Goal: Task Accomplishment & Management: Manage account settings

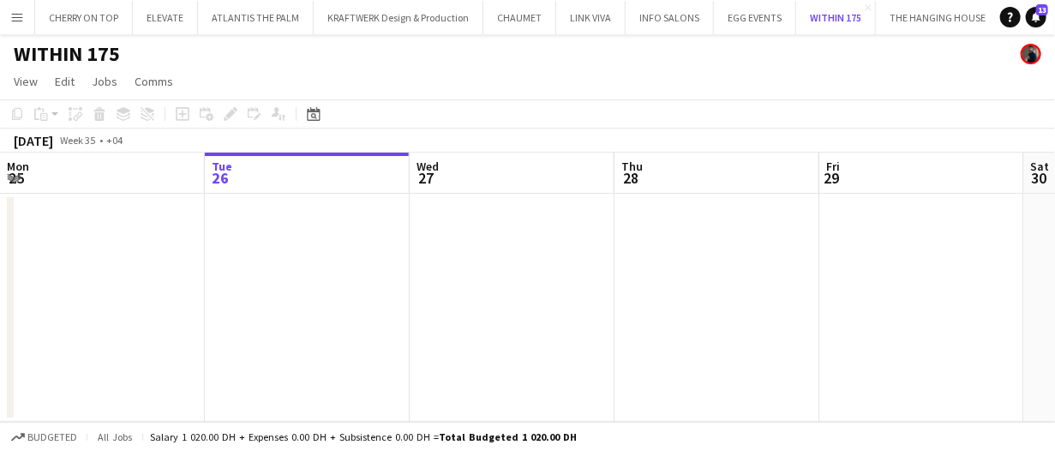
scroll to position [0, 749]
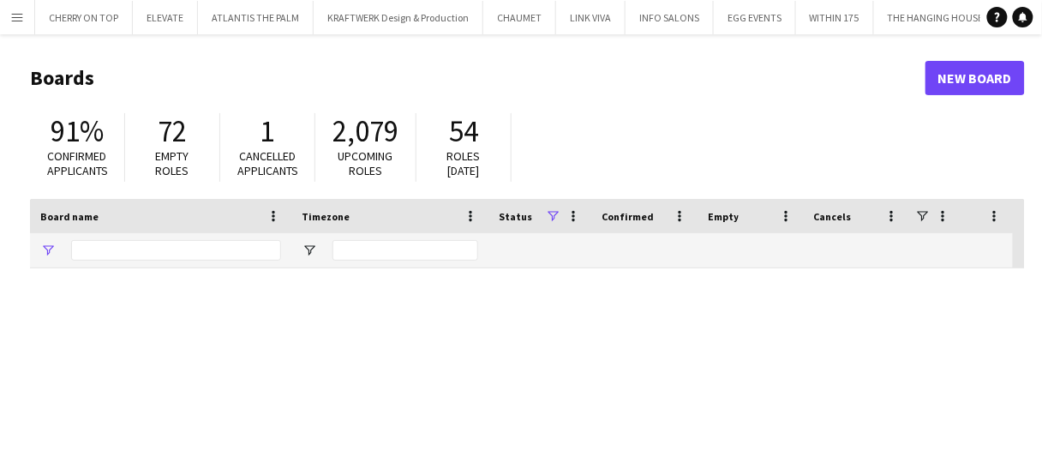
type input "***"
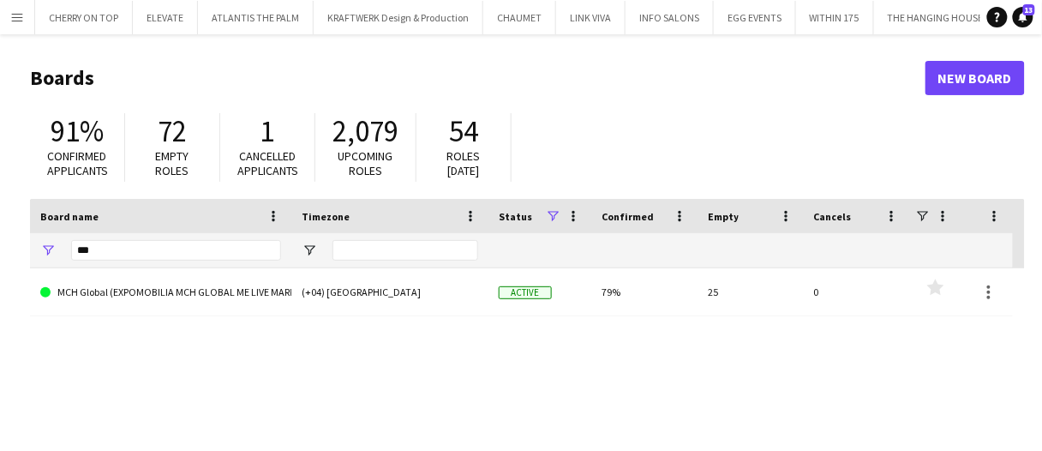
drag, startPoint x: 19, startPoint y: 22, endPoint x: 36, endPoint y: 51, distance: 33.1
click at [21, 23] on app-icon "Menu" at bounding box center [17, 17] width 14 height 14
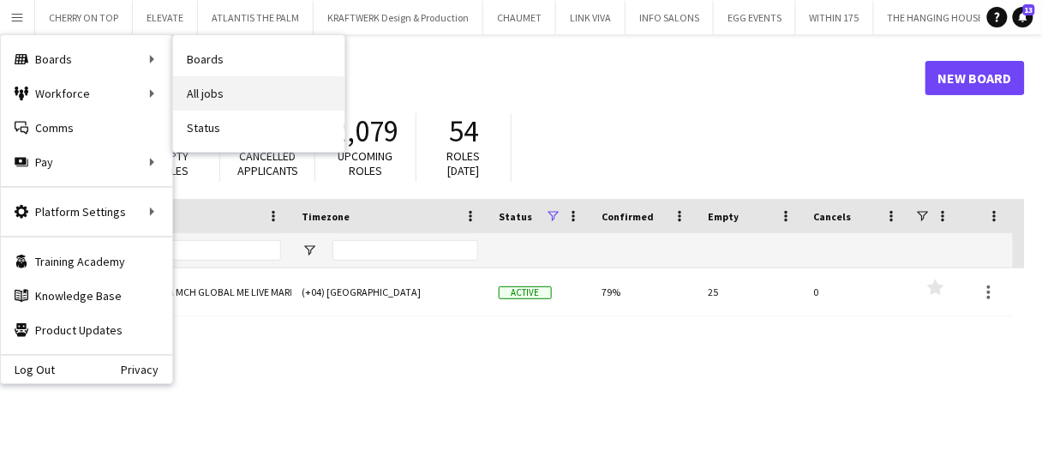
click at [253, 87] on link "All jobs" at bounding box center [258, 93] width 171 height 34
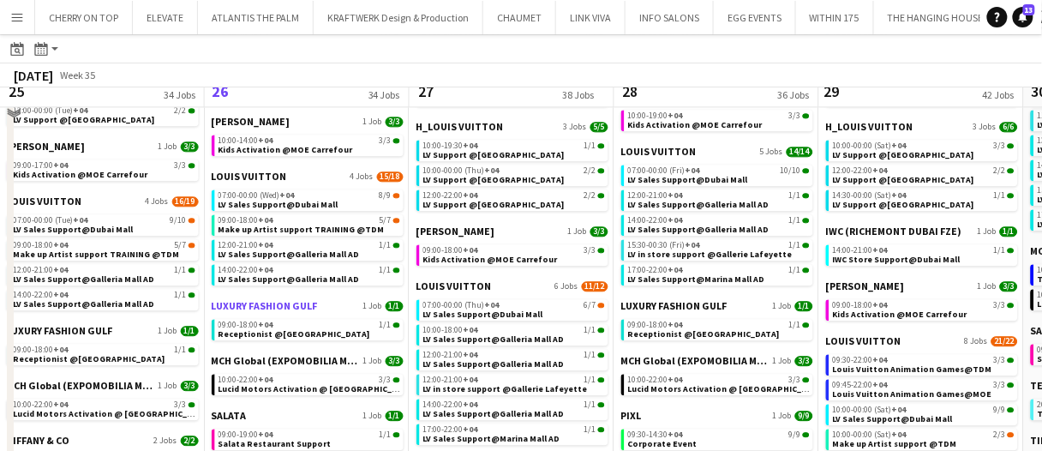
scroll to position [942, 0]
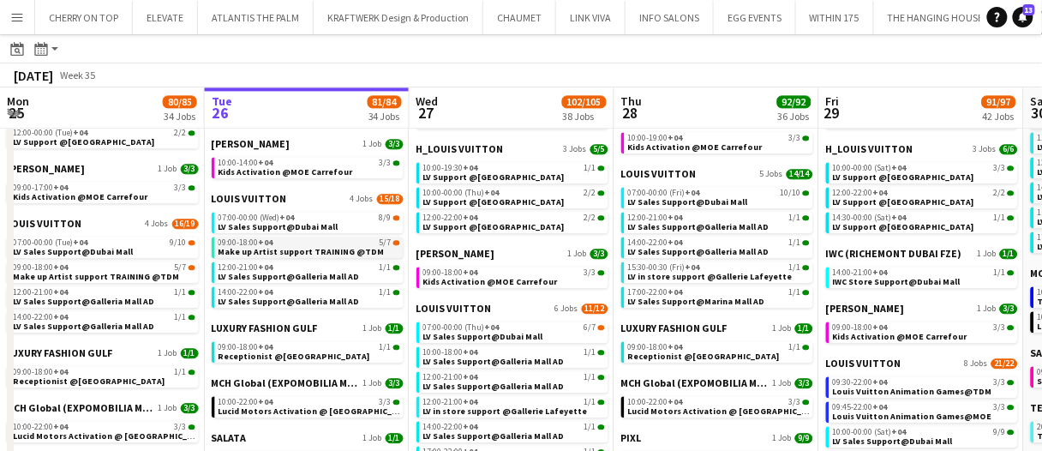
click at [300, 246] on span "Make up Artist support TRAINING @TDM" at bounding box center [301, 251] width 166 height 11
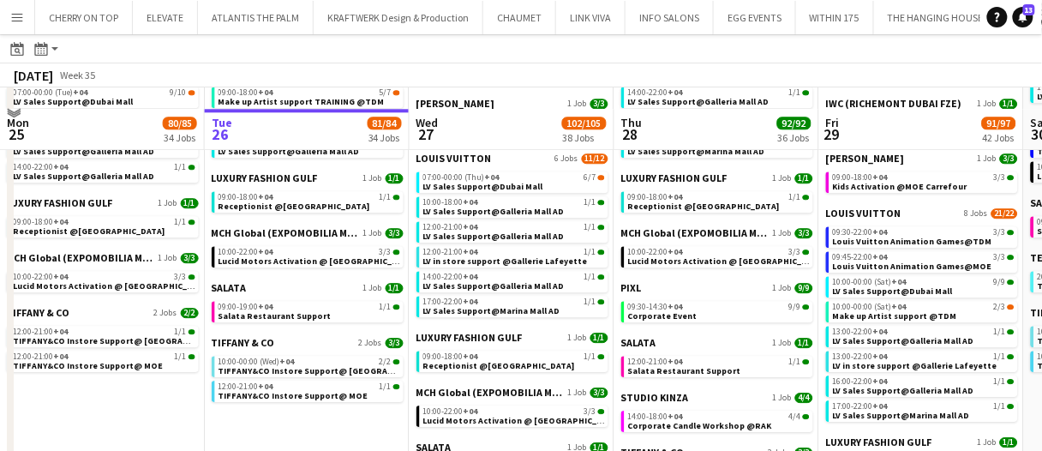
scroll to position [1114, 0]
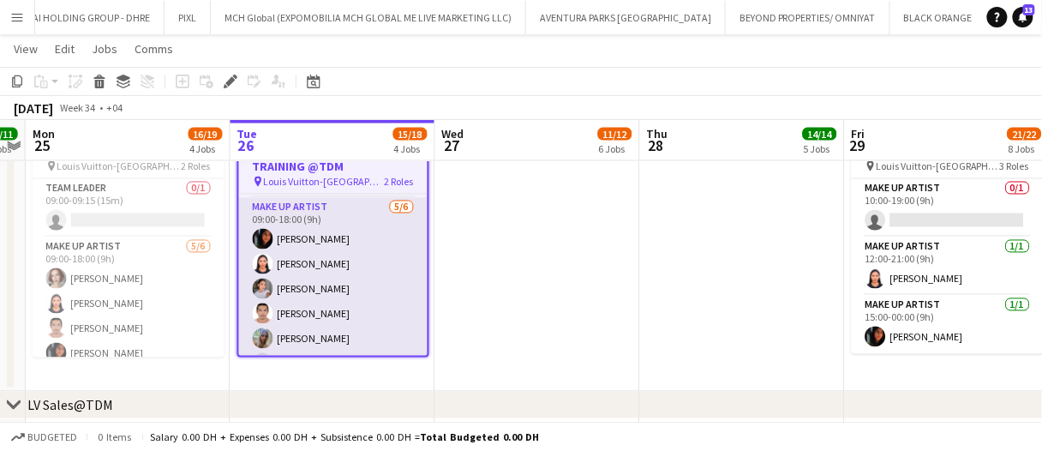
scroll to position [79, 0]
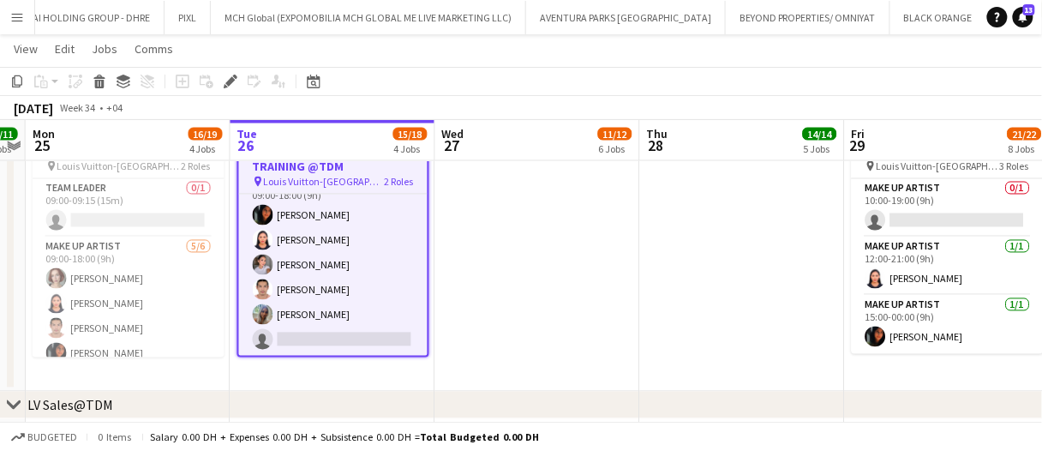
click at [463, 287] on app-date-cell at bounding box center [537, 244] width 205 height 295
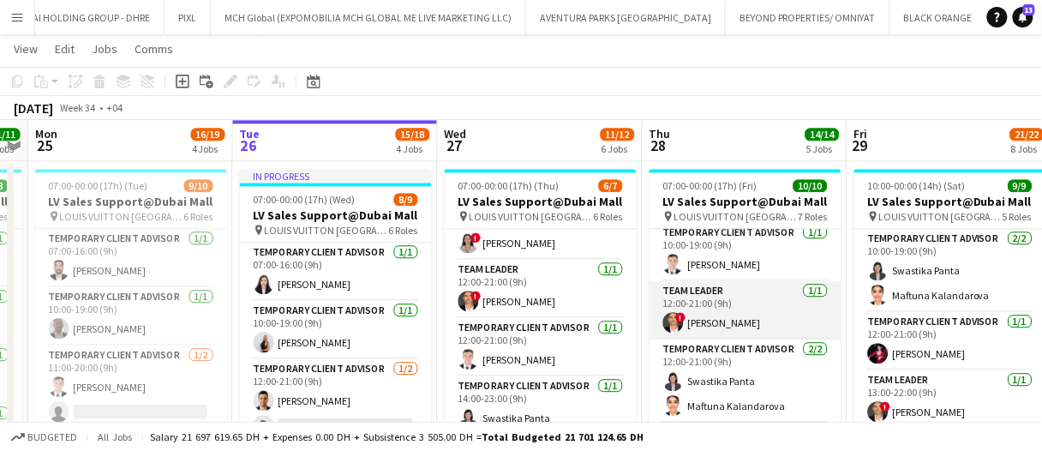
scroll to position [0, 0]
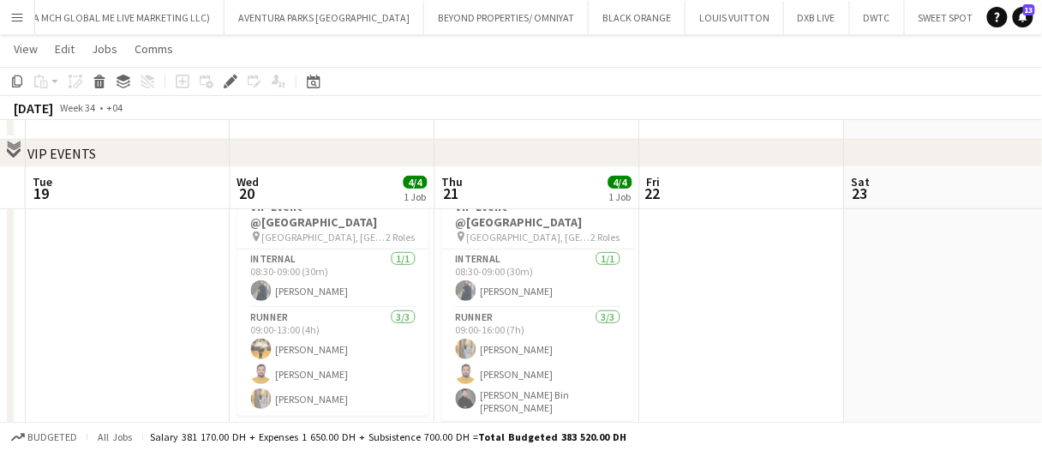
scroll to position [171, 0]
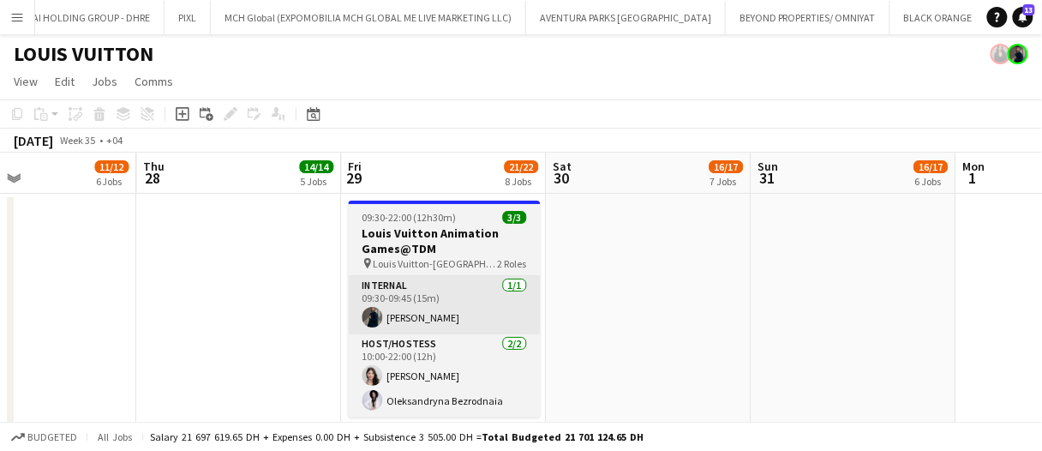
drag, startPoint x: 622, startPoint y: 290, endPoint x: 457, endPoint y: 289, distance: 164.5
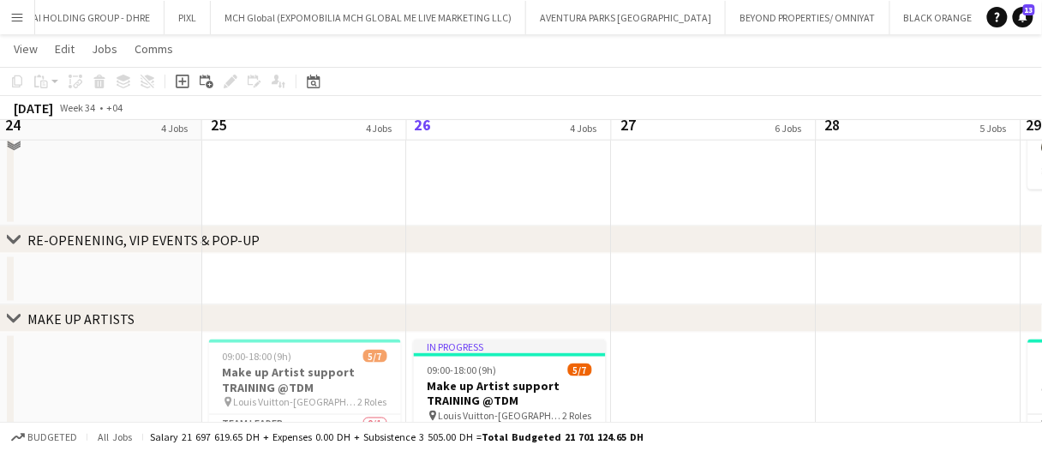
scroll to position [514, 0]
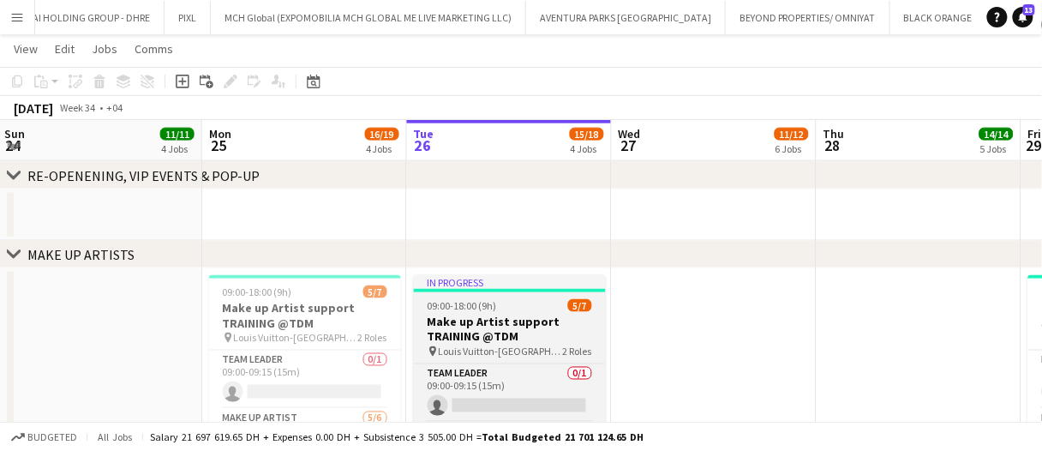
drag, startPoint x: 540, startPoint y: 304, endPoint x: 492, endPoint y: 292, distance: 49.5
click at [540, 304] on div "09:00-18:00 (9h) 5/7" at bounding box center [510, 305] width 192 height 13
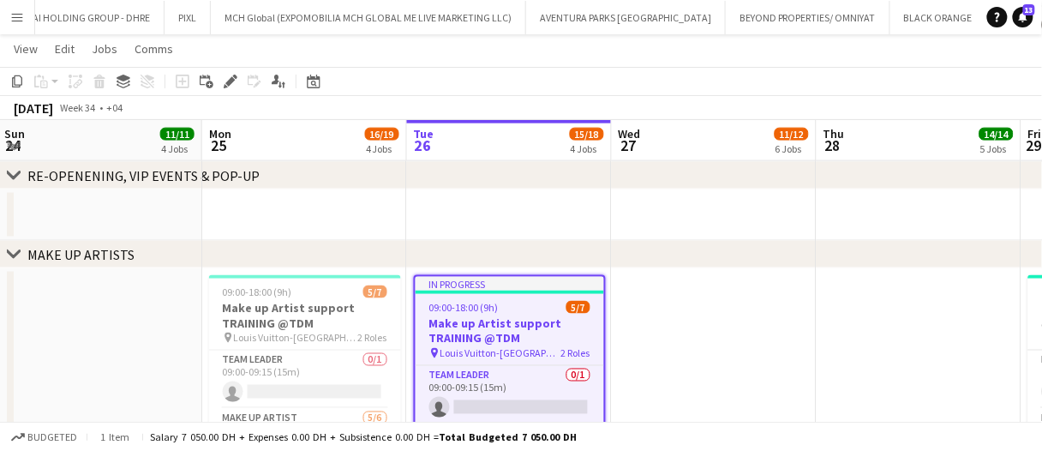
drag, startPoint x: 233, startPoint y: 84, endPoint x: 762, endPoint y: 88, distance: 528.6
click at [234, 84] on icon "Edit" at bounding box center [231, 82] width 14 height 14
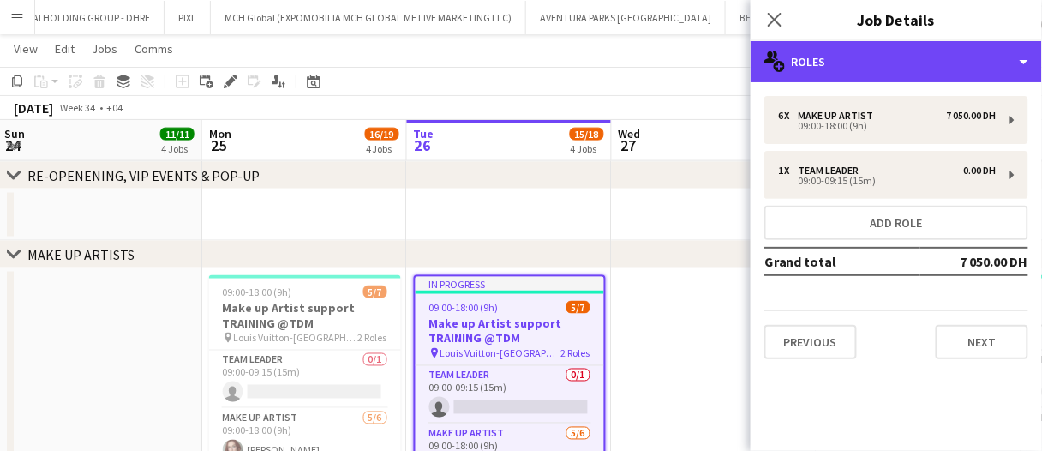
drag, startPoint x: 938, startPoint y: 67, endPoint x: 943, endPoint y: 148, distance: 81.6
click at [938, 67] on div "multiple-users-add Roles" at bounding box center [896, 61] width 291 height 41
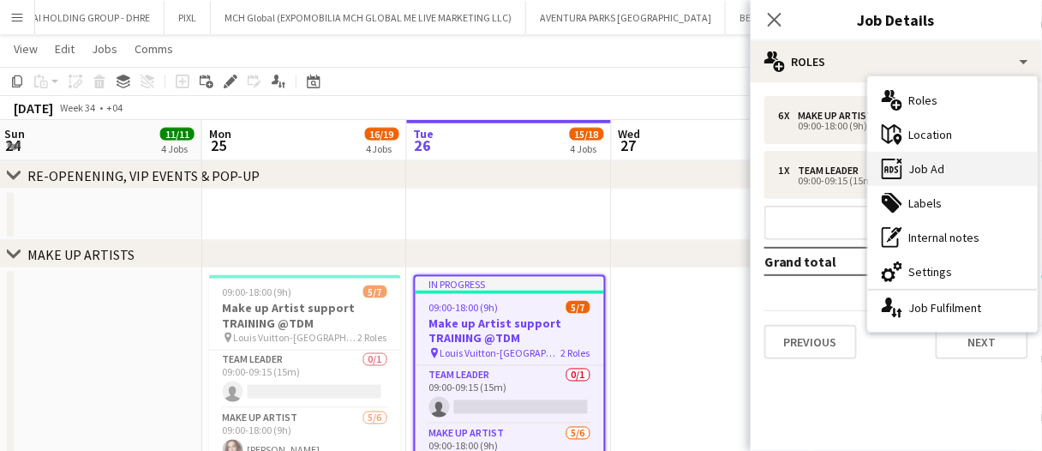
click at [945, 172] on div "ads-window Job Ad" at bounding box center [953, 169] width 170 height 34
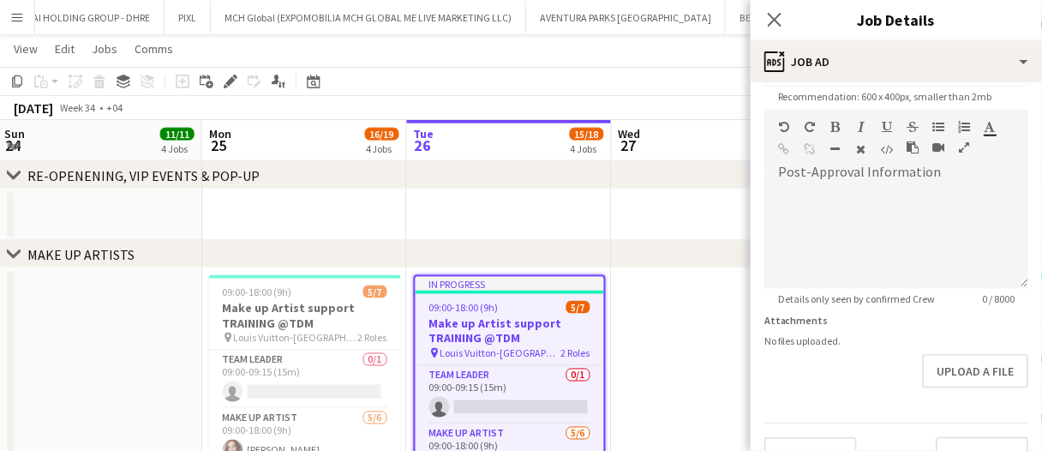
scroll to position [343, 0]
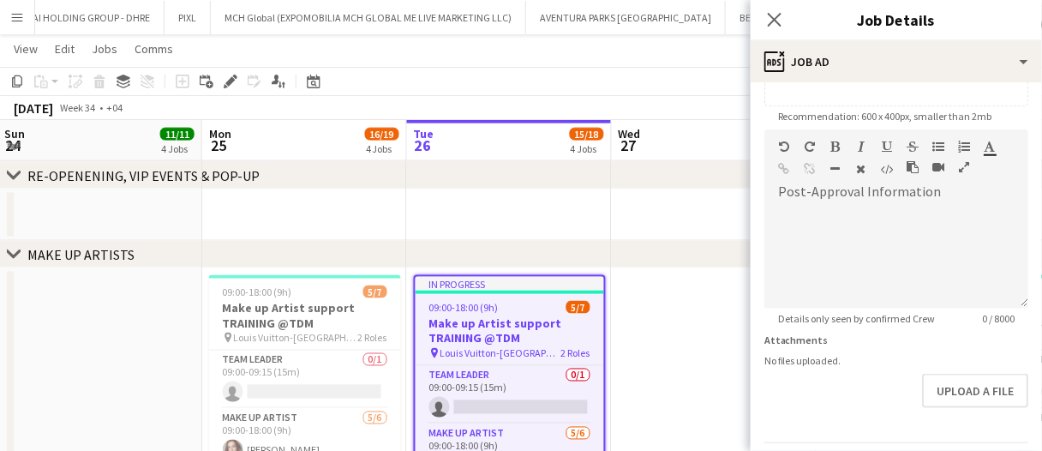
click at [645, 250] on div "chevron-right MAKE UP ARTISTS" at bounding box center [521, 254] width 1042 height 27
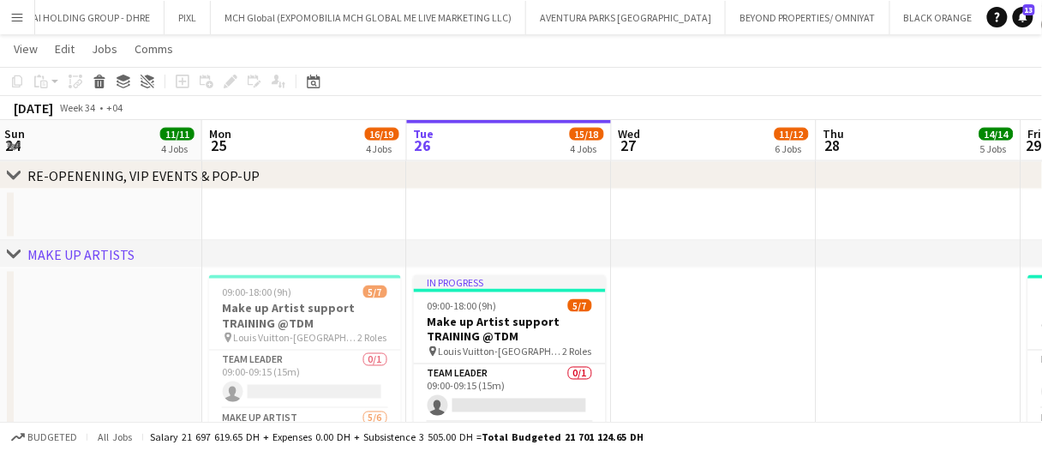
drag, startPoint x: 481, startPoint y: 326, endPoint x: 392, endPoint y: 238, distance: 124.8
click at [481, 325] on h3 "Make up Artist support TRAINING @TDM" at bounding box center [510, 329] width 192 height 31
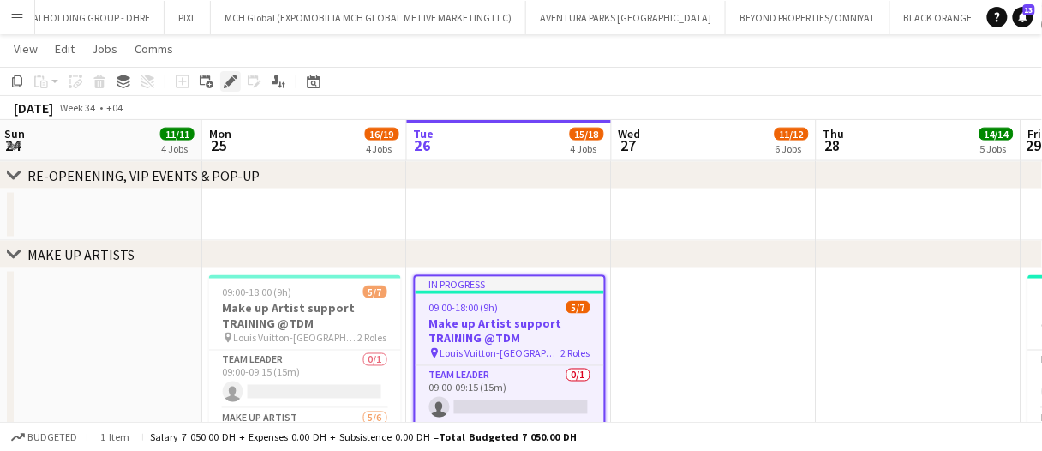
click at [229, 77] on icon "Edit" at bounding box center [231, 82] width 14 height 14
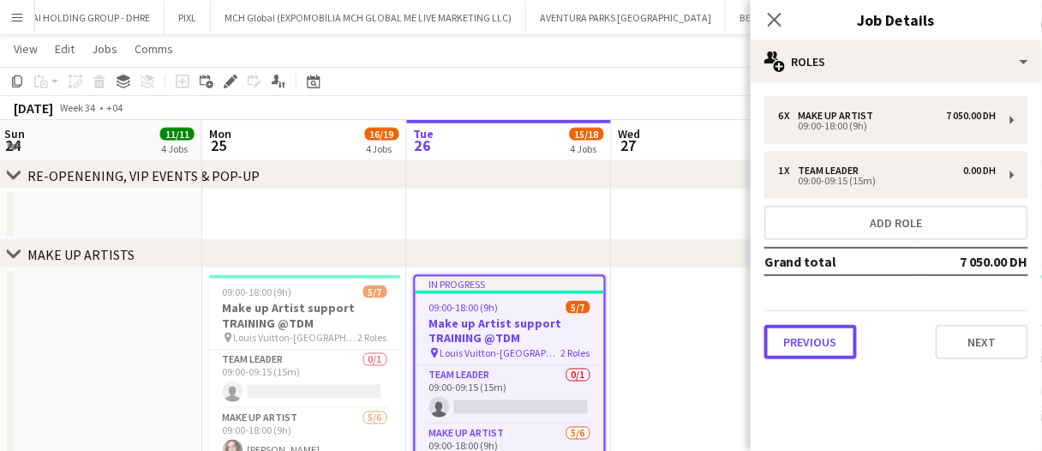
click at [797, 335] on button "Previous" at bounding box center [810, 342] width 93 height 34
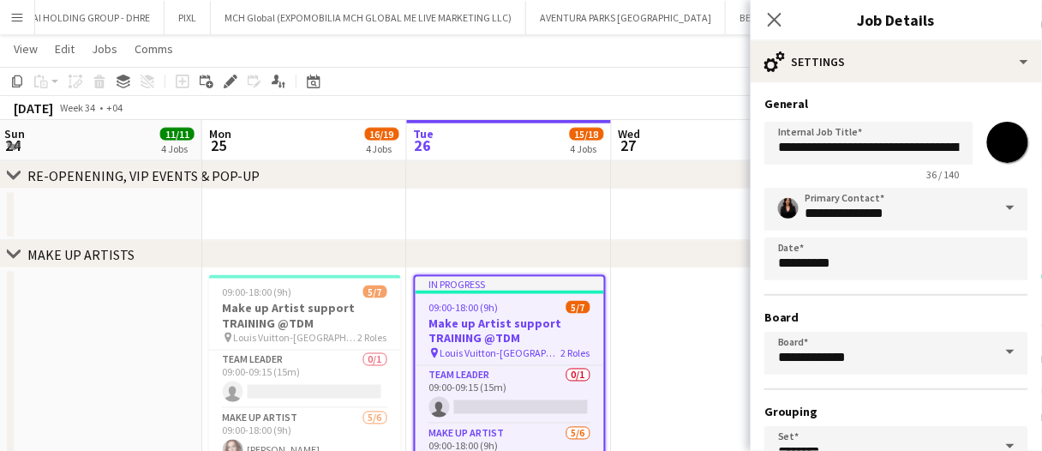
click at [678, 200] on app-date-cell at bounding box center [714, 214] width 205 height 51
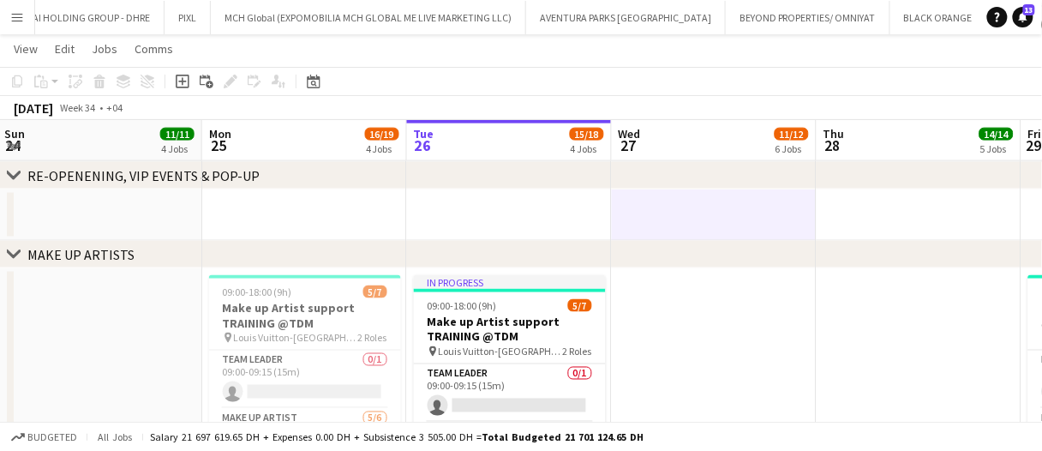
drag, startPoint x: 667, startPoint y: 220, endPoint x: 681, endPoint y: 220, distance: 14.6
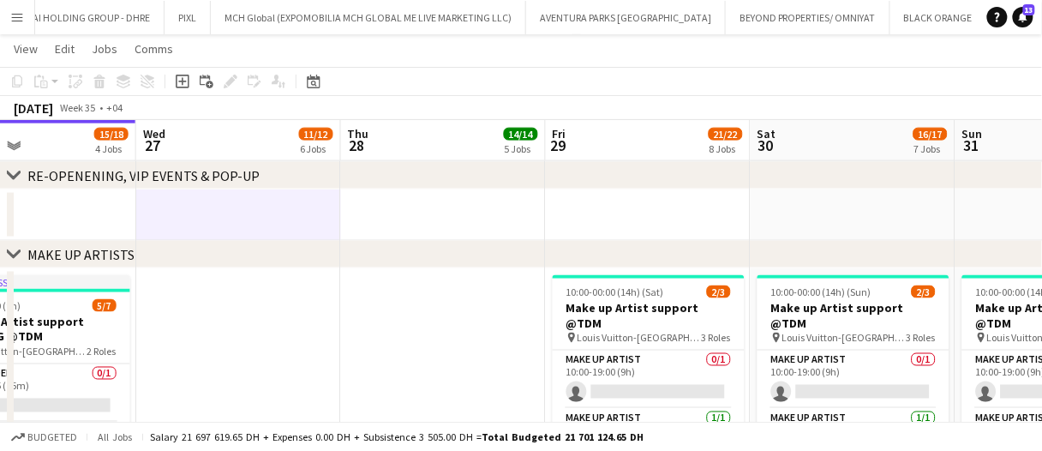
scroll to position [0, 523]
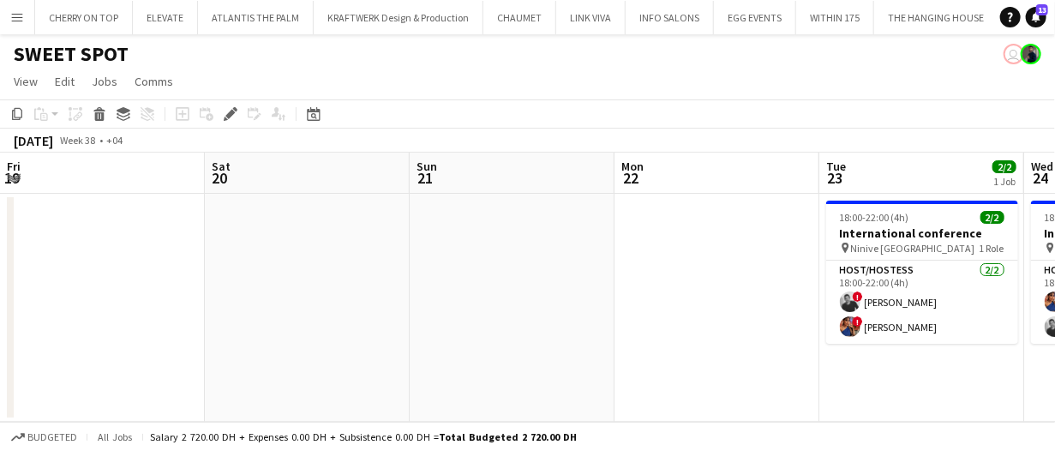
scroll to position [0, 589]
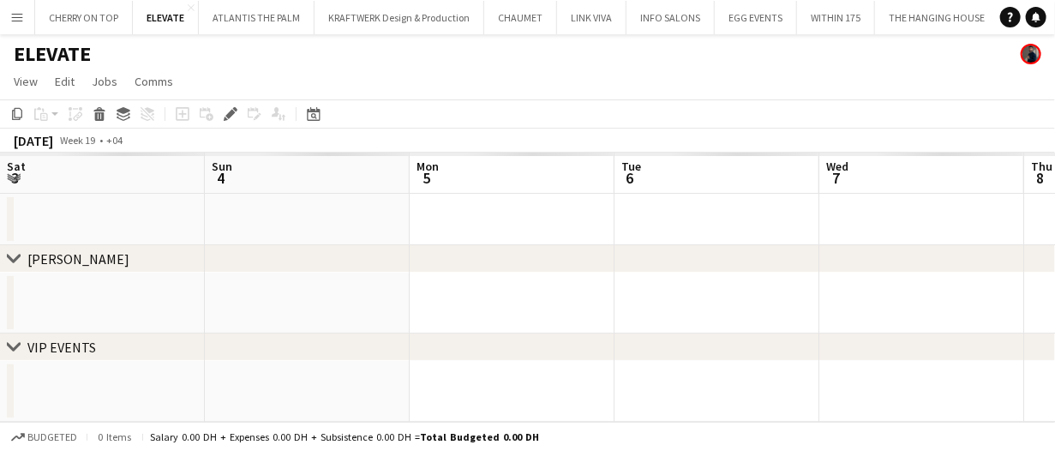
click at [17, 12] on app-icon "Menu" at bounding box center [17, 17] width 14 height 14
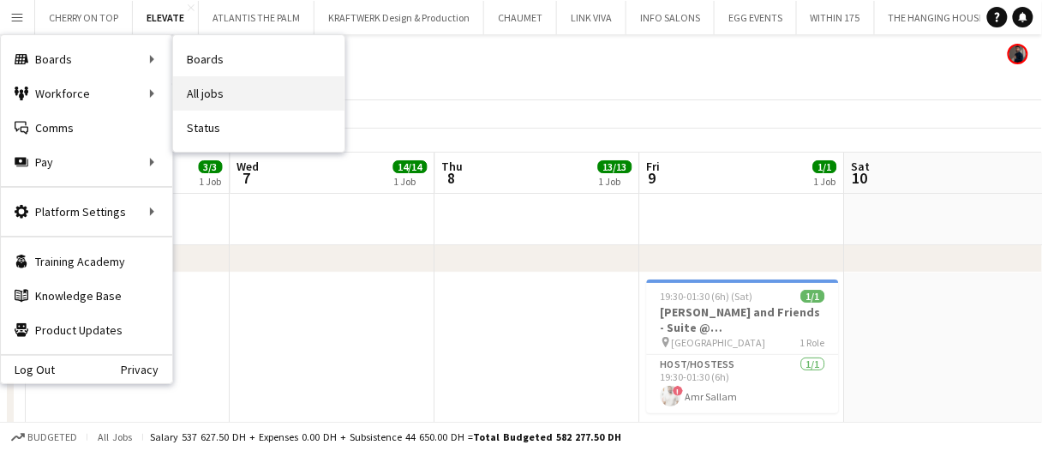
click at [257, 87] on link "All jobs" at bounding box center [258, 93] width 171 height 34
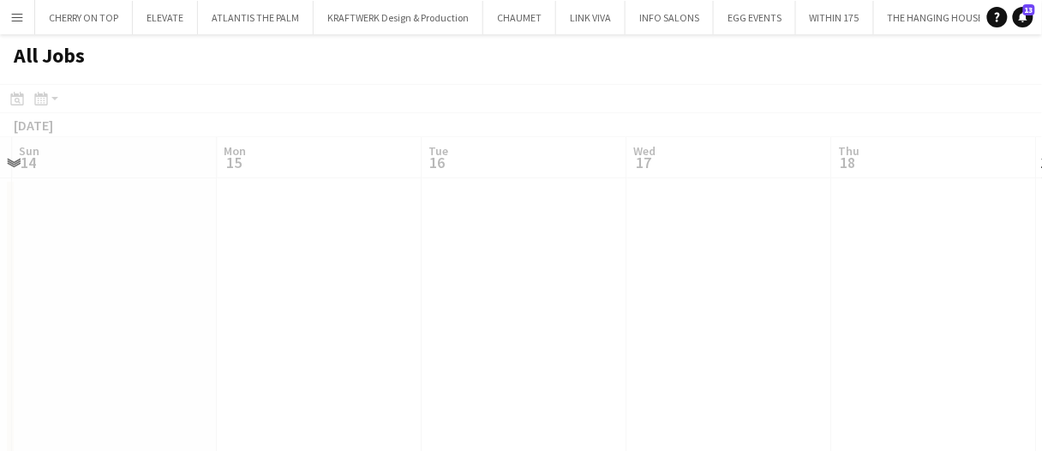
scroll to position [0, 680]
drag, startPoint x: 571, startPoint y: 167, endPoint x: 589, endPoint y: 163, distance: 17.7
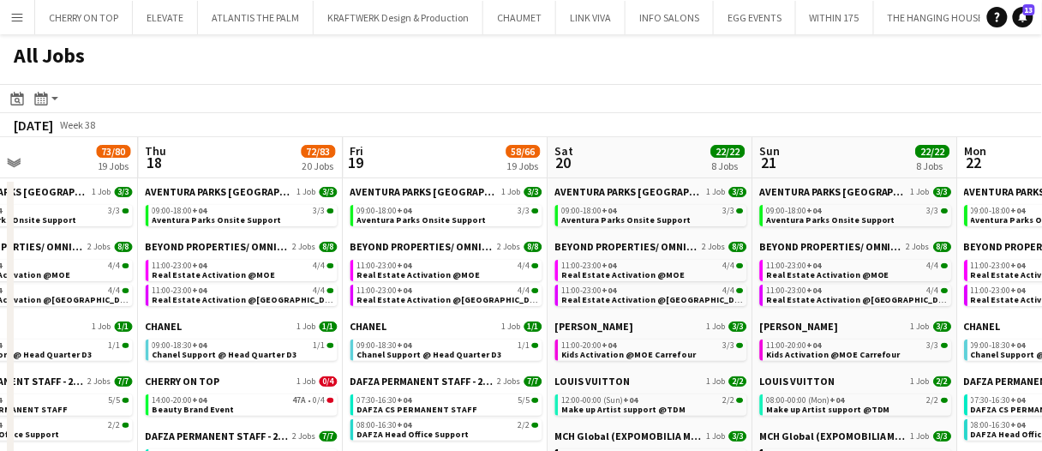
drag, startPoint x: 665, startPoint y: 157, endPoint x: 697, endPoint y: 159, distance: 32.7
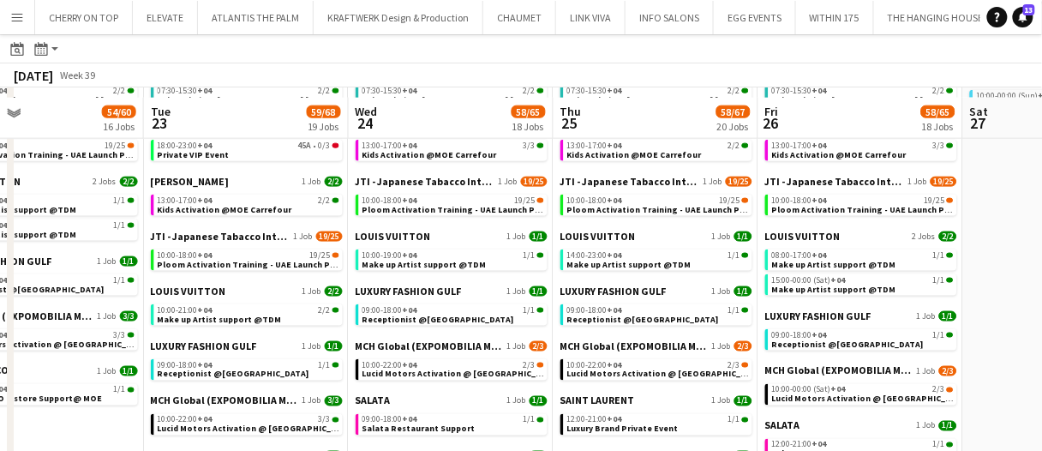
scroll to position [514, 0]
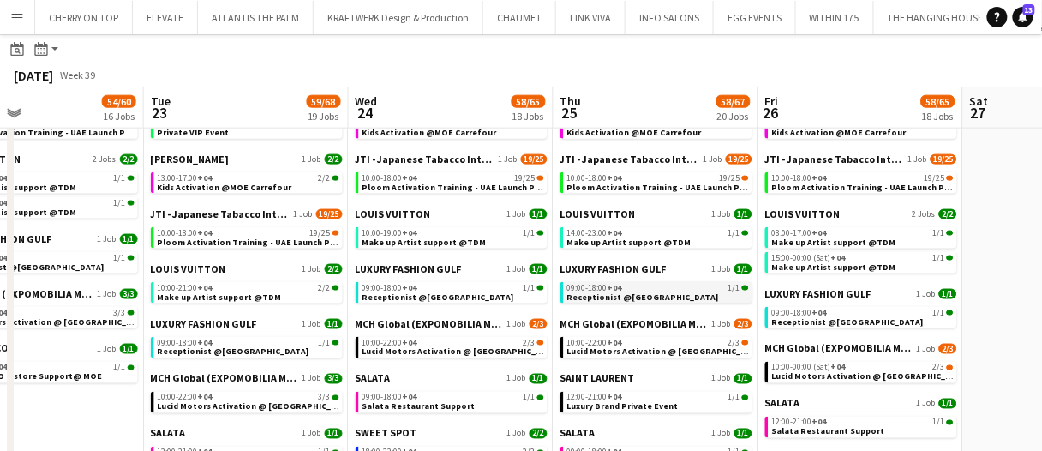
click at [656, 296] on span "Receptionist @Saint Laurent" at bounding box center [643, 296] width 152 height 11
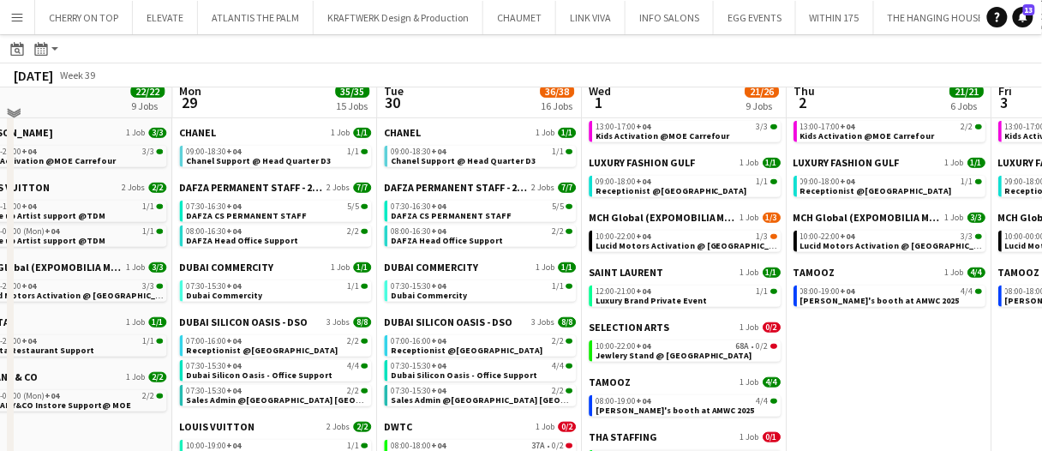
scroll to position [171, 0]
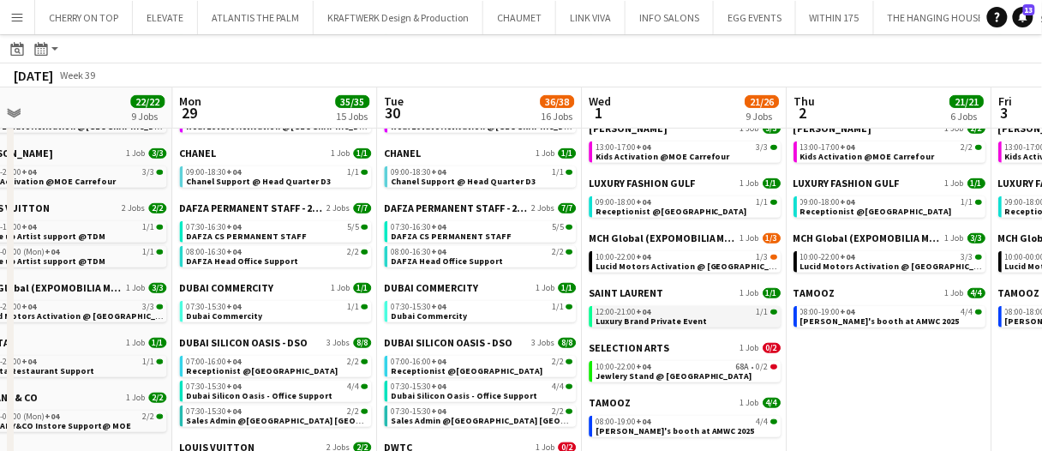
click at [655, 320] on span "Luxury Brand Private Event" at bounding box center [650, 320] width 111 height 11
click at [694, 267] on span "Lucid Motors Activation @ Galleria Mall" at bounding box center [694, 265] width 198 height 11
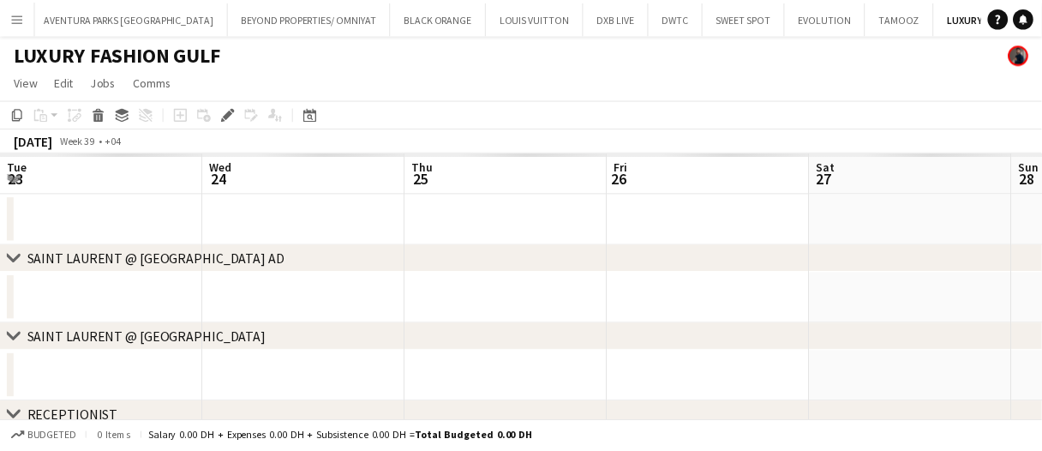
scroll to position [0, 589]
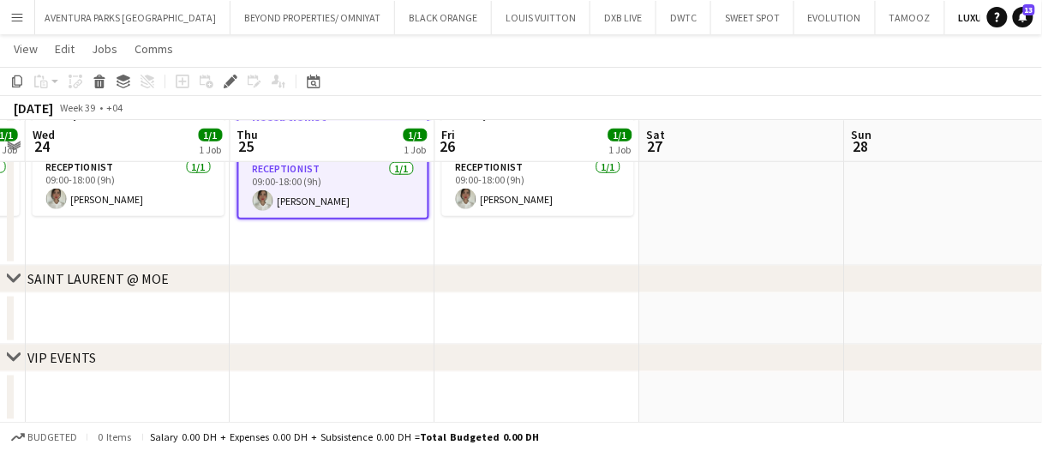
click at [672, 304] on app-date-cell at bounding box center [742, 318] width 205 height 51
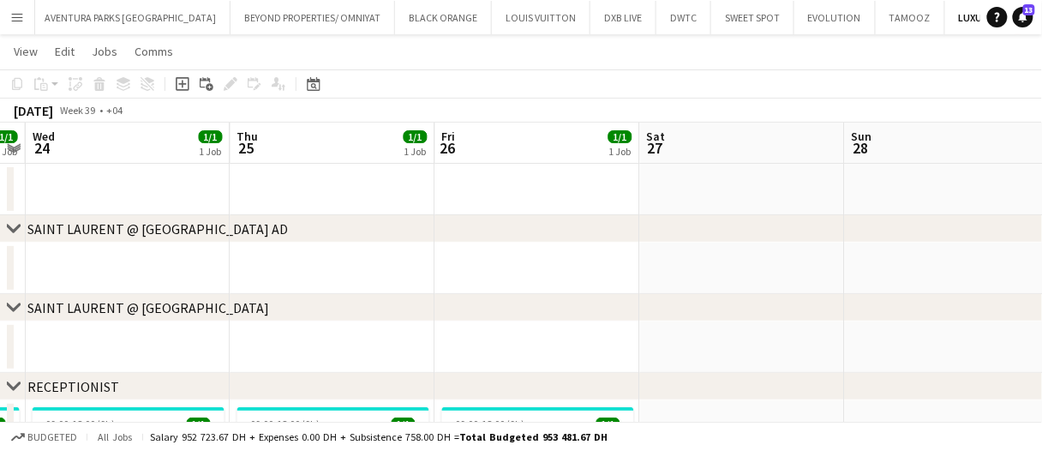
scroll to position [0, 0]
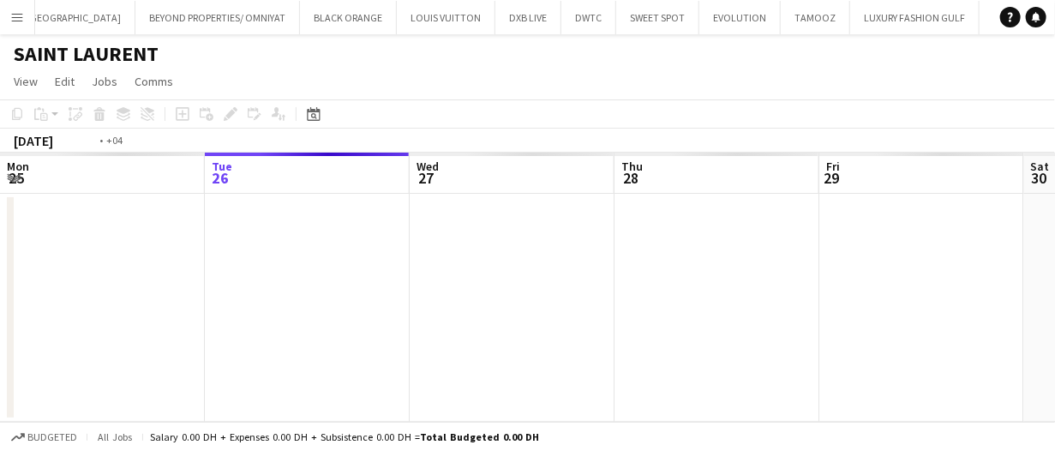
scroll to position [0, 589]
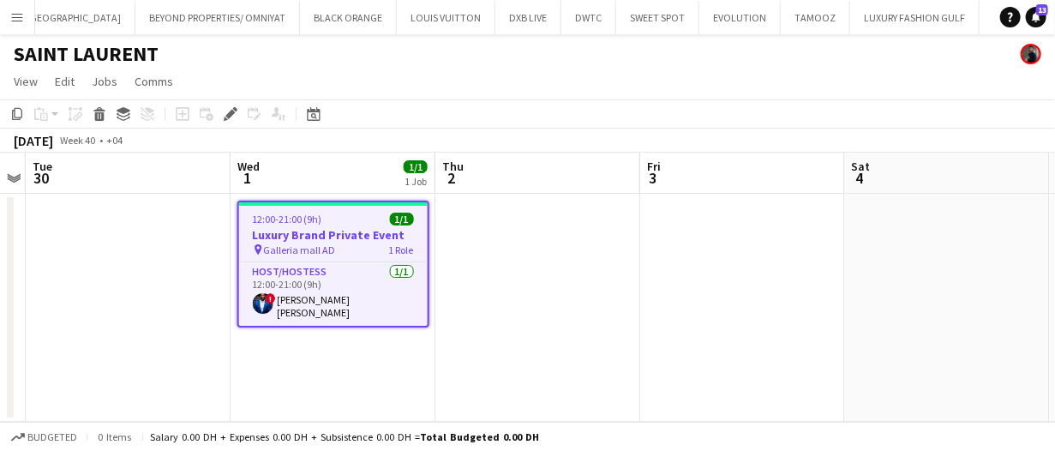
click at [547, 326] on app-date-cell at bounding box center [537, 308] width 205 height 228
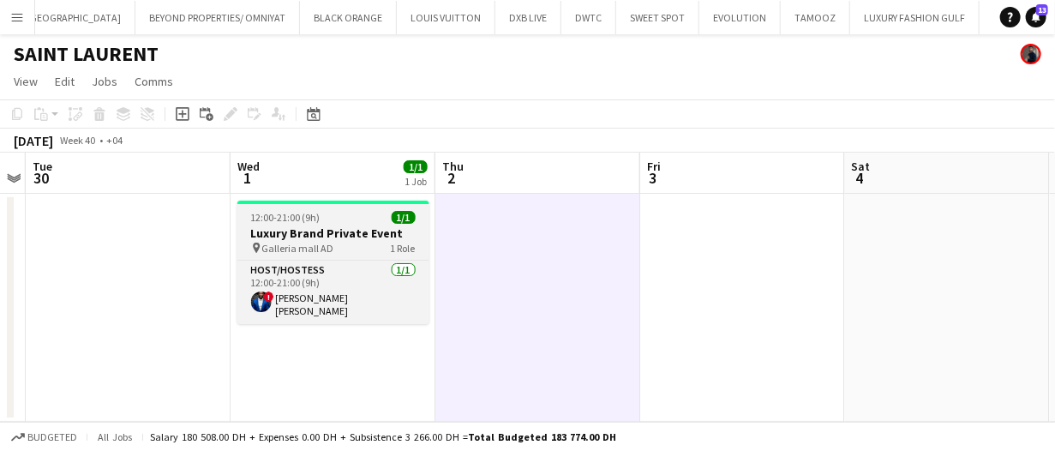
click at [343, 230] on h3 "Luxury Brand Private Event" at bounding box center [333, 232] width 192 height 15
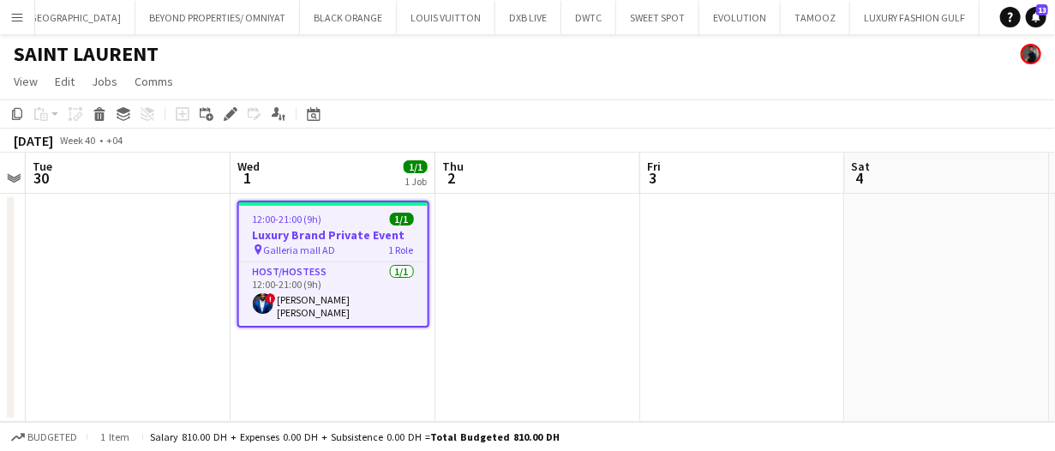
drag, startPoint x: 226, startPoint y: 119, endPoint x: 387, endPoint y: 182, distance: 172.8
click at [229, 119] on icon "Edit" at bounding box center [231, 114] width 14 height 14
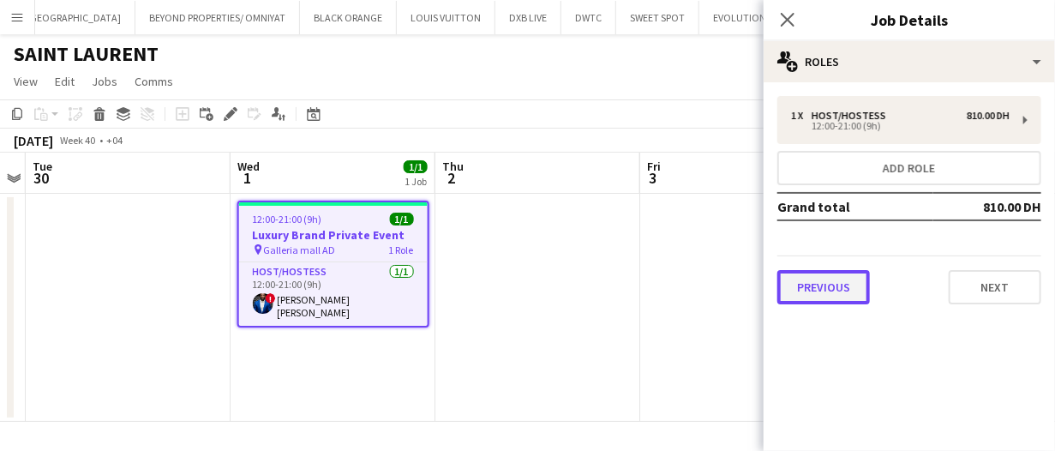
click at [781, 278] on button "Previous" at bounding box center [823, 287] width 93 height 34
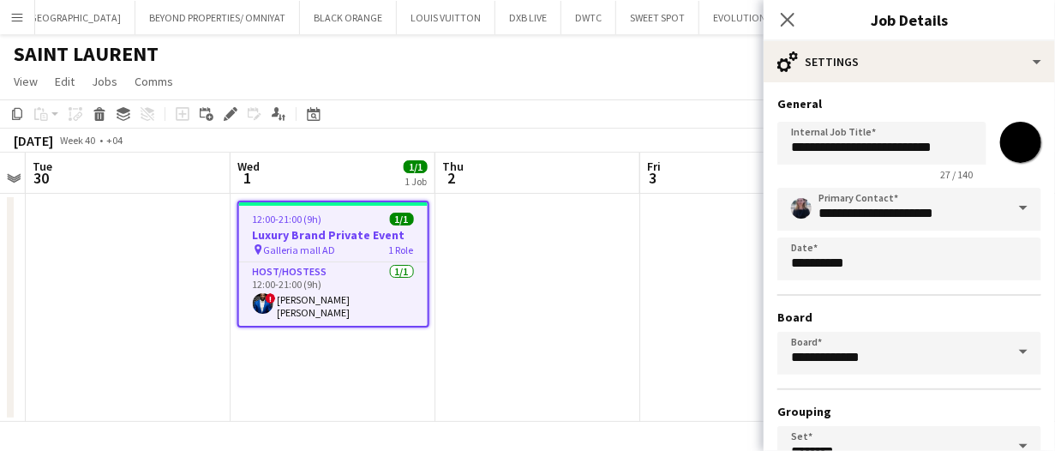
click at [555, 250] on app-date-cell at bounding box center [537, 308] width 205 height 228
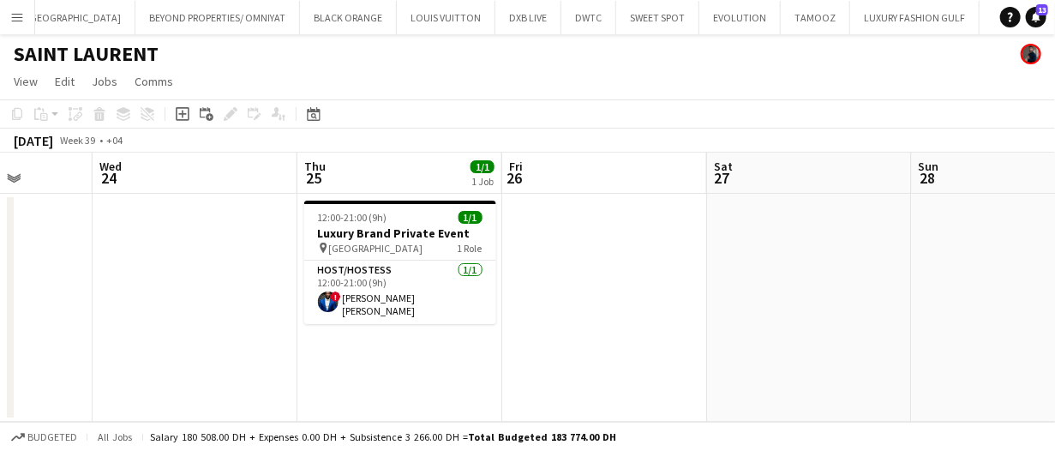
scroll to position [0, 610]
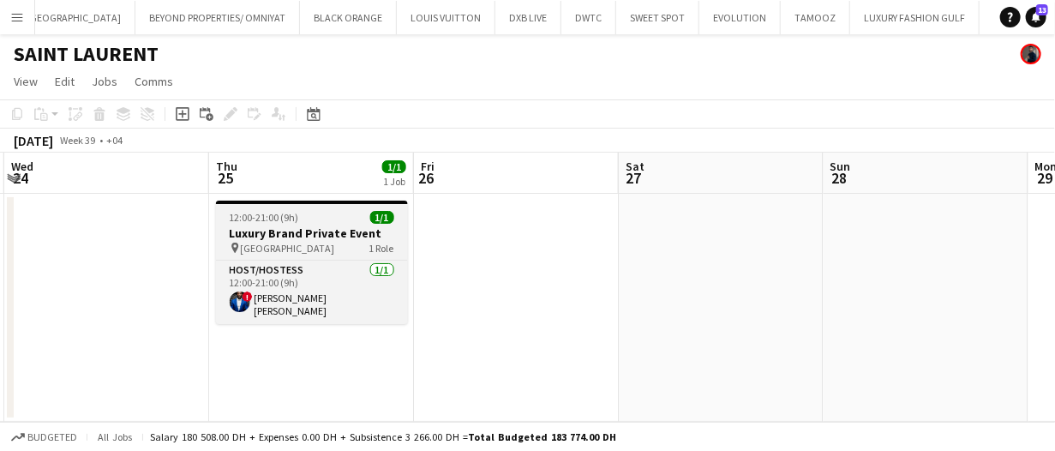
drag, startPoint x: 349, startPoint y: 238, endPoint x: 304, endPoint y: 203, distance: 56.7
click at [349, 238] on h3 "Luxury Brand Private Event" at bounding box center [312, 232] width 192 height 15
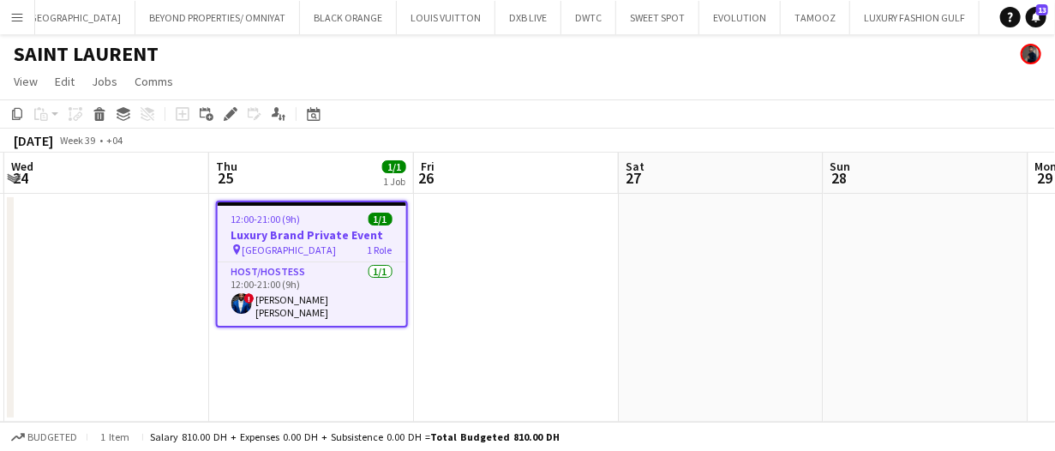
drag, startPoint x: 235, startPoint y: 114, endPoint x: 367, endPoint y: 211, distance: 163.6
click at [235, 114] on icon "Edit" at bounding box center [231, 114] width 14 height 14
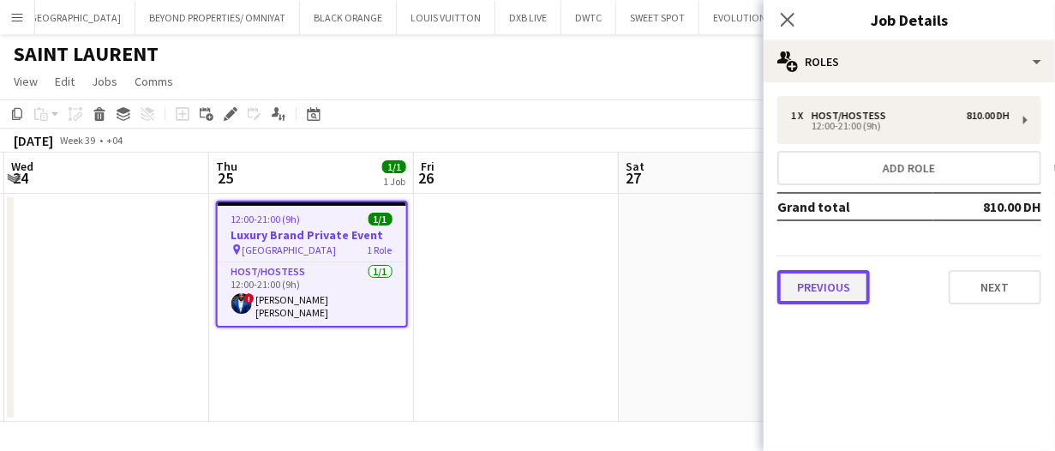
click at [806, 284] on button "Previous" at bounding box center [823, 287] width 93 height 34
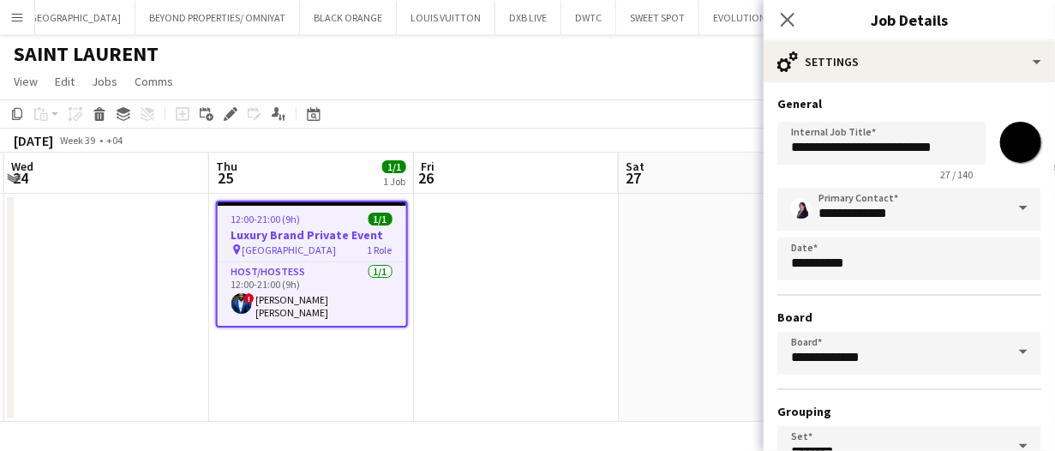
click at [571, 280] on app-date-cell at bounding box center [516, 308] width 205 height 228
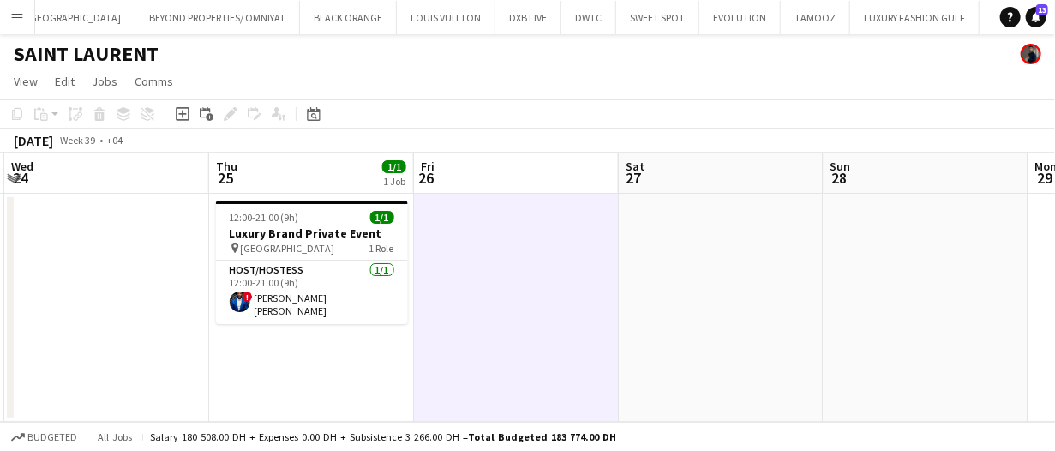
drag, startPoint x: 576, startPoint y: 303, endPoint x: 559, endPoint y: 307, distance: 16.6
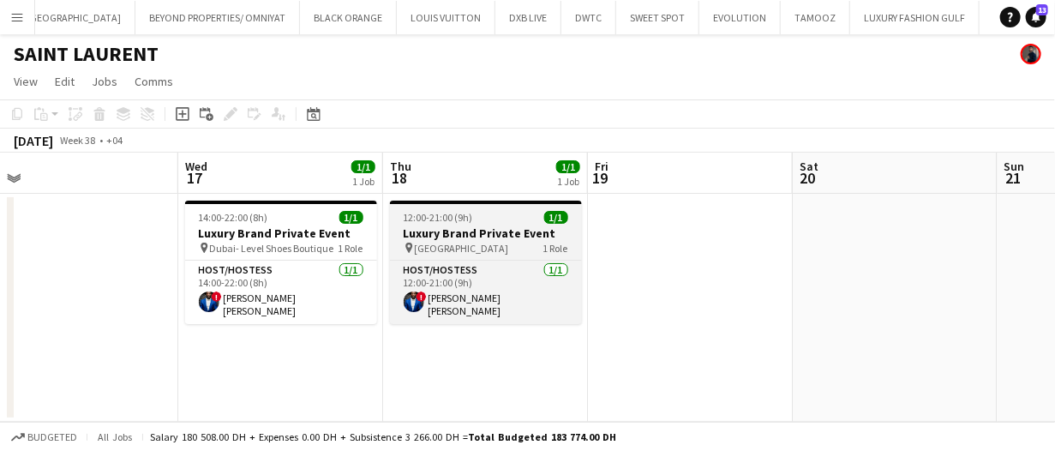
click at [493, 235] on h3 "Luxury Brand Private Event" at bounding box center [486, 232] width 192 height 15
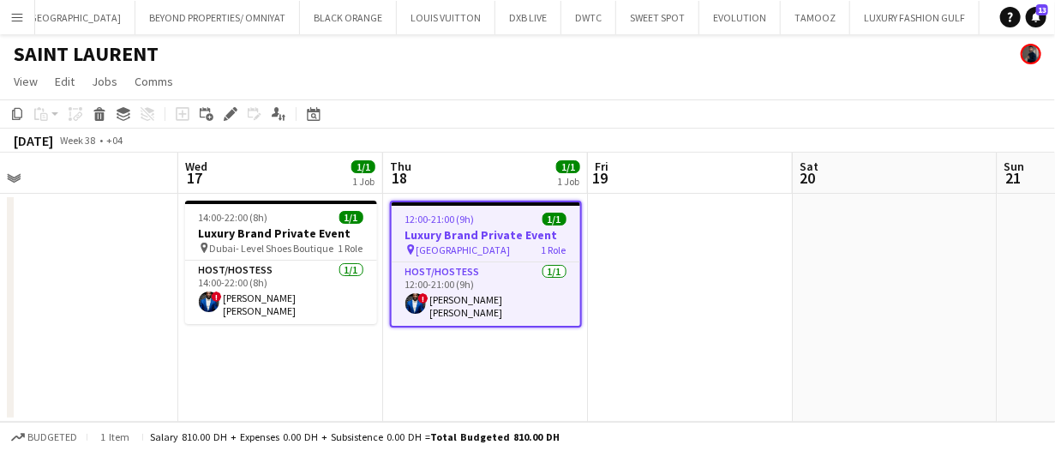
scroll to position [0, 437]
click at [236, 109] on icon at bounding box center [235, 109] width 4 height 4
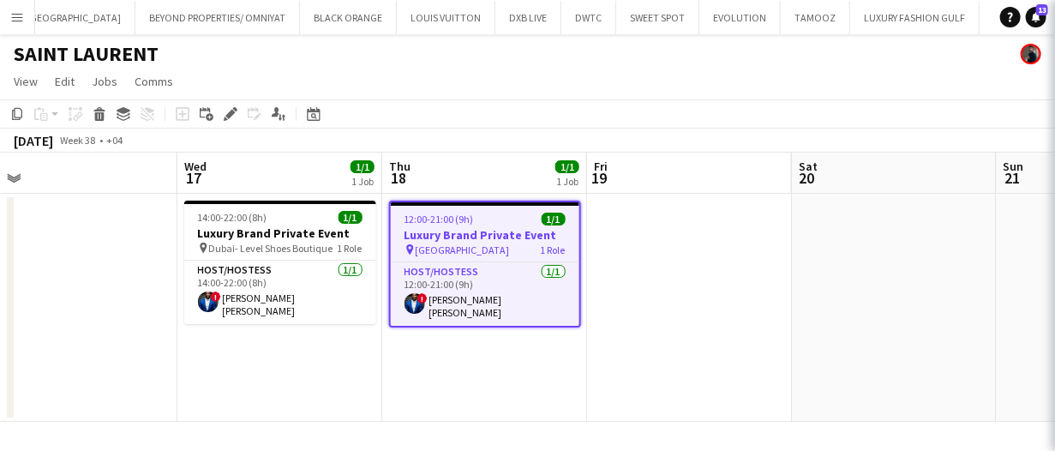
type input "**********"
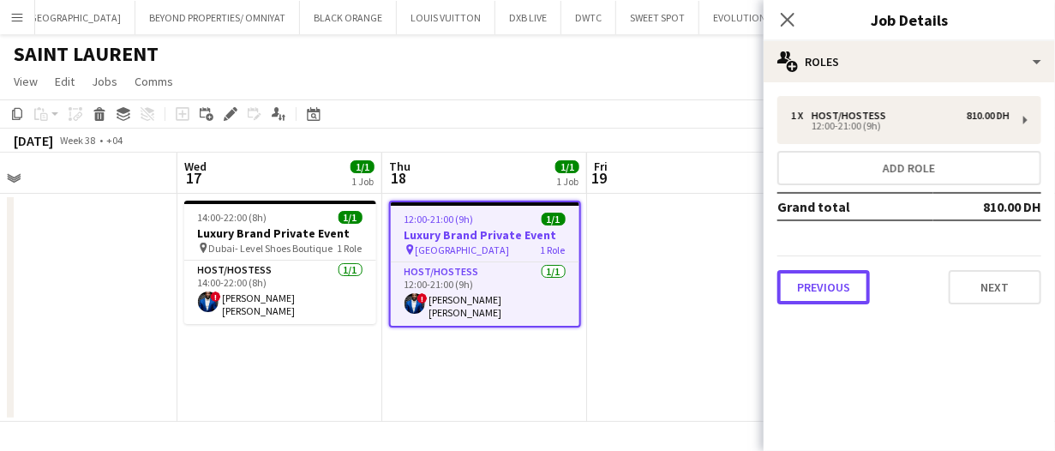
click at [792, 280] on button "Previous" at bounding box center [823, 287] width 93 height 34
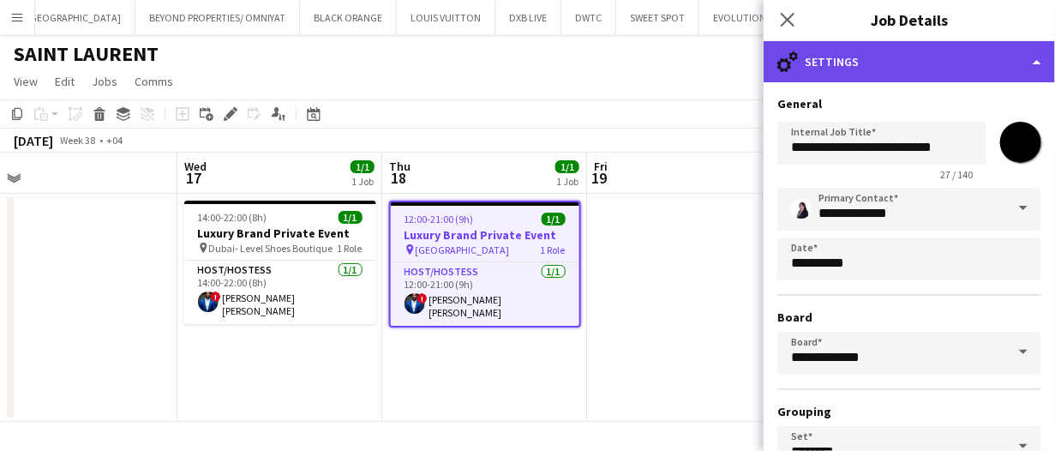
click at [865, 78] on div "cog-double-3 Settings" at bounding box center [908, 61] width 291 height 41
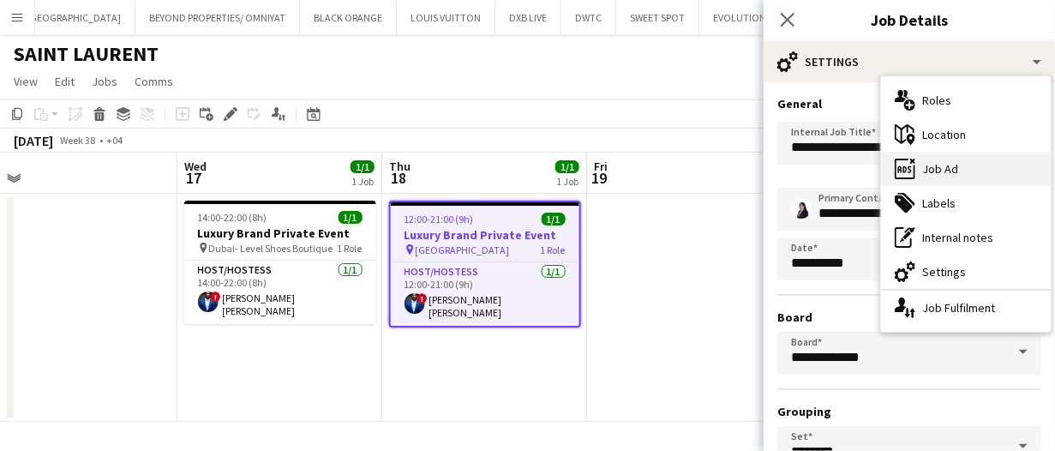
click at [936, 179] on div "ads-window Job Ad" at bounding box center [966, 169] width 170 height 34
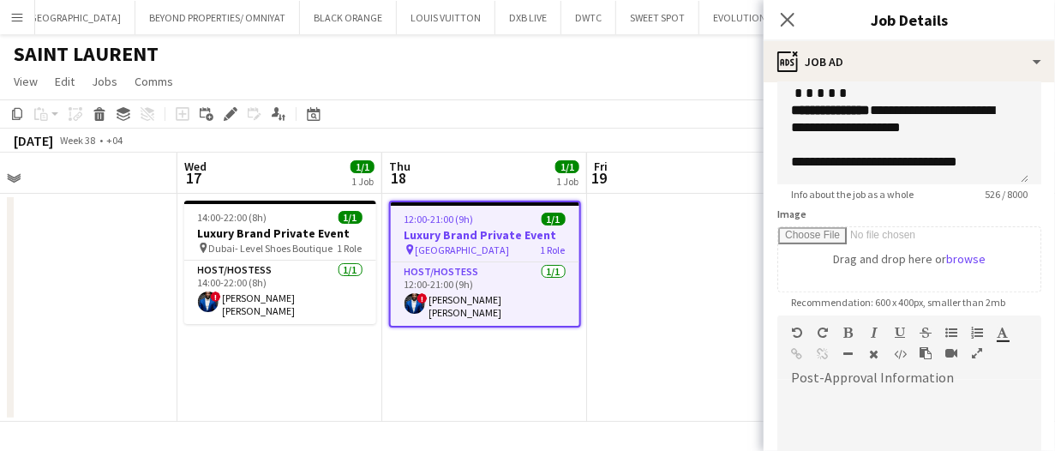
scroll to position [257, 0]
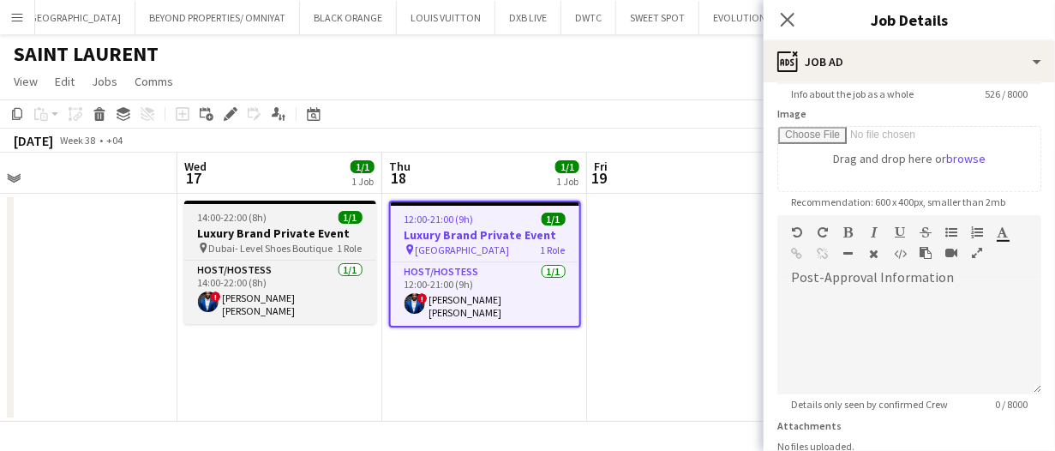
click at [314, 236] on h3 "Luxury Brand Private Event" at bounding box center [280, 232] width 192 height 15
type input "**********"
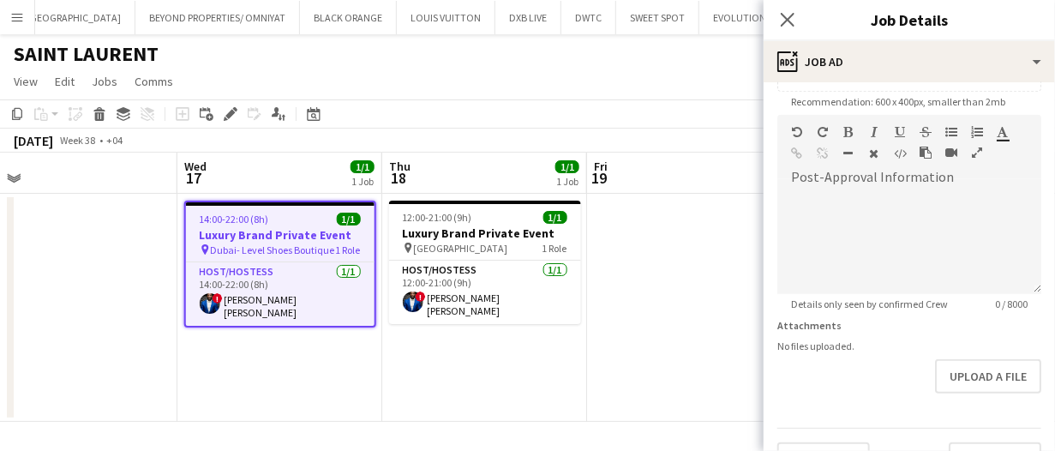
scroll to position [395, 0]
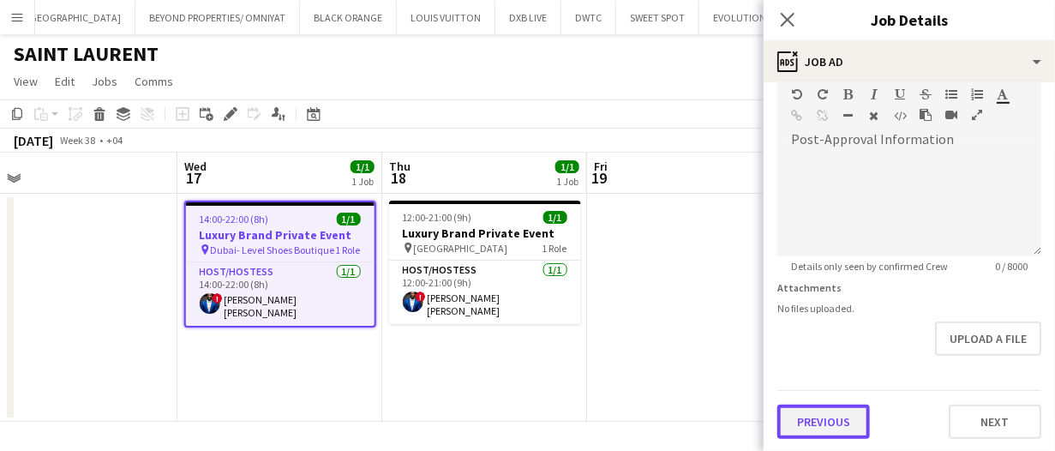
click at [846, 416] on button "Previous" at bounding box center [823, 421] width 93 height 34
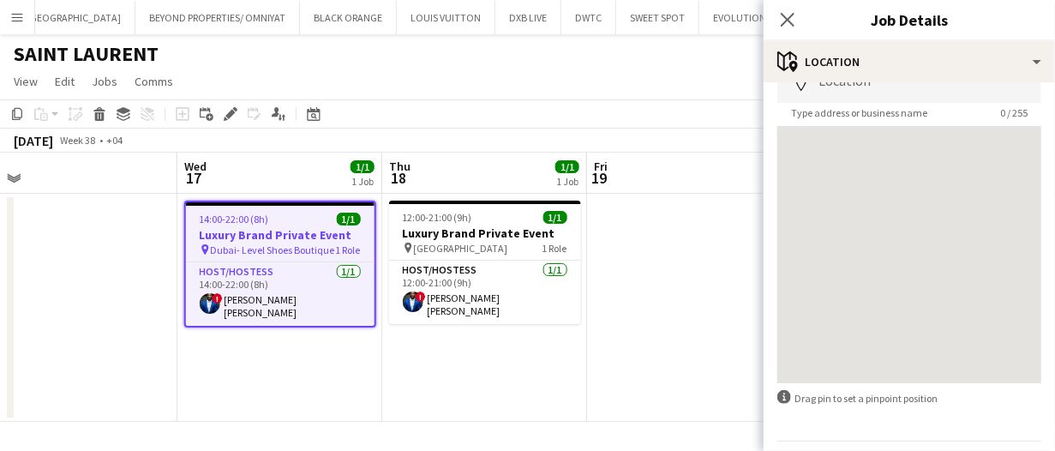
scroll to position [153, 0]
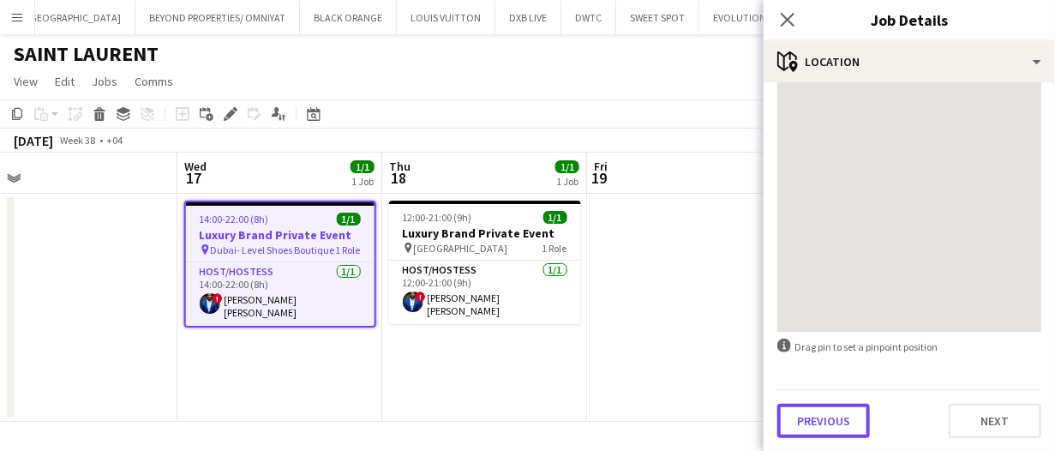
click at [846, 415] on button "Previous" at bounding box center [823, 421] width 93 height 34
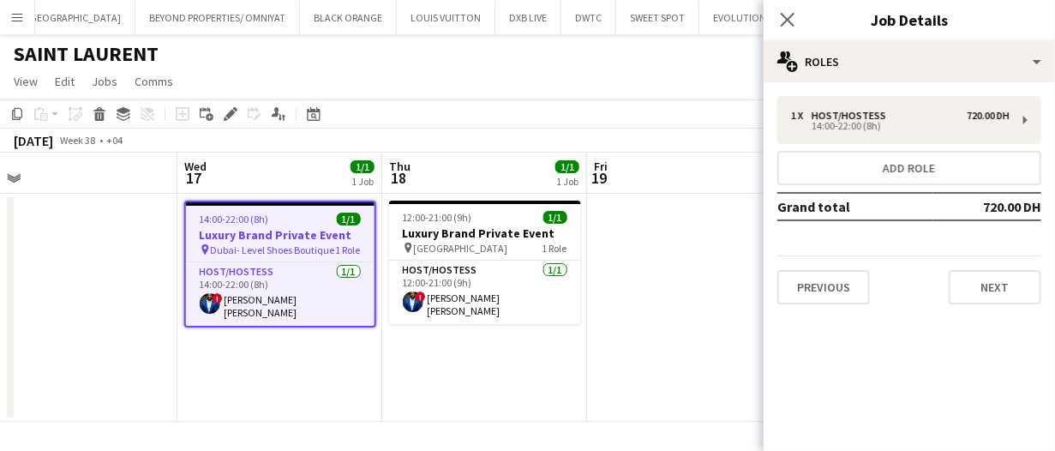
scroll to position [0, 0]
click at [842, 291] on button "Previous" at bounding box center [823, 287] width 93 height 34
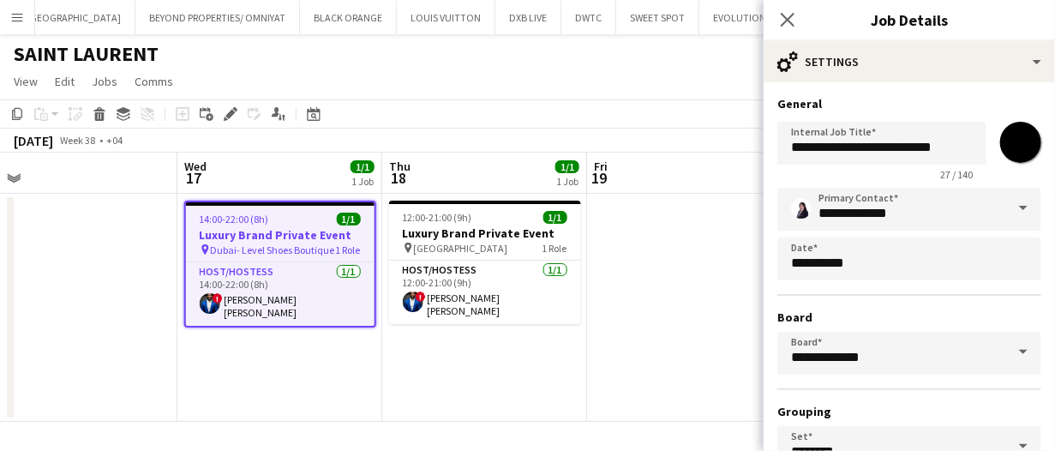
click at [670, 281] on app-date-cell at bounding box center [689, 308] width 205 height 228
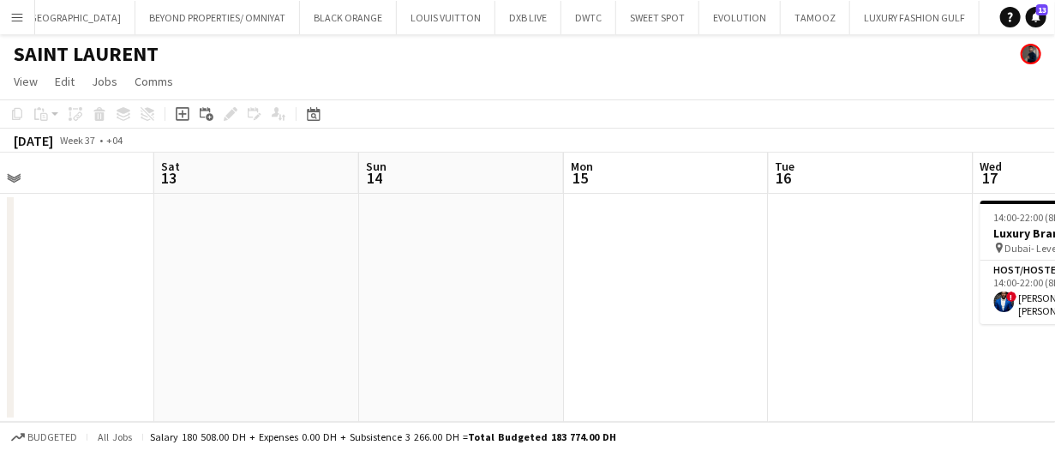
scroll to position [0, 836]
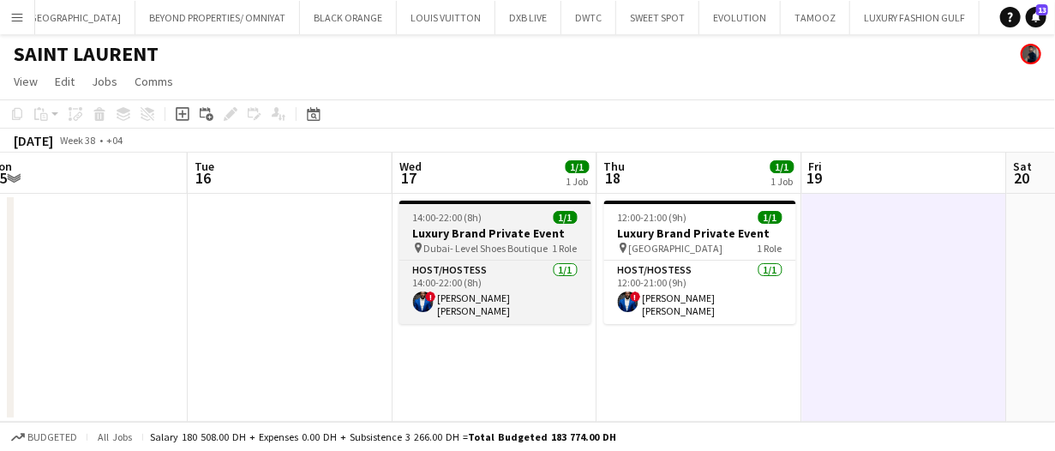
click at [533, 241] on div "pin Dubai- Level Shoes Boutique 1 Role" at bounding box center [495, 248] width 192 height 14
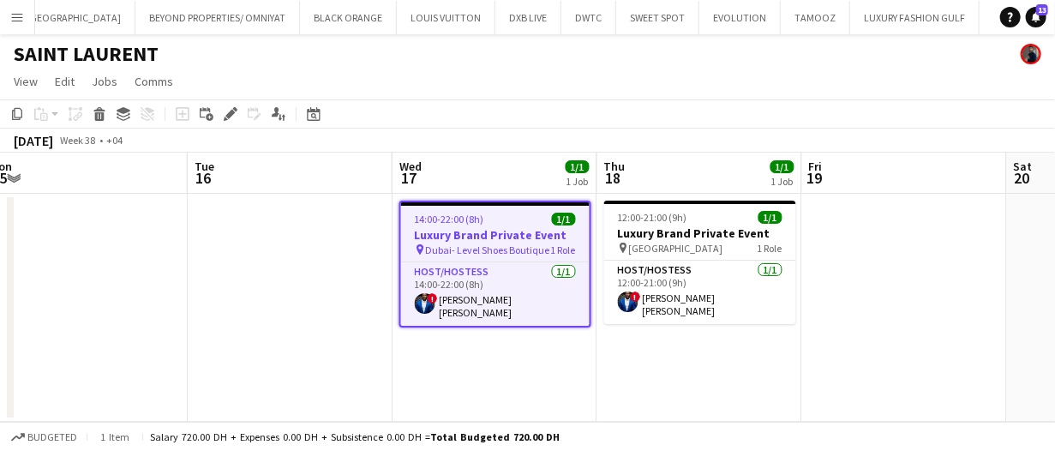
drag, startPoint x: 236, startPoint y: 117, endPoint x: 299, endPoint y: 130, distance: 64.9
click at [236, 117] on icon "Edit" at bounding box center [231, 114] width 14 height 14
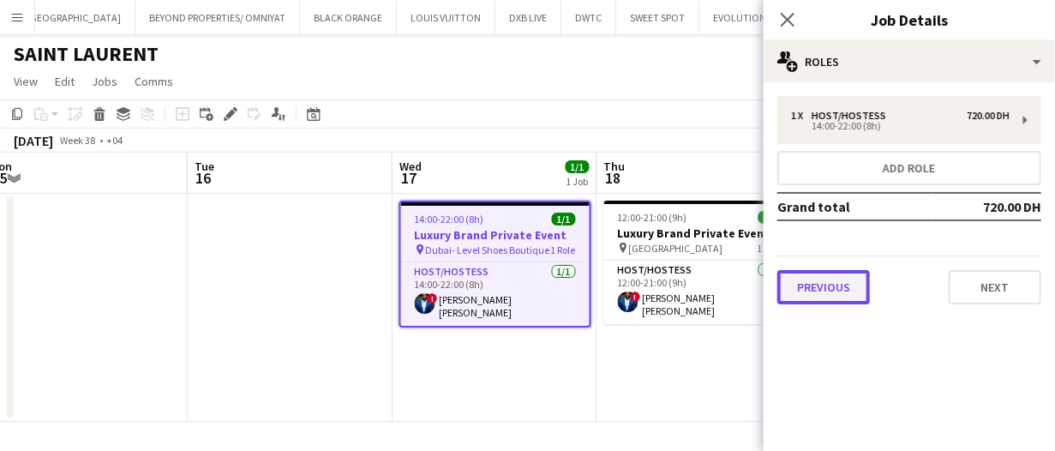
click at [852, 286] on button "Previous" at bounding box center [823, 287] width 93 height 34
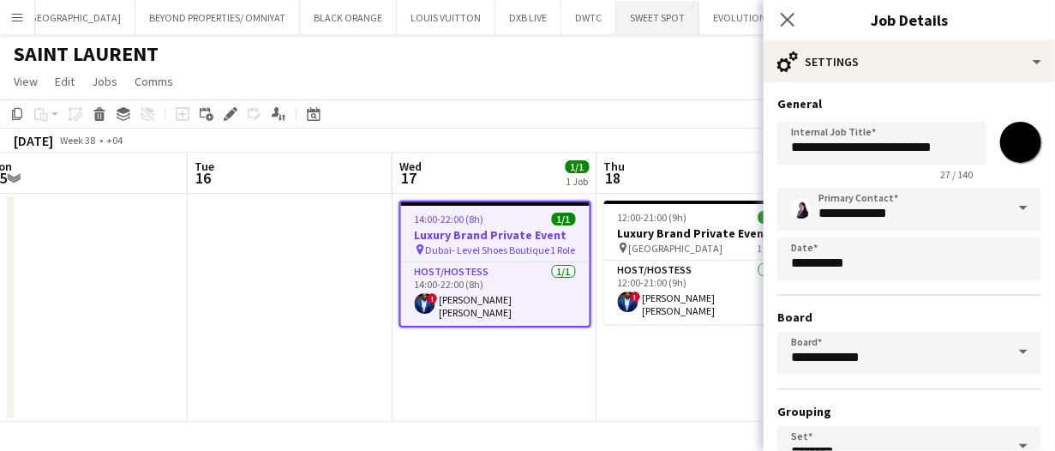
drag, startPoint x: 223, startPoint y: 249, endPoint x: 539, endPoint y: 27, distance: 386.2
click at [223, 248] on app-date-cell at bounding box center [290, 308] width 205 height 228
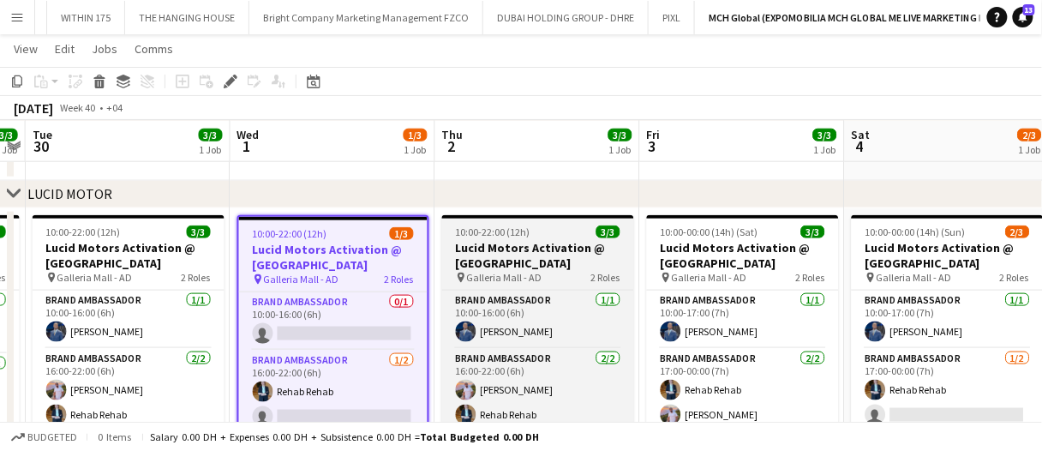
scroll to position [428, 0]
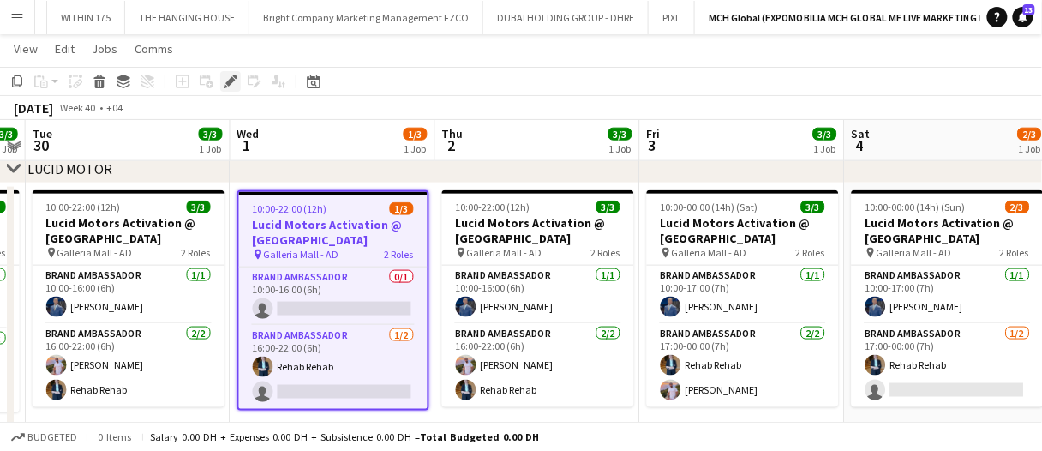
click at [229, 83] on icon at bounding box center [229, 81] width 9 height 9
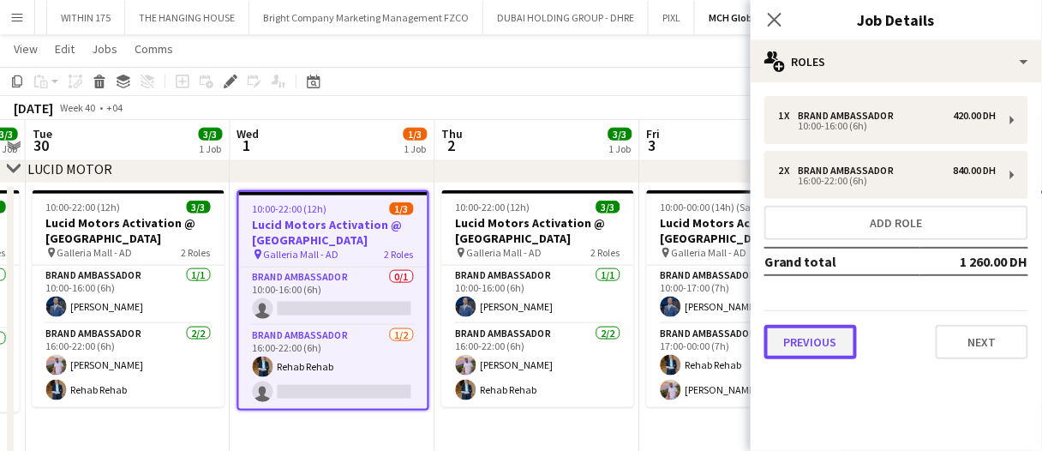
click at [831, 342] on button "Previous" at bounding box center [810, 342] width 93 height 34
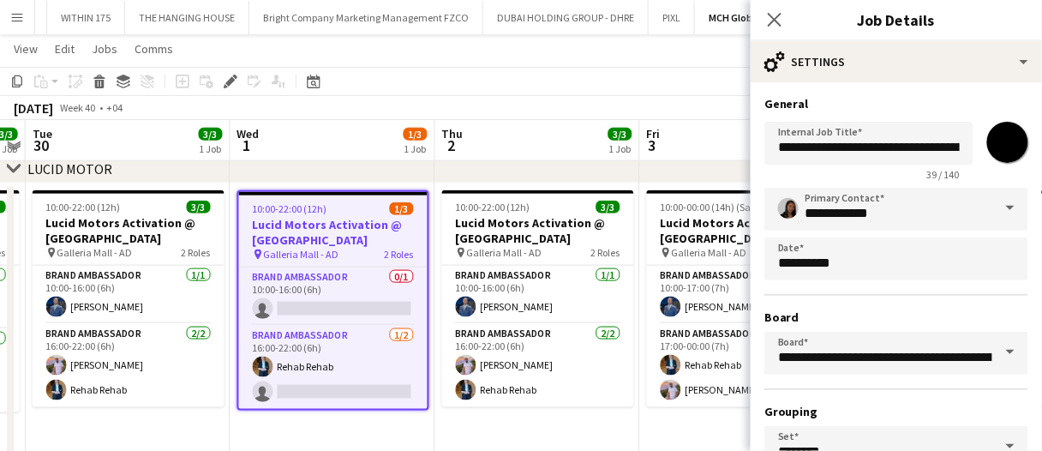
click at [658, 111] on div "[DATE] Week 40 • +04" at bounding box center [521, 108] width 1042 height 24
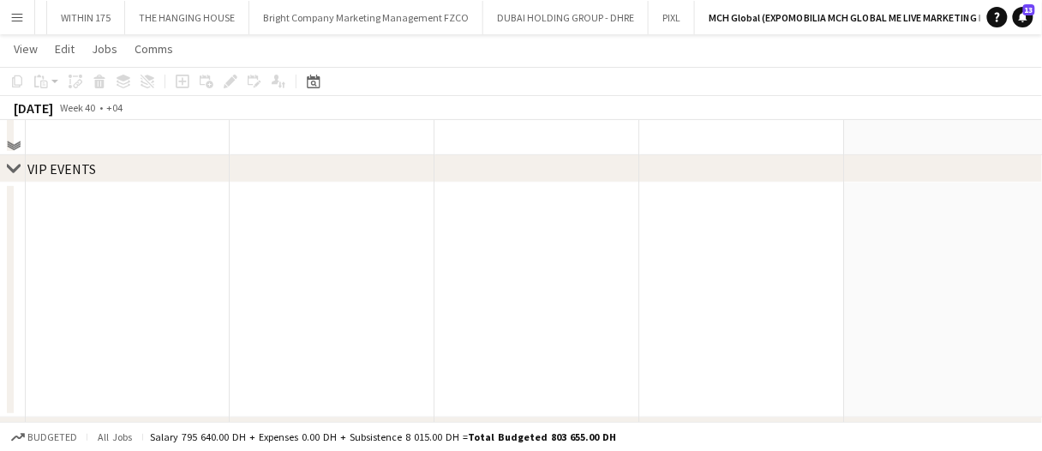
scroll to position [0, 0]
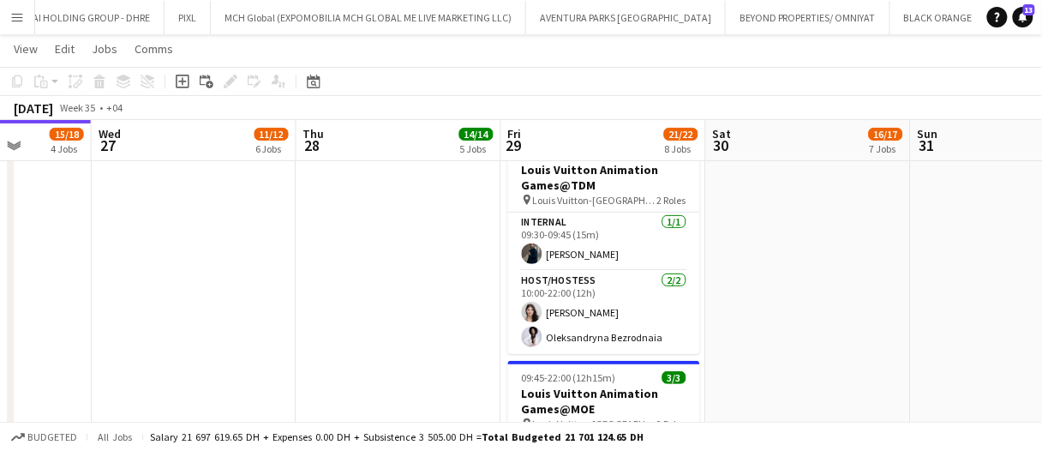
scroll to position [86, 0]
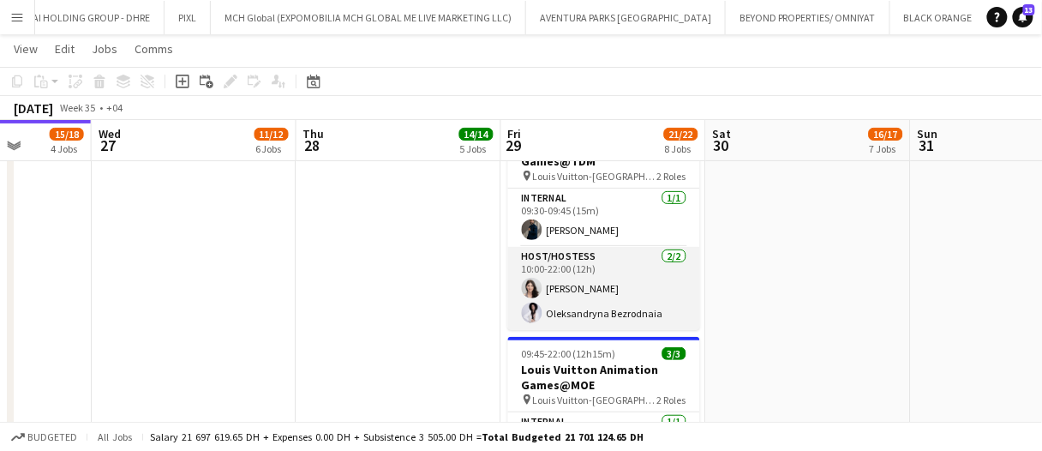
click at [543, 296] on app-card-role "Host/Hostess 2/2 10:00-22:00 (12h) Otilia Sari Oleksandryna Bezrodnaia" at bounding box center [604, 288] width 192 height 83
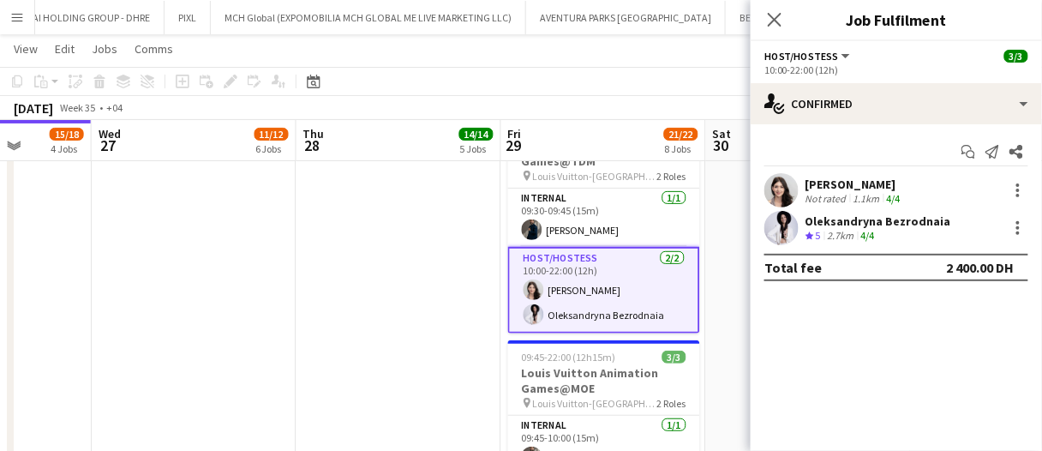
click at [832, 179] on div "[PERSON_NAME]" at bounding box center [854, 183] width 99 height 15
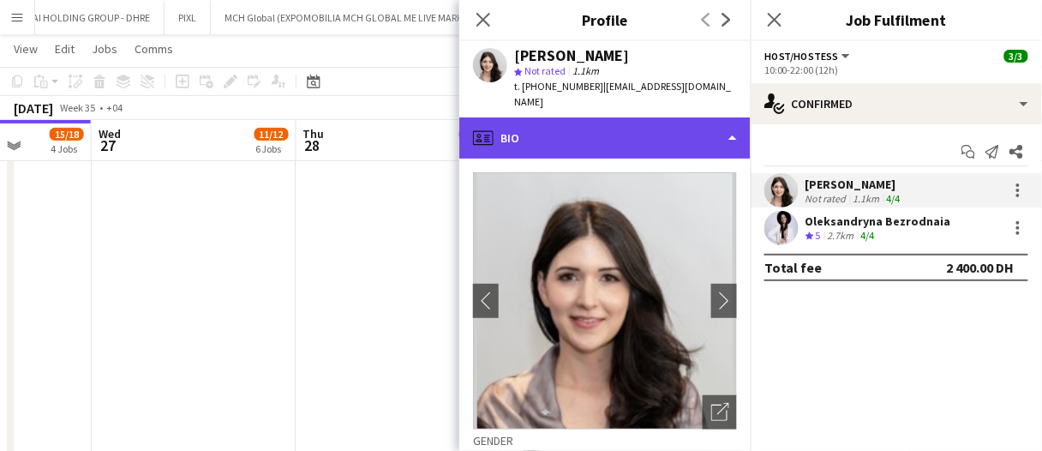
click at [565, 132] on div "profile Bio" at bounding box center [604, 137] width 291 height 41
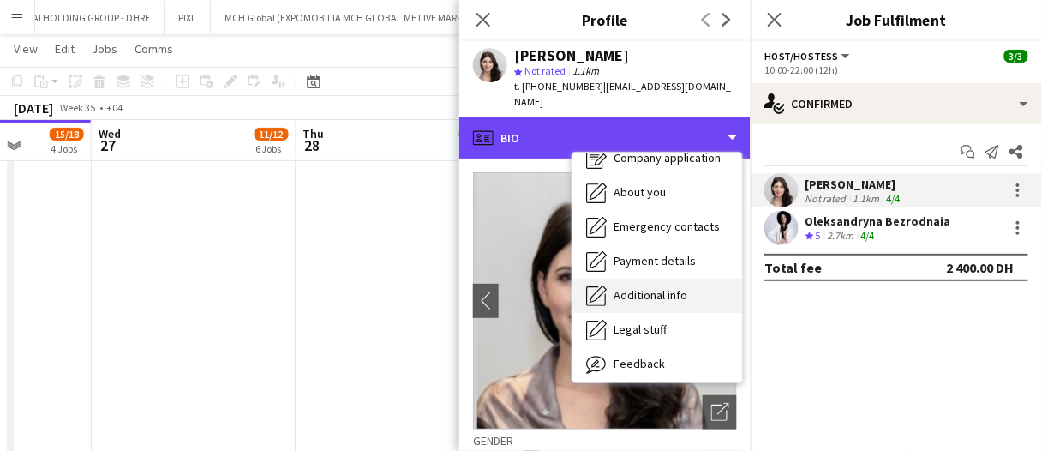
scroll to position [92, 0]
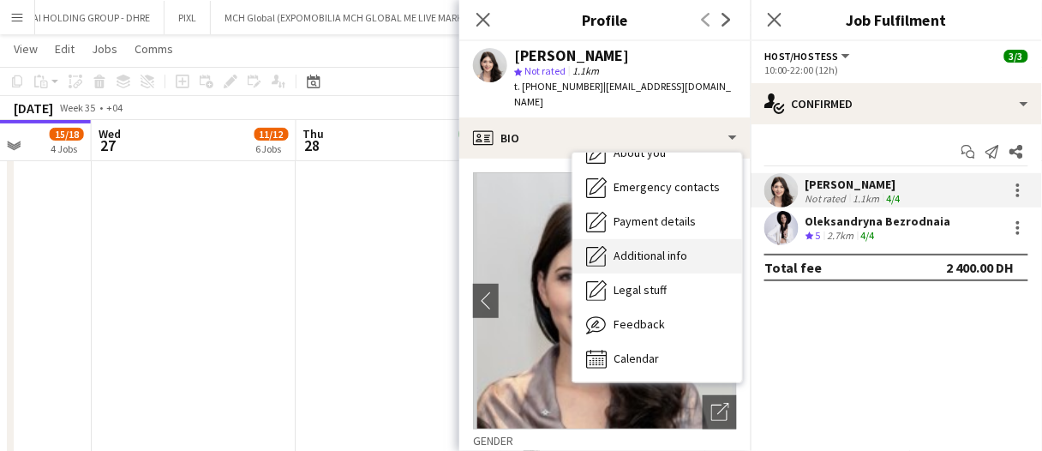
click at [662, 248] on span "Additional info" at bounding box center [650, 255] width 74 height 15
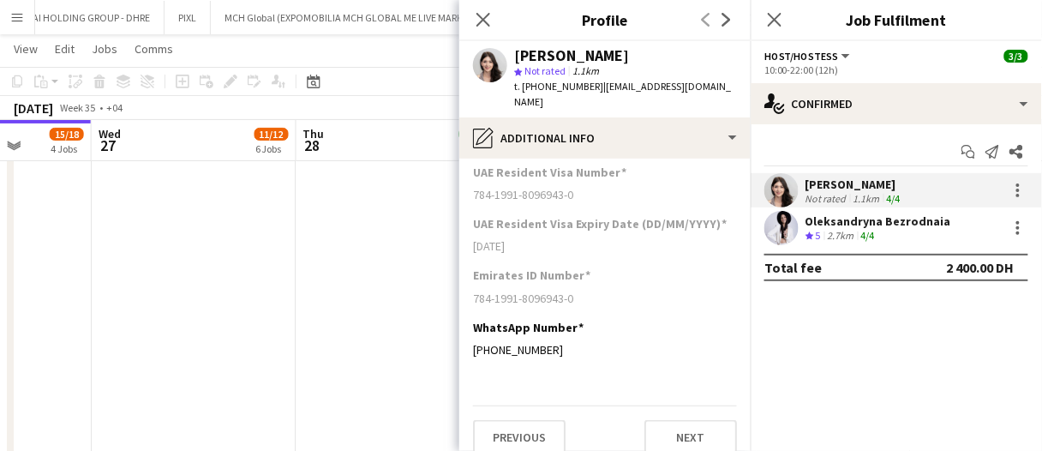
scroll to position [279, 0]
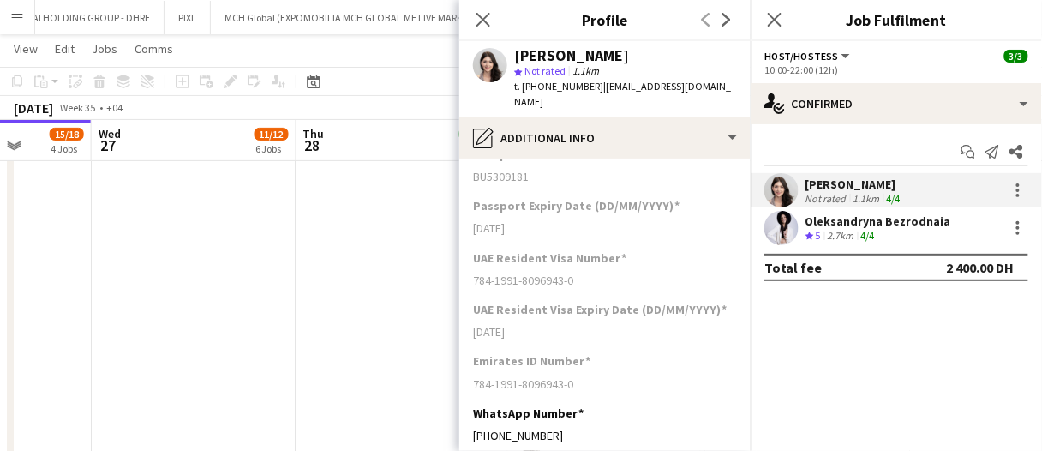
click at [867, 234] on app-skills-label "4/4" at bounding box center [868, 235] width 14 height 13
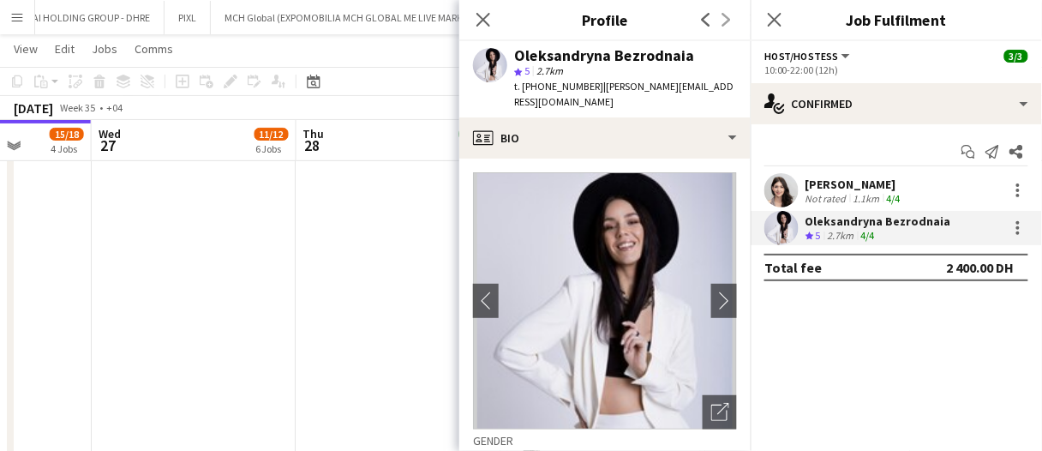
click at [372, 236] on app-date-cell at bounding box center [398, 348] width 205 height 484
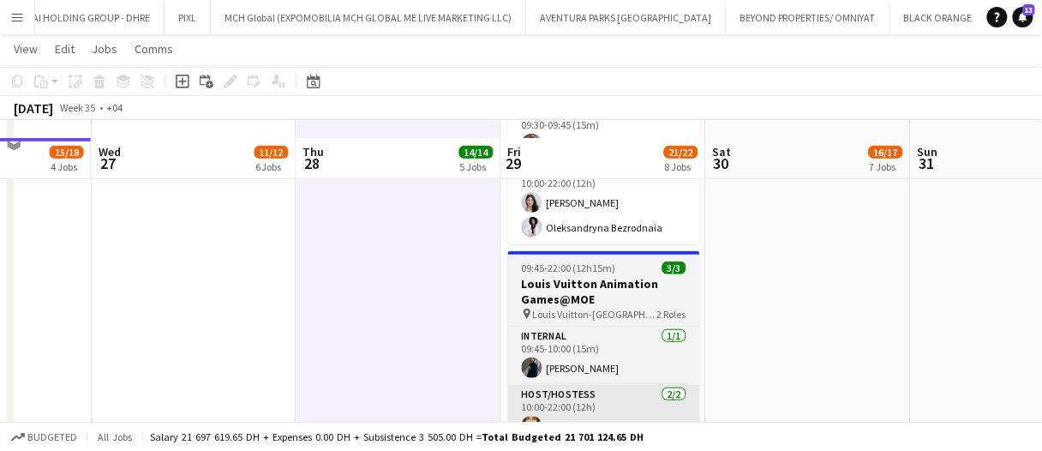
scroll to position [257, 0]
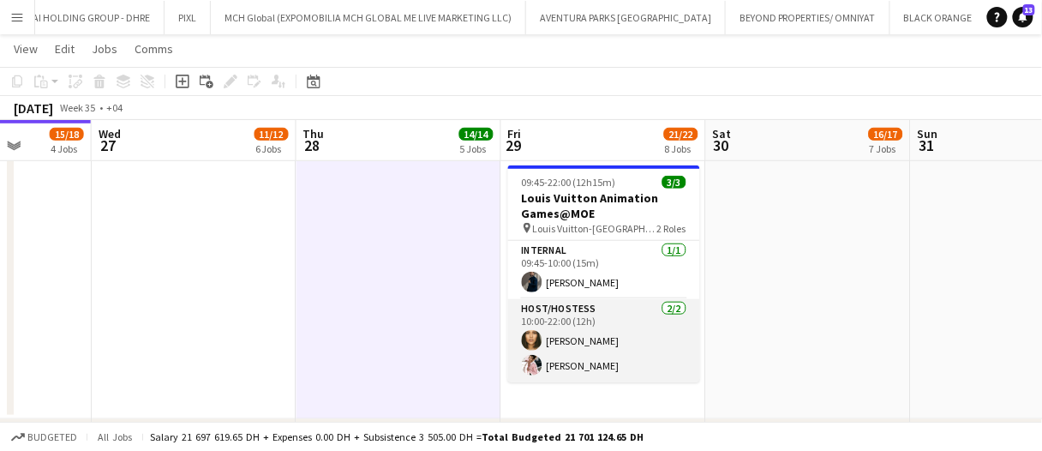
click at [621, 351] on app-card-role "Host/Hostess 2/2 10:00-22:00 (12h) Beatrice Andreea Luna Cafieiro" at bounding box center [604, 340] width 192 height 83
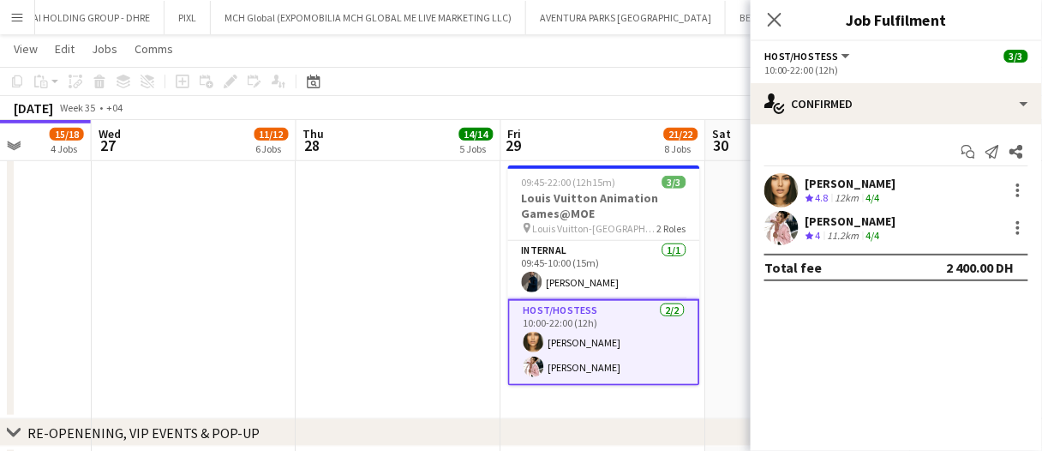
click at [859, 179] on div "Beatrice Andreea" at bounding box center [850, 183] width 91 height 15
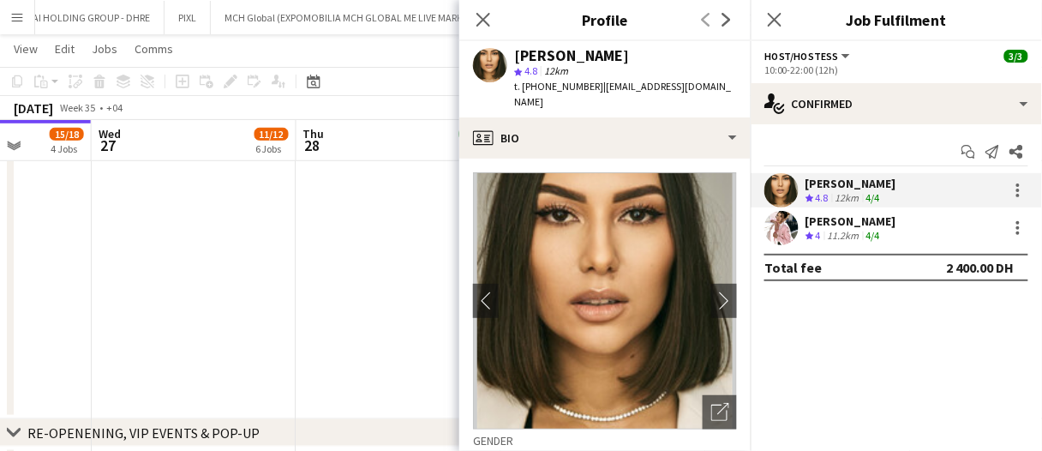
click at [835, 226] on div "Luna Cafieiro" at bounding box center [850, 220] width 91 height 15
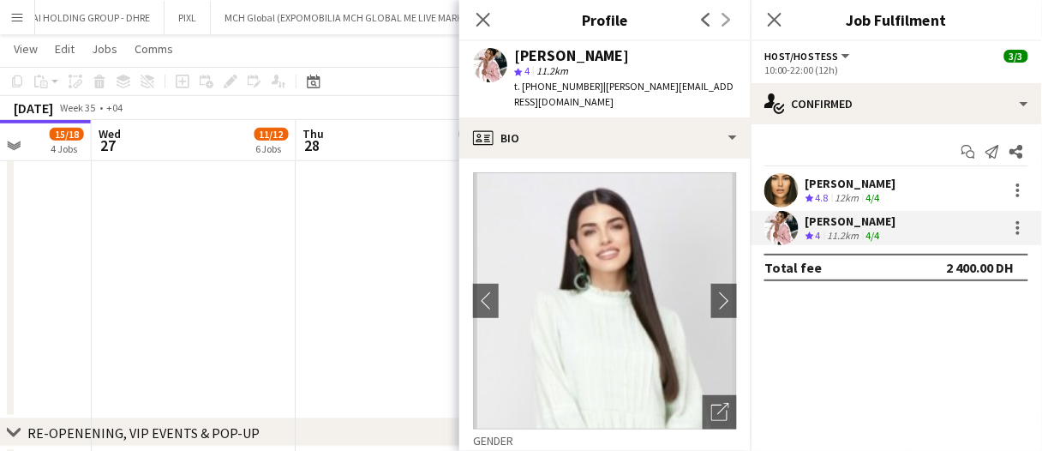
click at [487, 24] on icon at bounding box center [483, 20] width 14 height 14
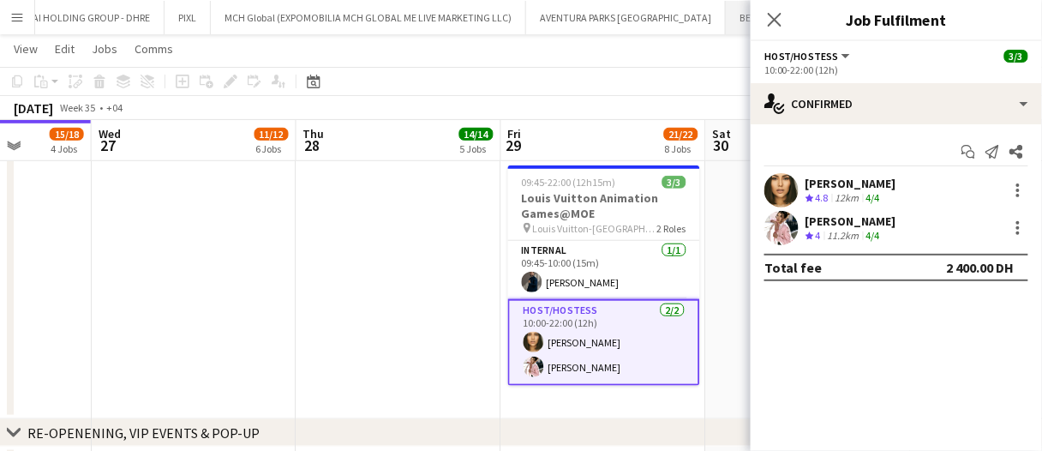
click at [775, 24] on icon "Close pop-in" at bounding box center [775, 20] width 14 height 14
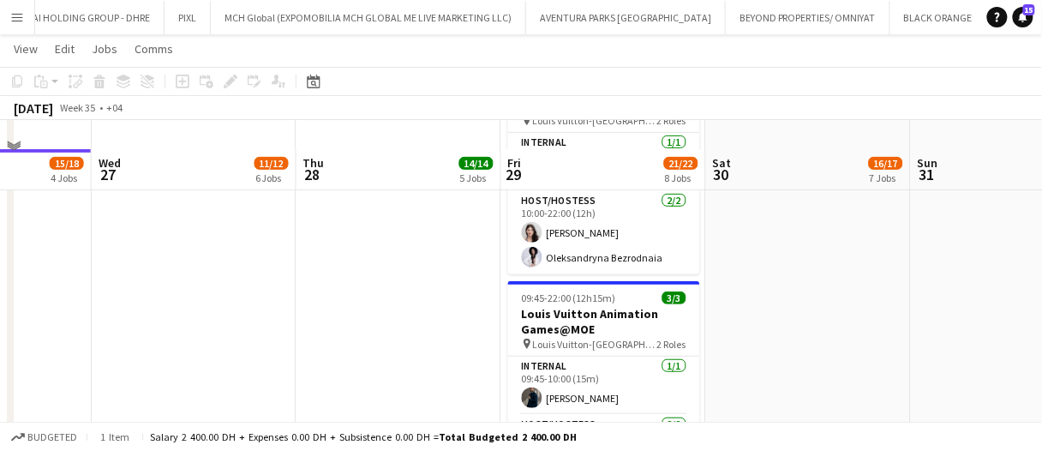
scroll to position [0, 0]
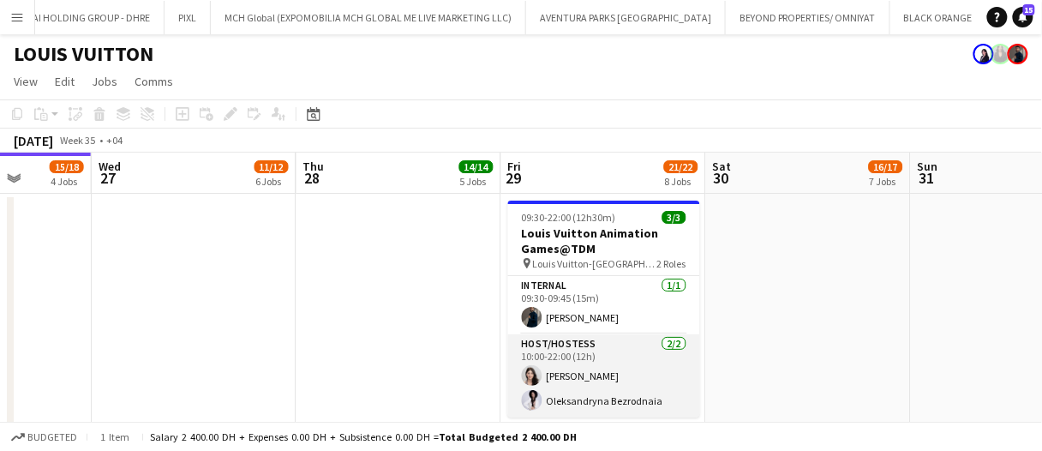
click at [604, 381] on app-card-role "Host/Hostess 2/2 10:00-22:00 (12h) Otilia Sari Oleksandryna Bezrodnaia" at bounding box center [604, 375] width 192 height 83
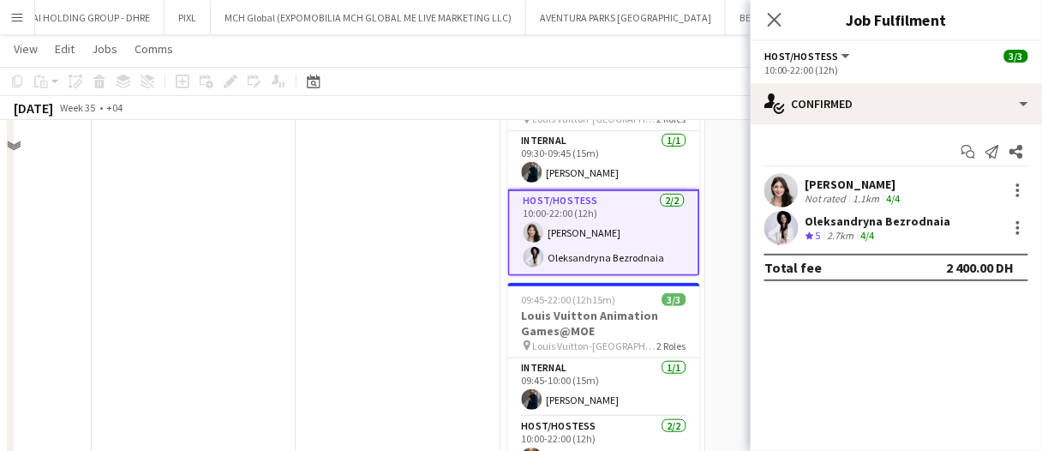
scroll to position [86, 0]
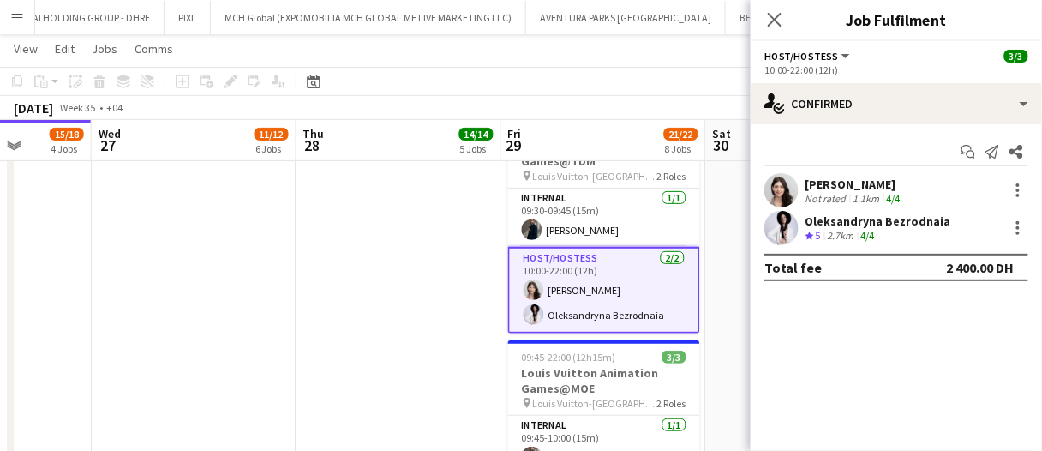
click at [422, 264] on app-date-cell at bounding box center [398, 348] width 205 height 484
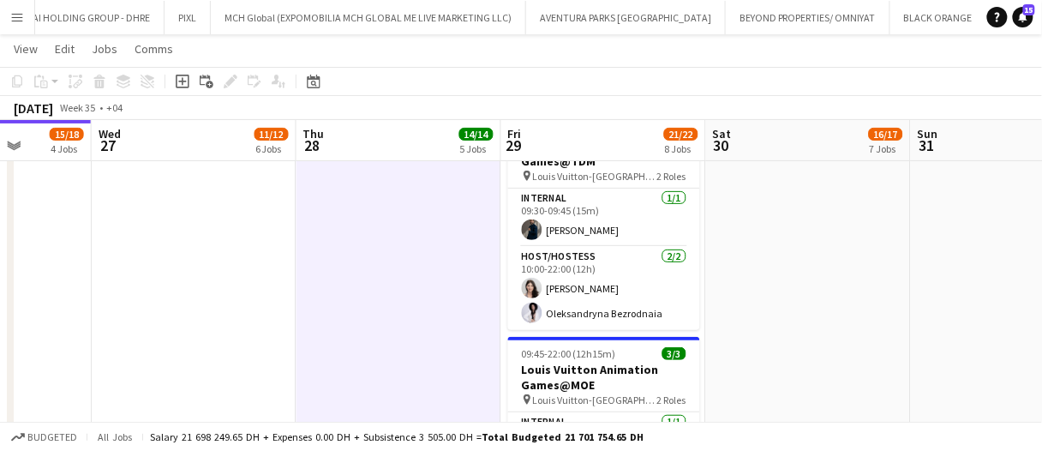
click at [423, 266] on app-date-cell at bounding box center [398, 348] width 205 height 484
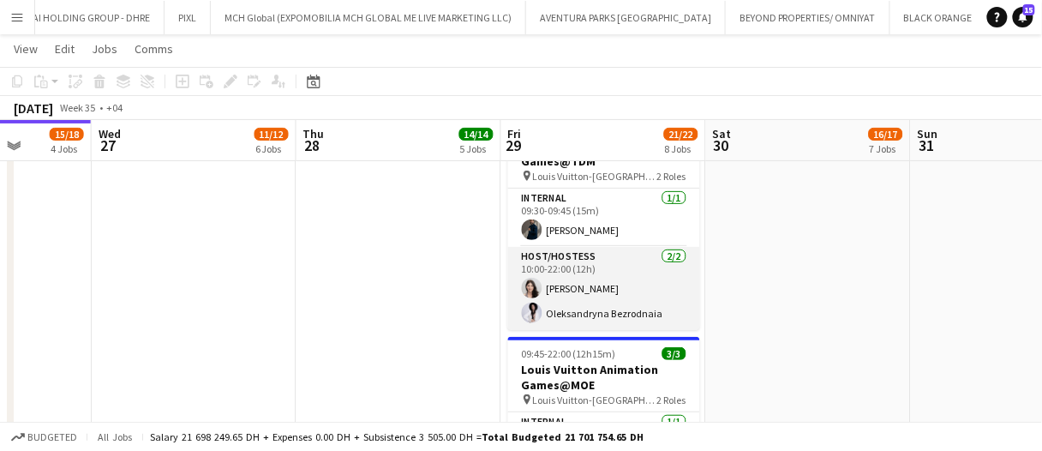
click at [579, 302] on app-card-role "Host/Hostess 2/2 10:00-22:00 (12h) Otilia Sari Oleksandryna Bezrodnaia" at bounding box center [604, 288] width 192 height 83
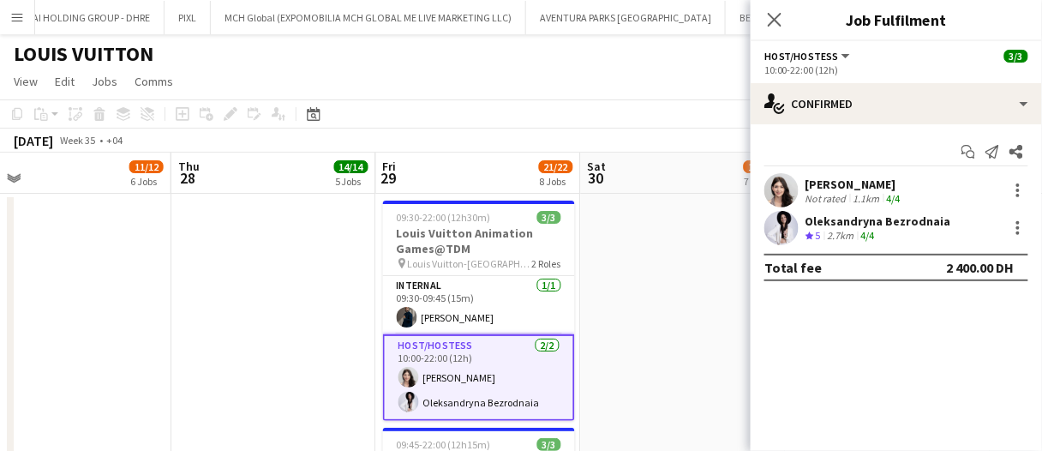
scroll to position [0, 442]
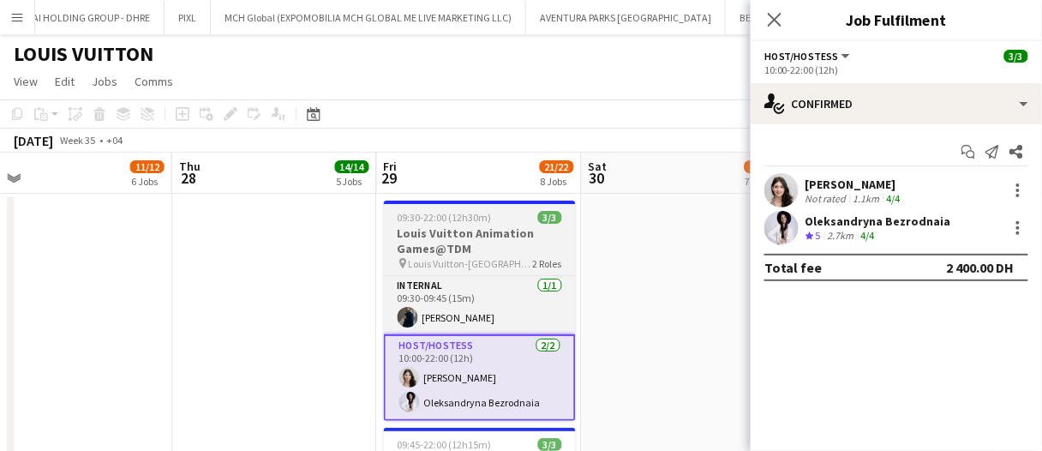
drag, startPoint x: 505, startPoint y: 250, endPoint x: 448, endPoint y: 233, distance: 59.1
click at [505, 250] on h3 "Louis Vuitton Animation Games@TDM" at bounding box center [480, 240] width 192 height 31
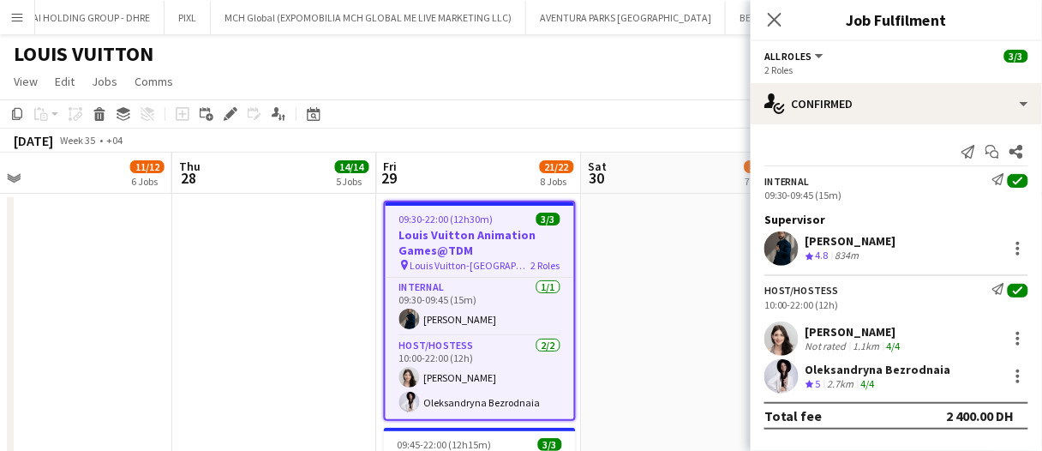
drag, startPoint x: 236, startPoint y: 115, endPoint x: 677, endPoint y: 251, distance: 461.8
click at [236, 115] on icon "Edit" at bounding box center [231, 114] width 14 height 14
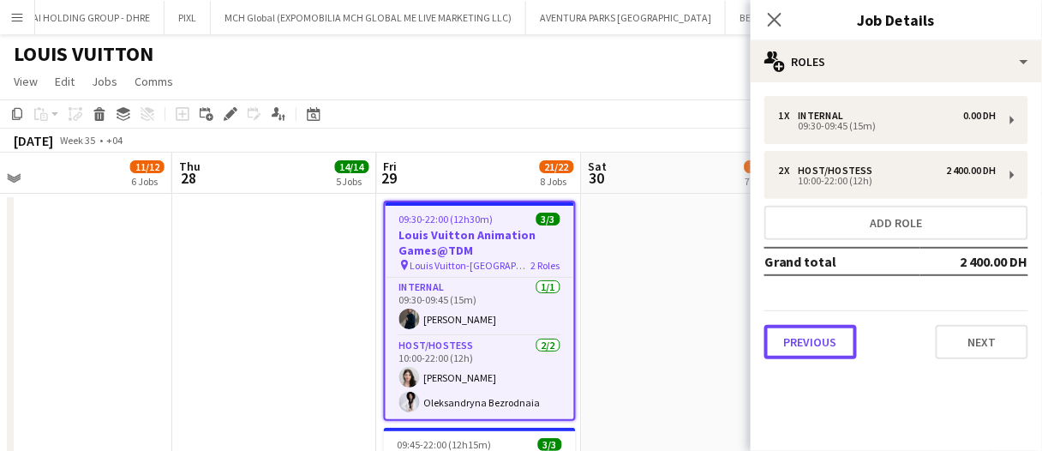
click at [835, 337] on button "Previous" at bounding box center [810, 342] width 93 height 34
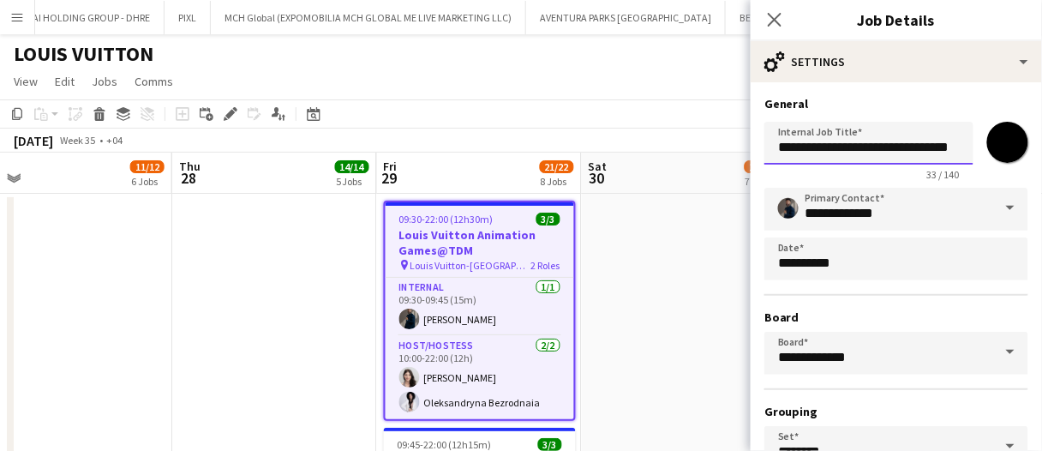
click at [859, 153] on input "**********" at bounding box center [868, 143] width 209 height 43
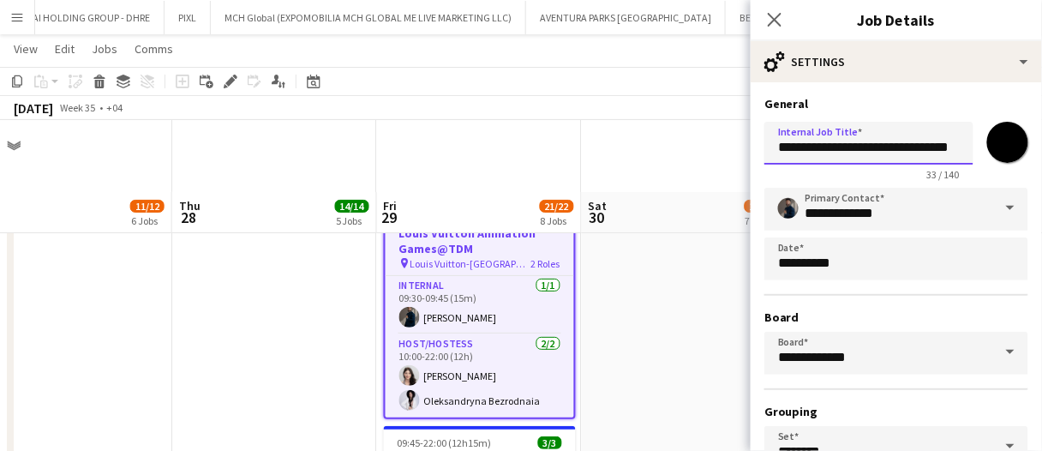
scroll to position [86, 0]
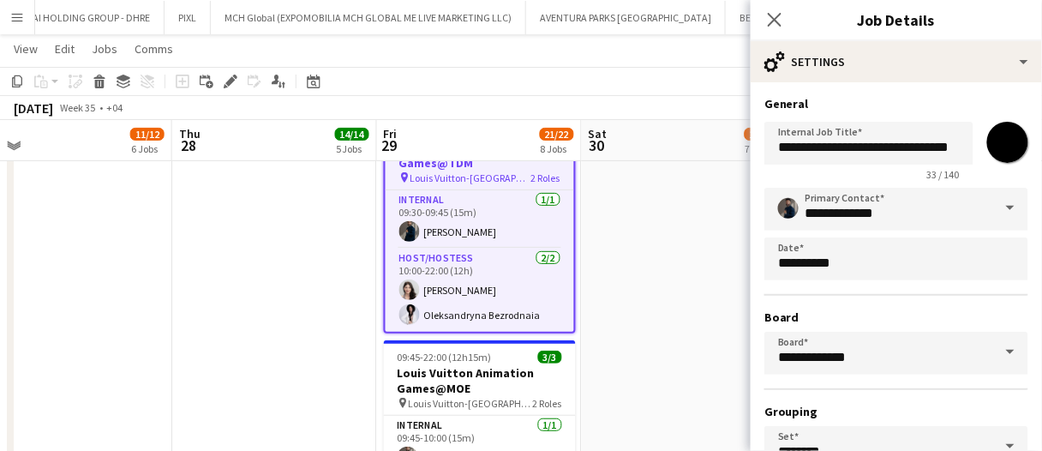
click at [605, 243] on app-date-cell at bounding box center [684, 348] width 205 height 484
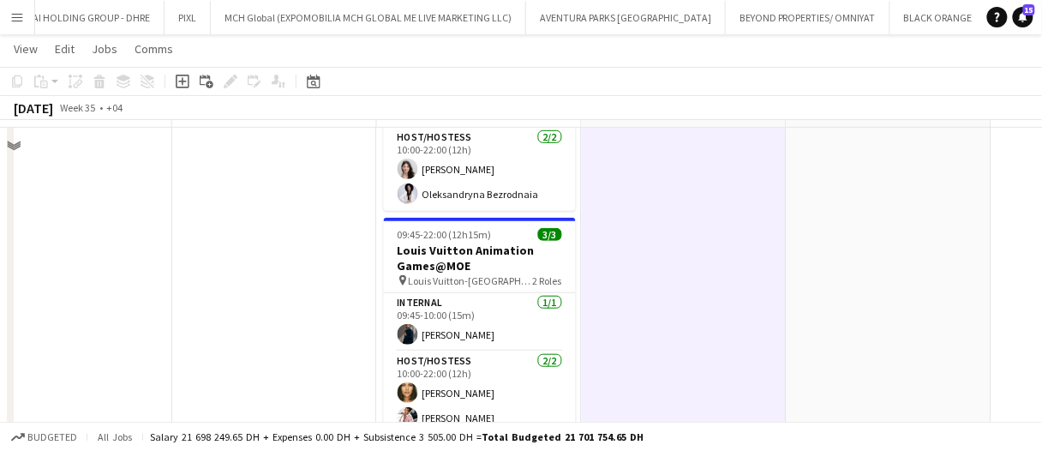
scroll to position [171, 0]
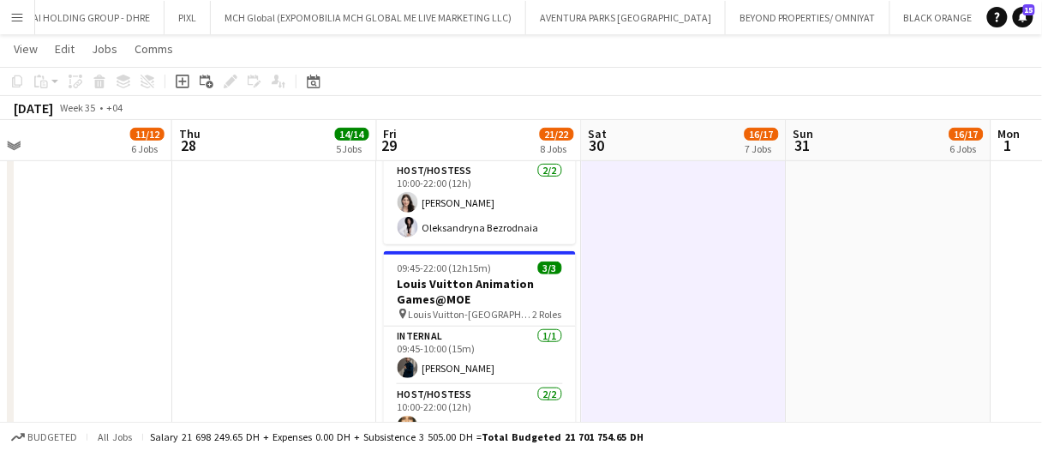
drag, startPoint x: 493, startPoint y: 221, endPoint x: 894, endPoint y: 257, distance: 402.6
click at [494, 222] on app-card-role "Host/Hostess 2/2 10:00-22:00 (12h) Otilia Sari Oleksandryna Bezrodnaia" at bounding box center [480, 202] width 192 height 83
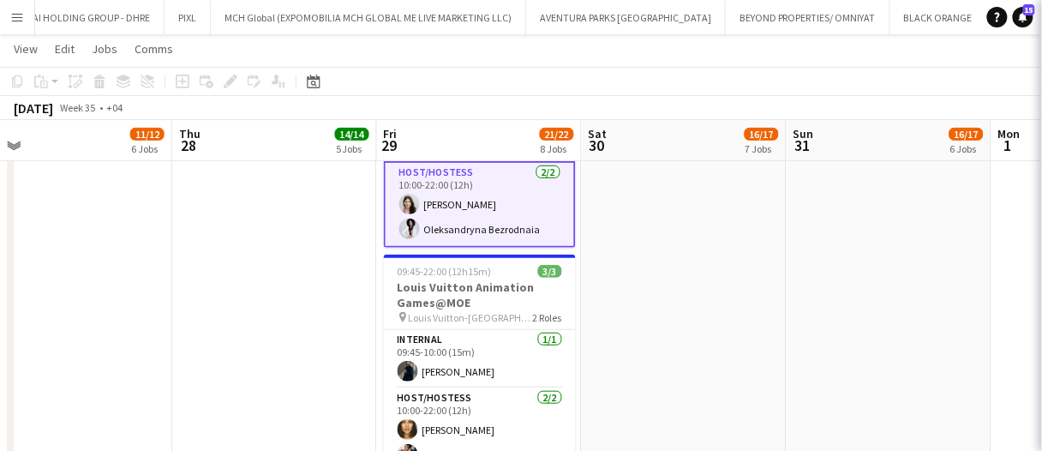
scroll to position [0, 440]
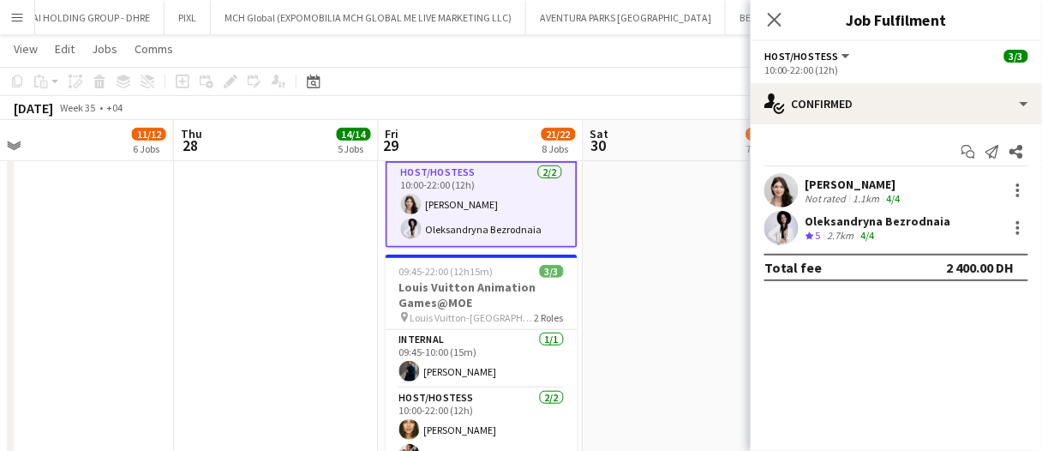
click at [907, 185] on div "Otilia Sari Not rated 1.1km 4/4" at bounding box center [896, 190] width 291 height 34
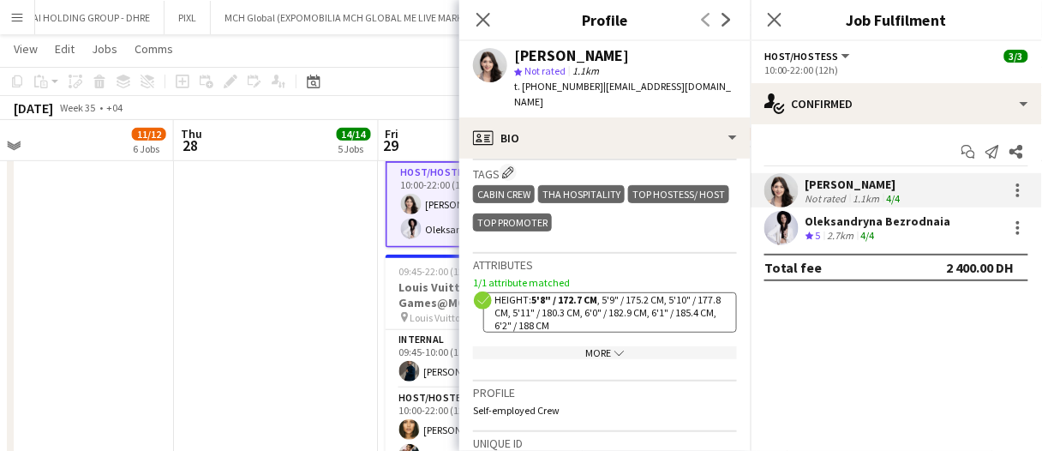
scroll to position [942, 0]
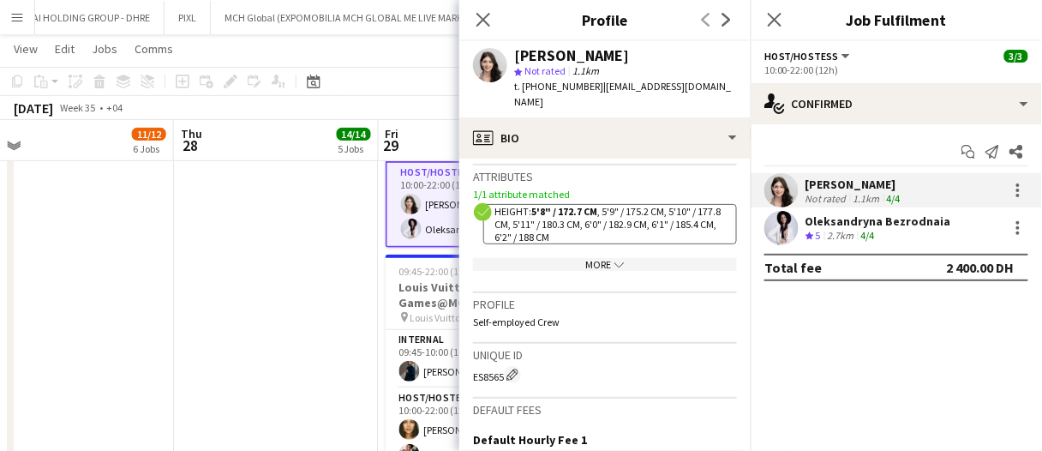
click at [602, 258] on div "More chevron-down" at bounding box center [605, 264] width 264 height 13
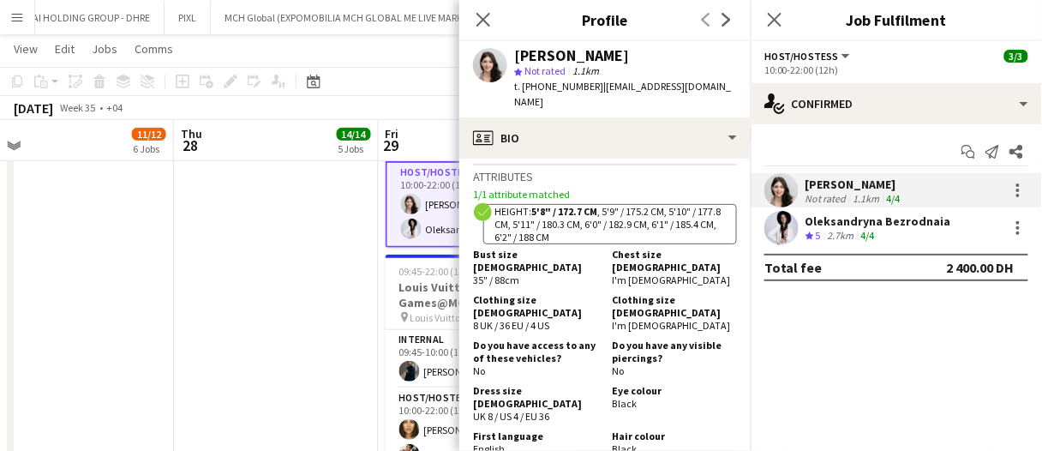
drag, startPoint x: 565, startPoint y: 347, endPoint x: 473, endPoint y: 346, distance: 92.5
click at [473, 384] on div "Dress size FEMALE UK 8 / US 4 / EU 36" at bounding box center [539, 403] width 132 height 39
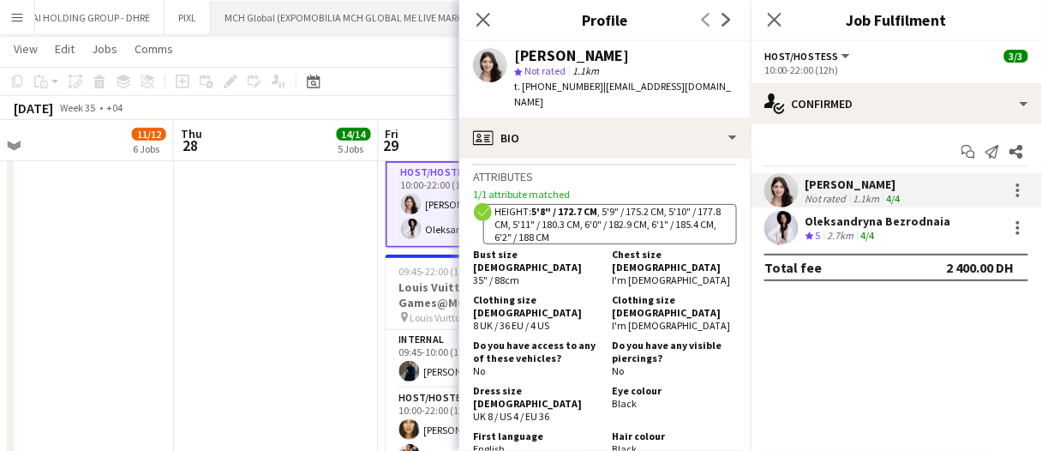
copy span "UK 8 / US 4 / EU 36"
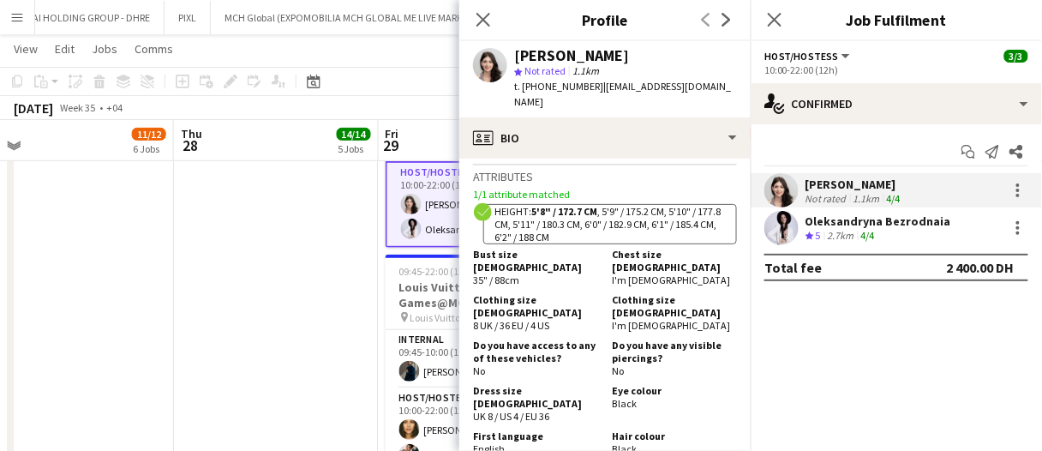
click at [833, 216] on div "Oleksandryna Bezrodnaia" at bounding box center [878, 220] width 146 height 15
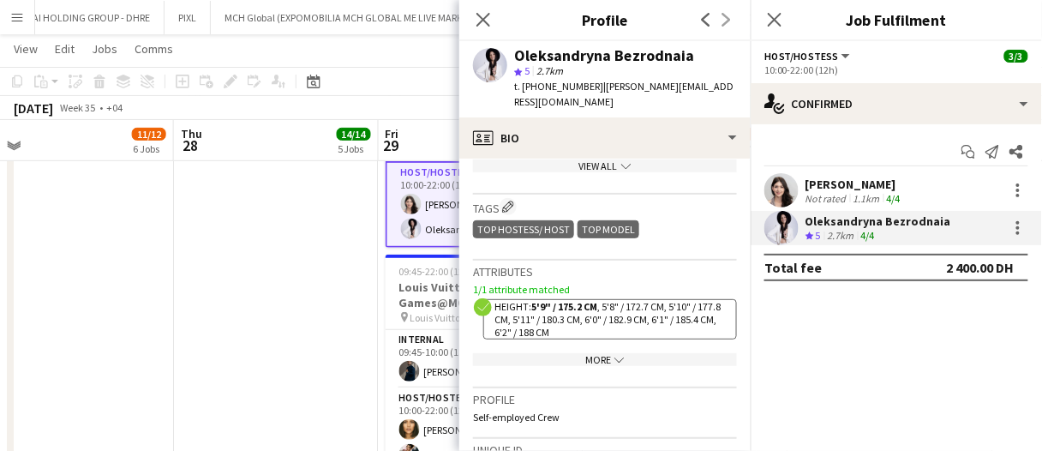
scroll to position [771, 0]
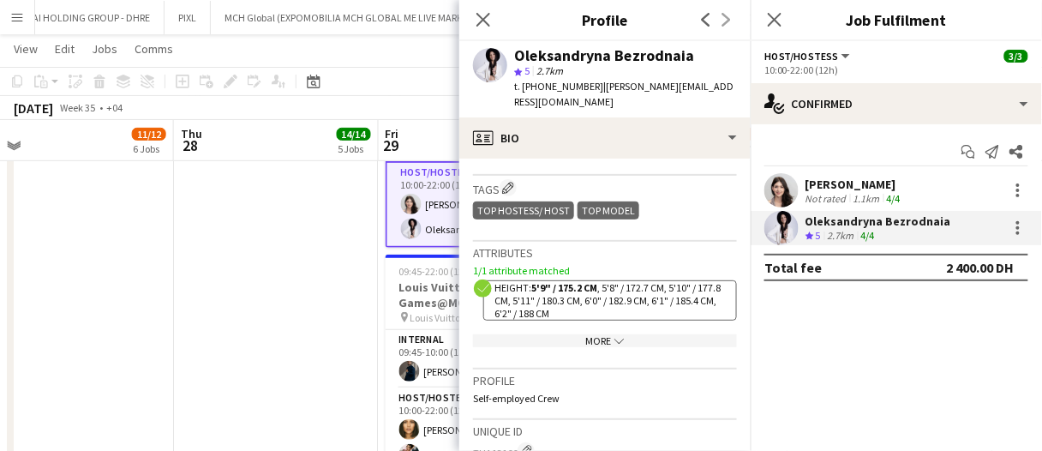
click at [597, 344] on div "More chevron-down" at bounding box center [605, 340] width 264 height 13
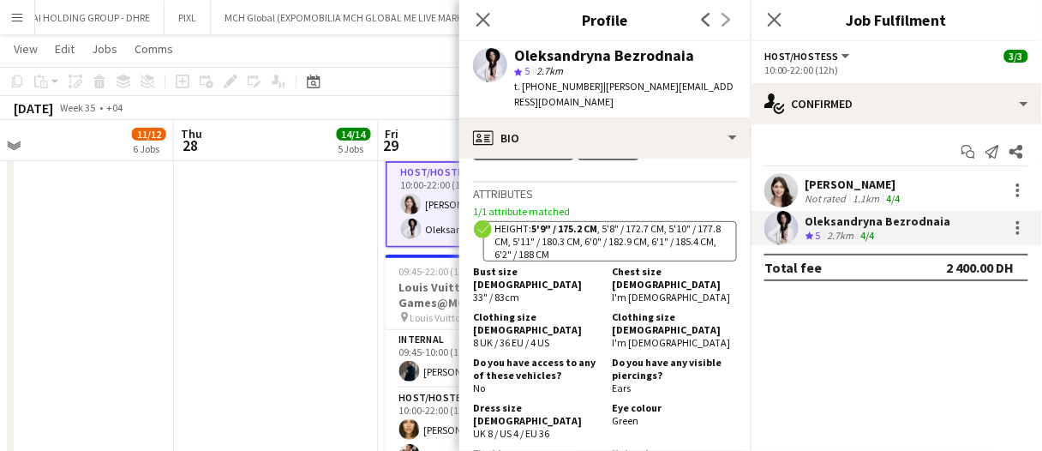
scroll to position [857, 0]
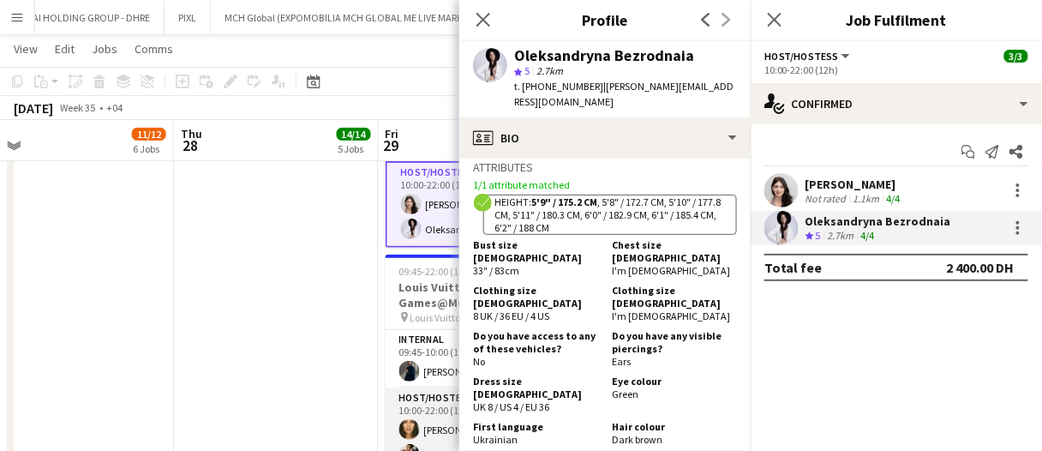
click at [455, 425] on app-card-role "Host/Hostess 2/2 10:00-22:00 (12h) Beatrice Andreea Luna Cafieiro" at bounding box center [482, 429] width 192 height 83
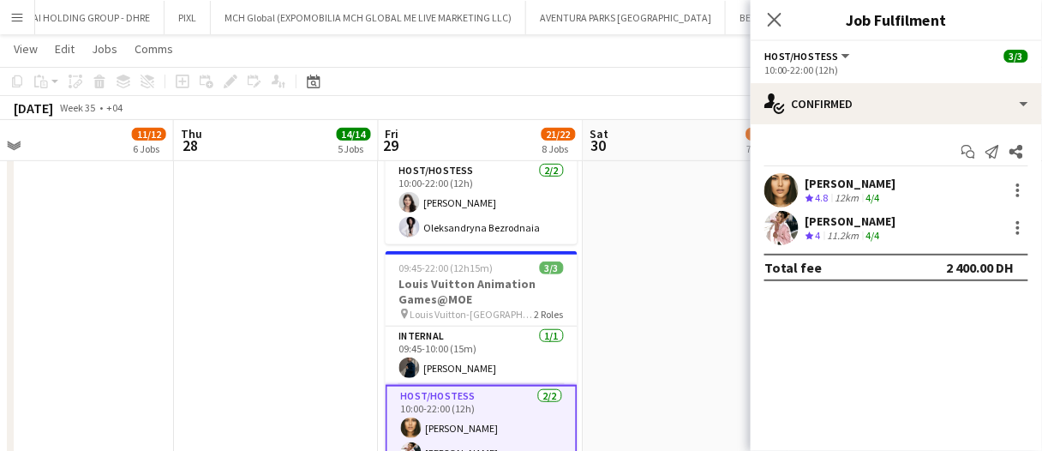
click at [832, 197] on div "Crew rating 4.8" at bounding box center [818, 198] width 27 height 15
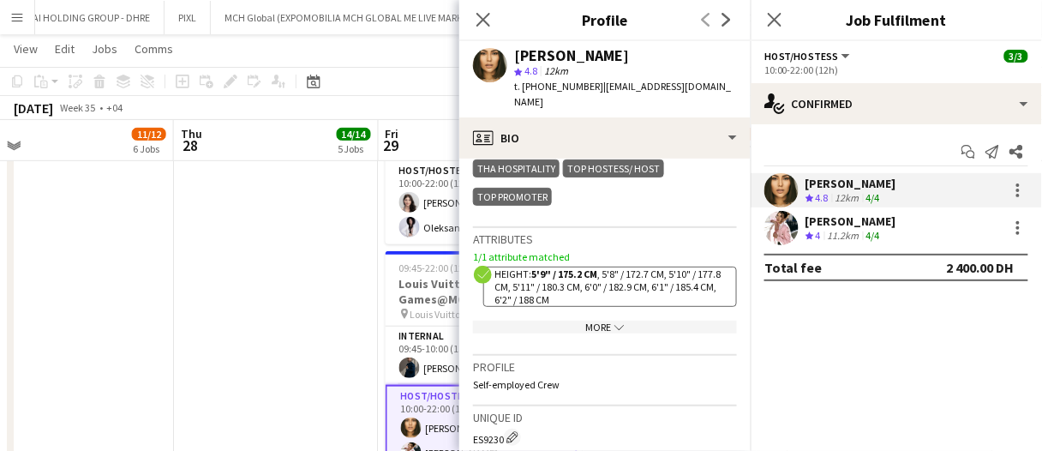
scroll to position [1028, 0]
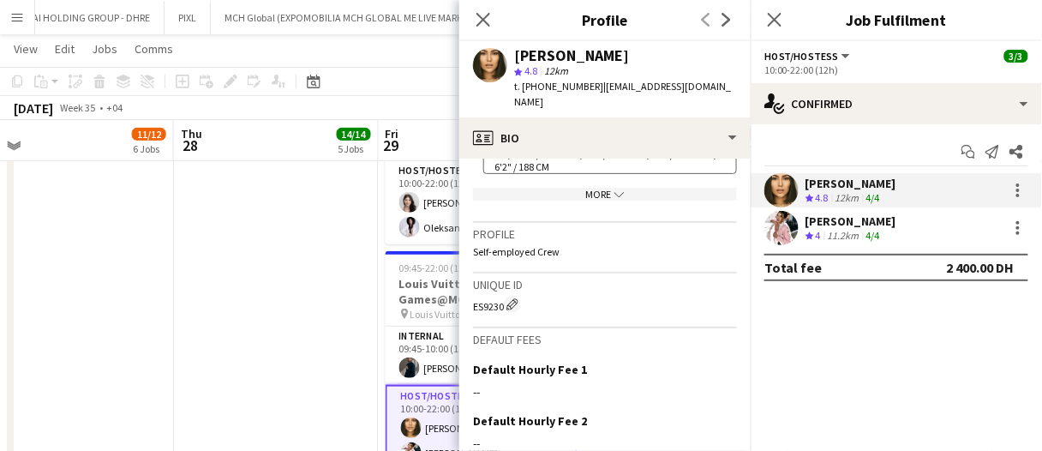
drag, startPoint x: 593, startPoint y: 187, endPoint x: 587, endPoint y: 233, distance: 46.7
click at [593, 188] on div "More chevron-down" at bounding box center [605, 194] width 264 height 13
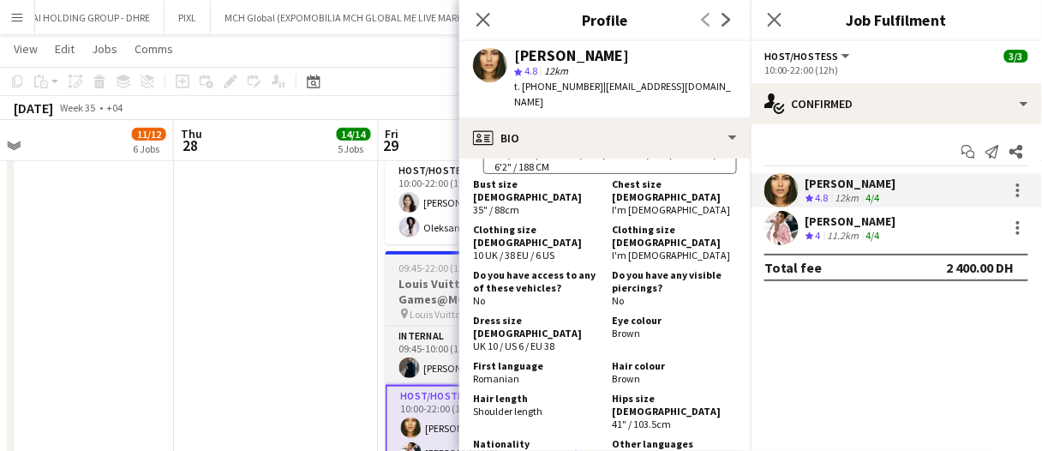
drag, startPoint x: 567, startPoint y: 303, endPoint x: 454, endPoint y: 284, distance: 114.8
click at [470, 304] on app-crew-profile-bio "chevron-left chevron-right Open photos pop-in Gender Female Birthday 01-06-1995…" at bounding box center [604, 304] width 291 height 292
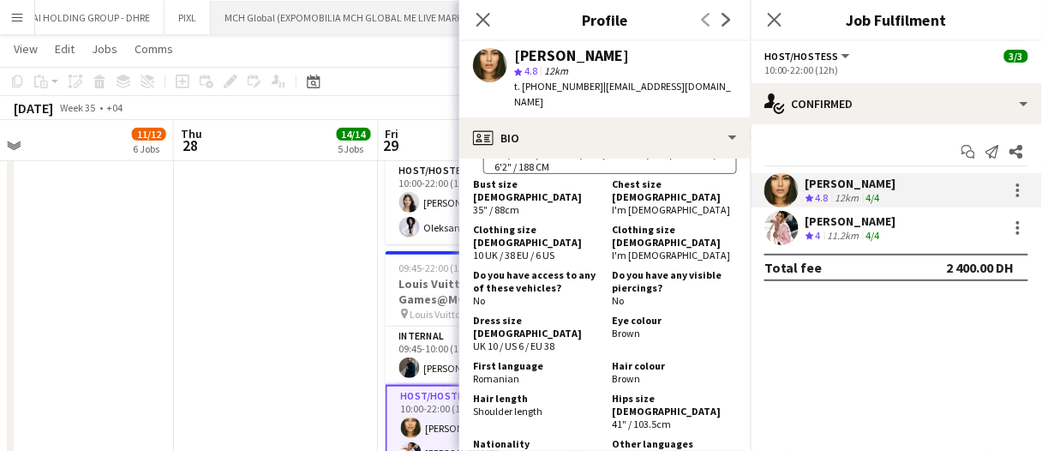
copy span "UK 10 / US 6 / EU 38"
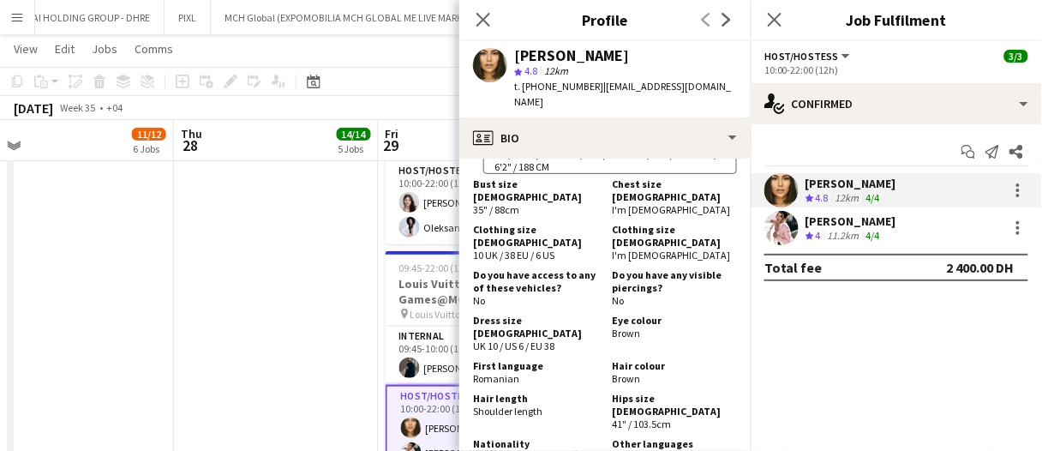
click at [830, 222] on div "Luna Cafieiro" at bounding box center [850, 220] width 91 height 15
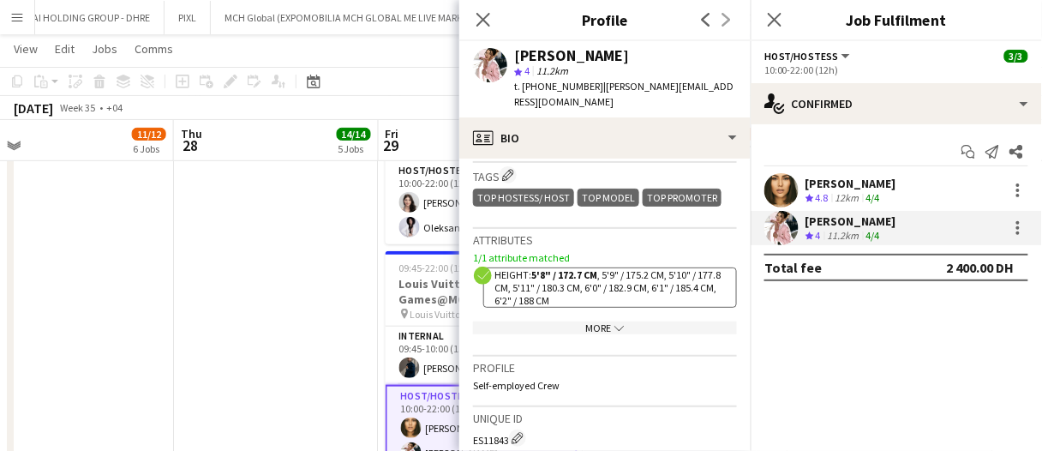
click at [593, 323] on div "More chevron-down" at bounding box center [605, 327] width 264 height 13
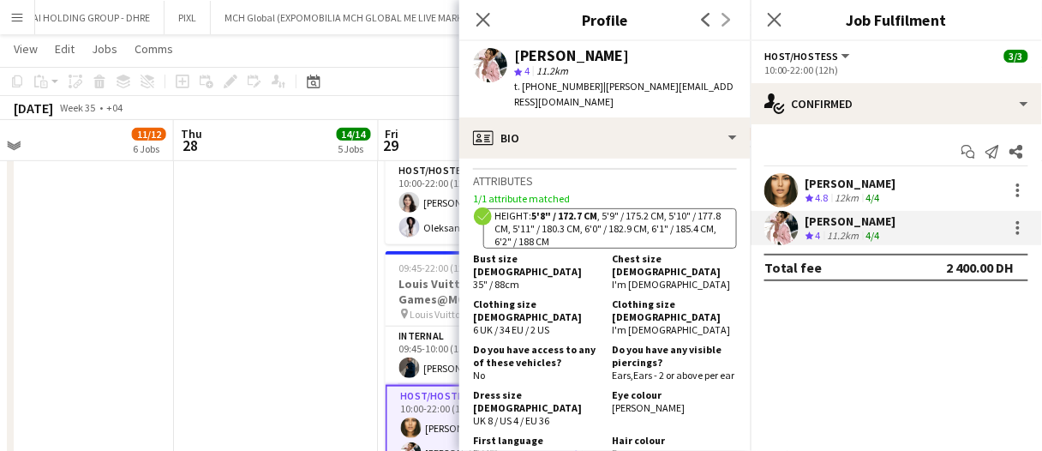
scroll to position [857, 0]
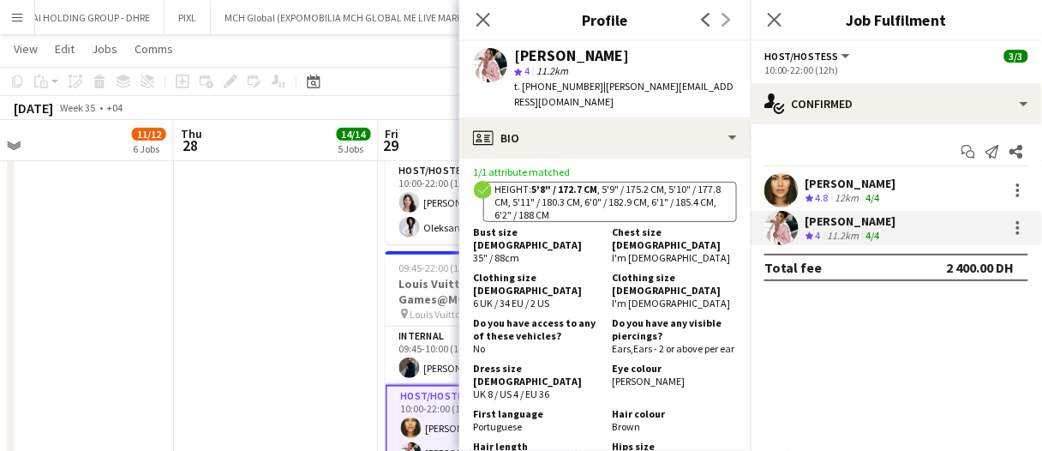
click at [220, 245] on app-date-cell at bounding box center [276, 263] width 205 height 484
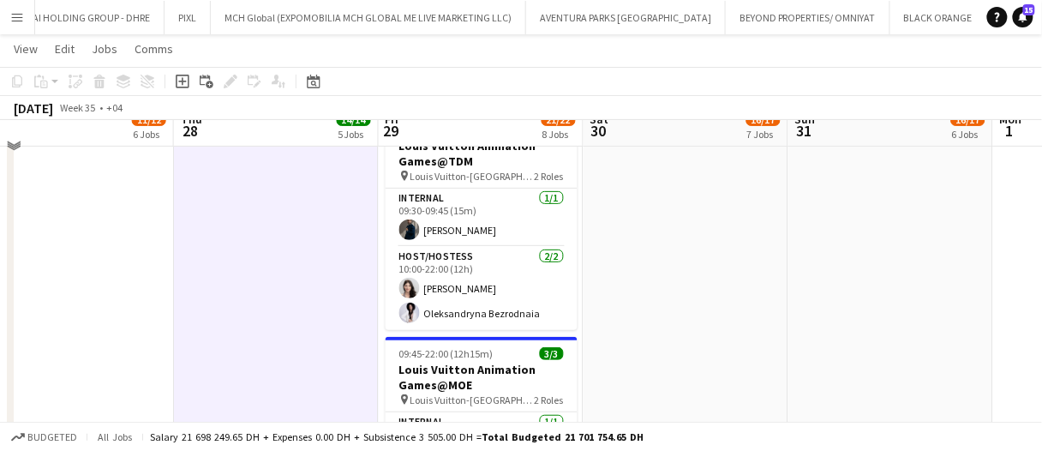
scroll to position [0, 0]
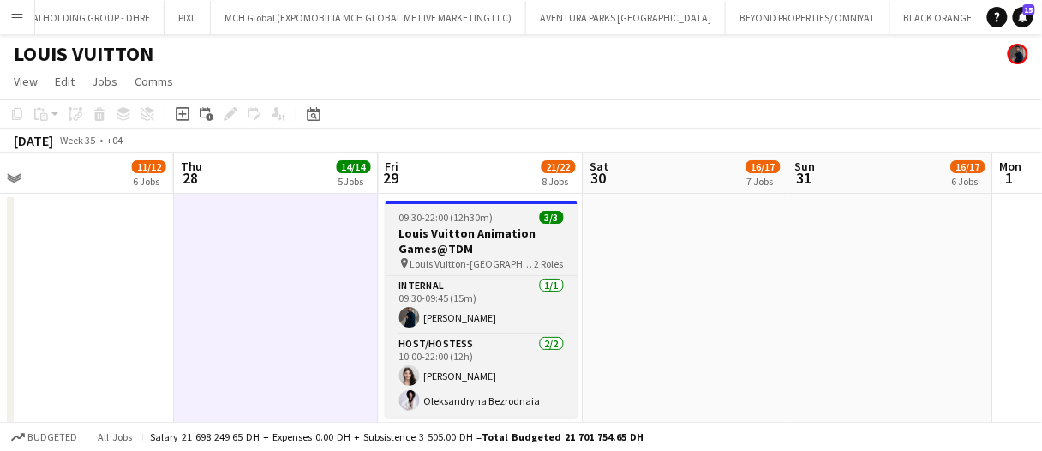
click at [536, 236] on h3 "Louis Vuitton Animation Games@TDM" at bounding box center [482, 240] width 192 height 31
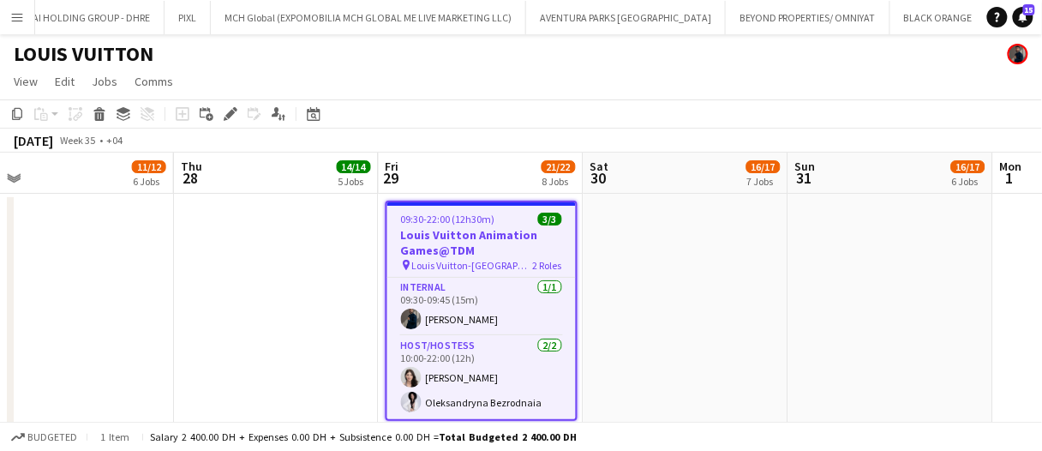
drag, startPoint x: 236, startPoint y: 113, endPoint x: 415, endPoint y: 182, distance: 190.9
click at [236, 113] on div "Edit" at bounding box center [230, 114] width 21 height 21
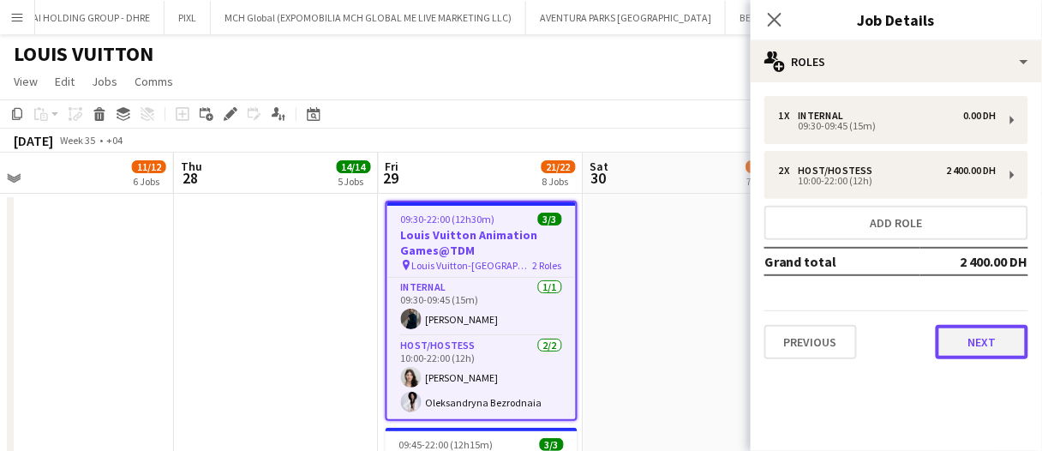
click at [993, 340] on button "Next" at bounding box center [982, 342] width 93 height 34
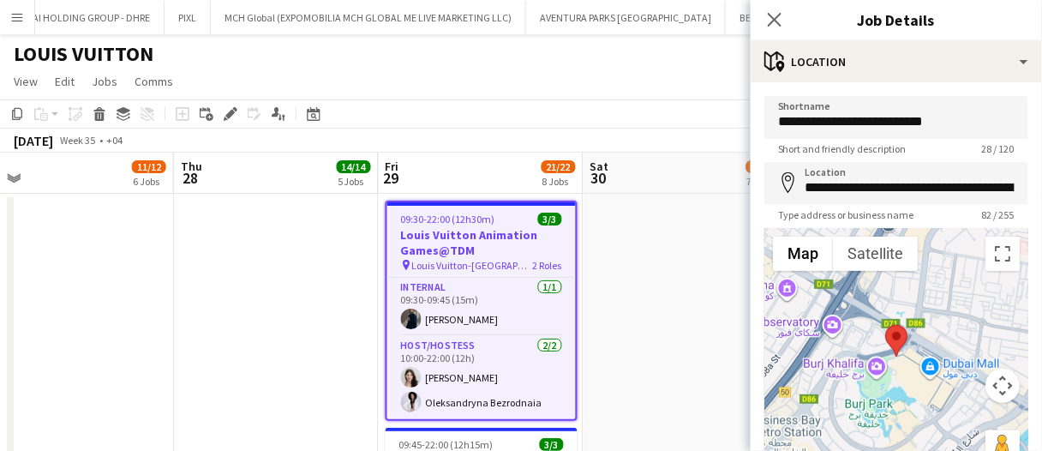
click at [639, 297] on app-date-cell at bounding box center [685, 436] width 205 height 484
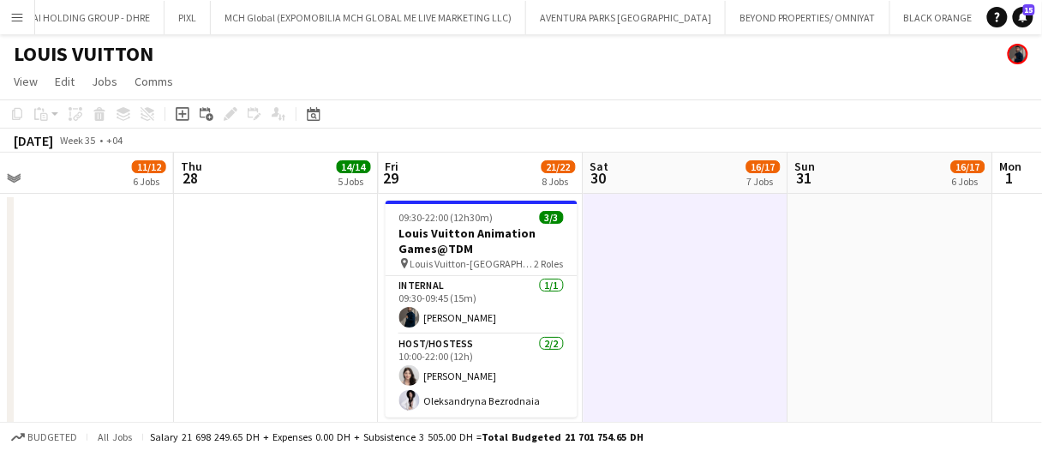
click at [639, 297] on app-date-cell at bounding box center [685, 436] width 205 height 484
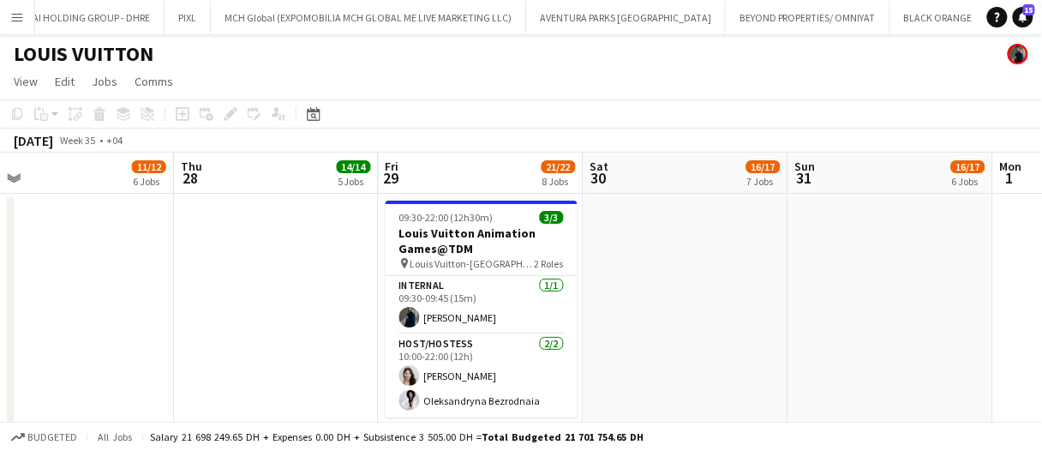
click at [218, 283] on app-date-cell at bounding box center [276, 436] width 205 height 484
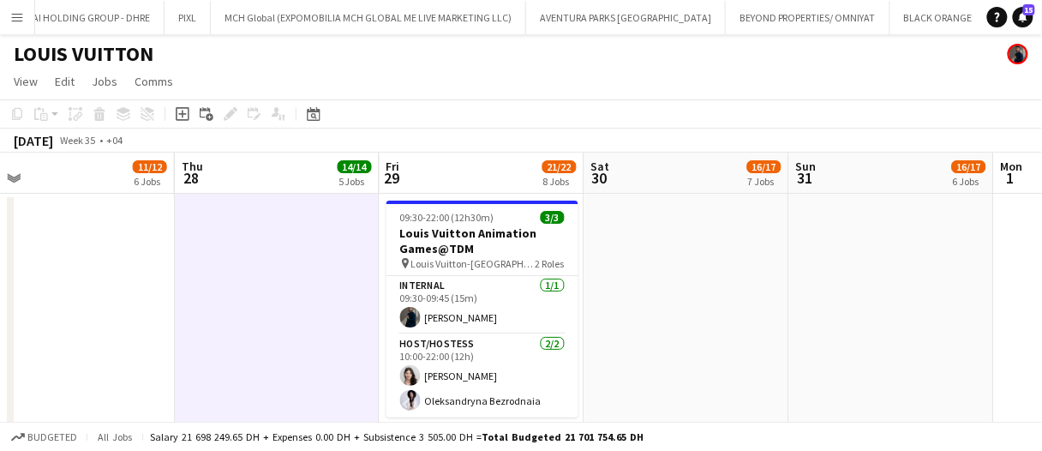
drag, startPoint x: 250, startPoint y: 269, endPoint x: 241, endPoint y: 228, distance: 42.2
click at [251, 269] on app-date-cell at bounding box center [277, 436] width 205 height 484
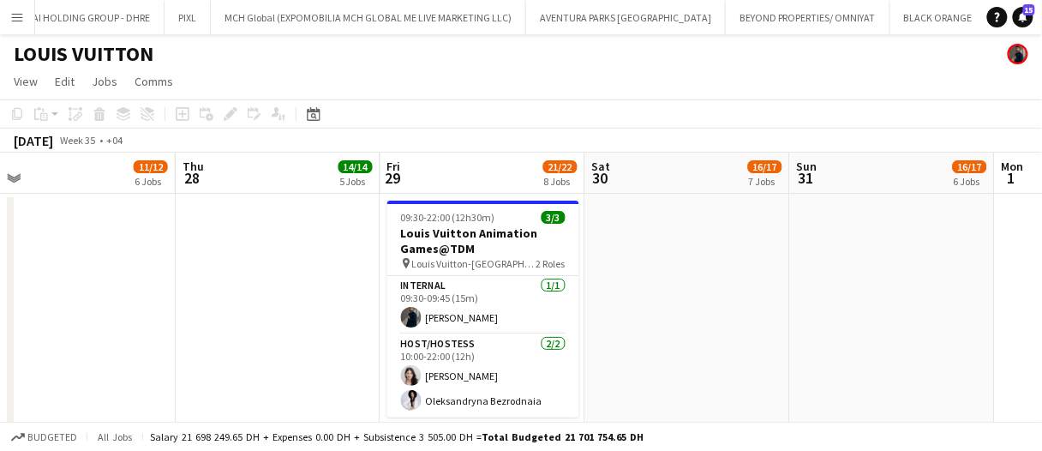
drag, startPoint x: 200, startPoint y: 325, endPoint x: 211, endPoint y: 317, distance: 13.5
click at [200, 325] on app-date-cell at bounding box center [278, 436] width 205 height 484
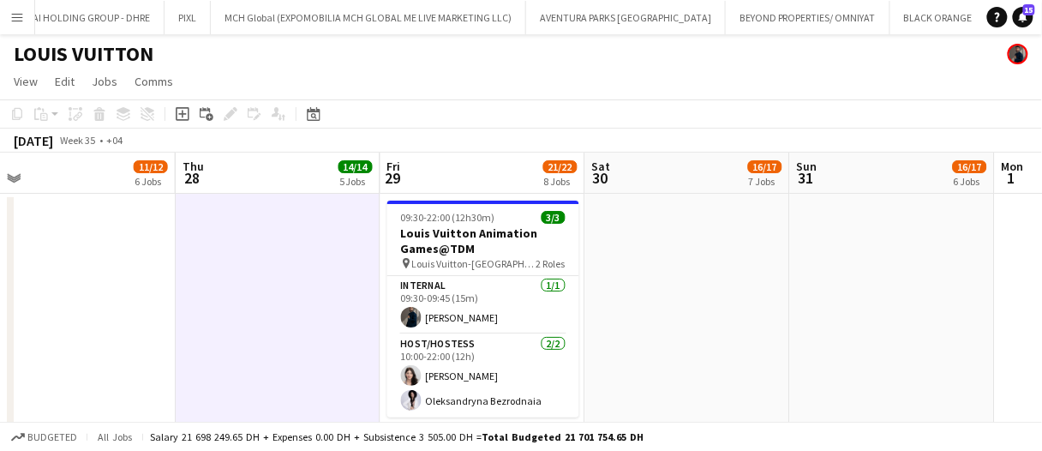
click at [247, 302] on app-date-cell at bounding box center [278, 436] width 205 height 484
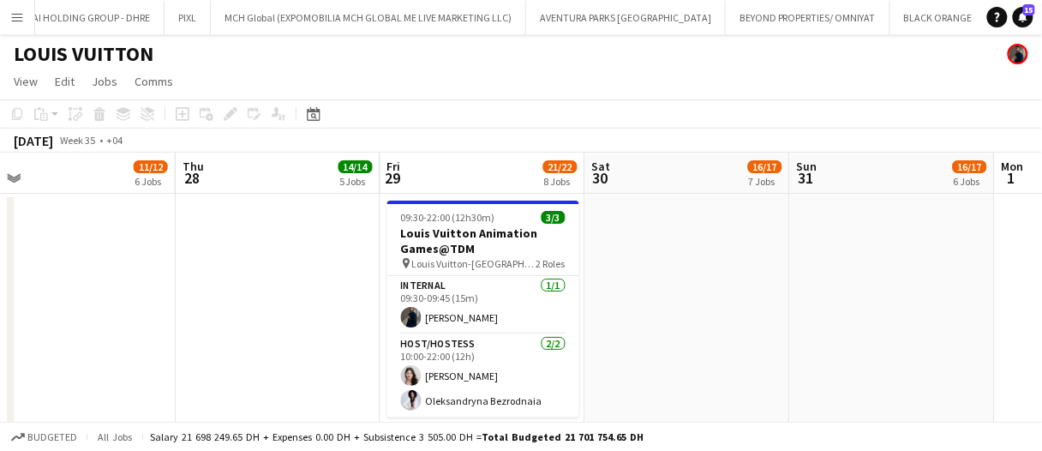
click at [248, 304] on app-date-cell at bounding box center [278, 436] width 205 height 484
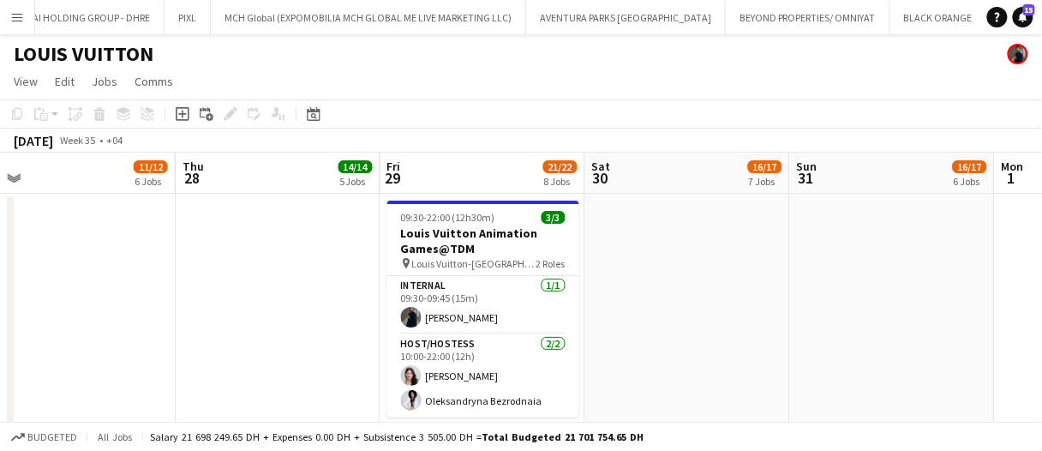
click at [272, 278] on app-date-cell at bounding box center [278, 436] width 205 height 484
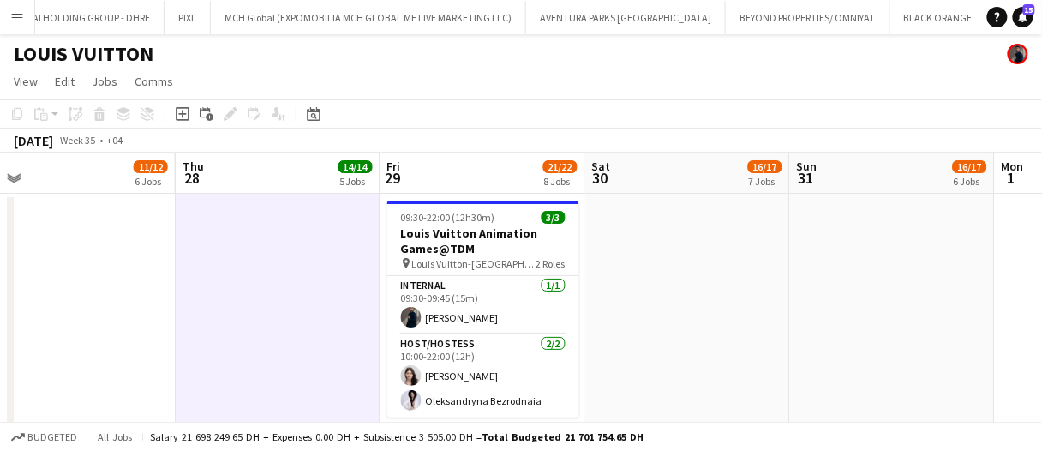
click at [428, 64] on div "LOUIS VUITTON" at bounding box center [521, 50] width 1042 height 33
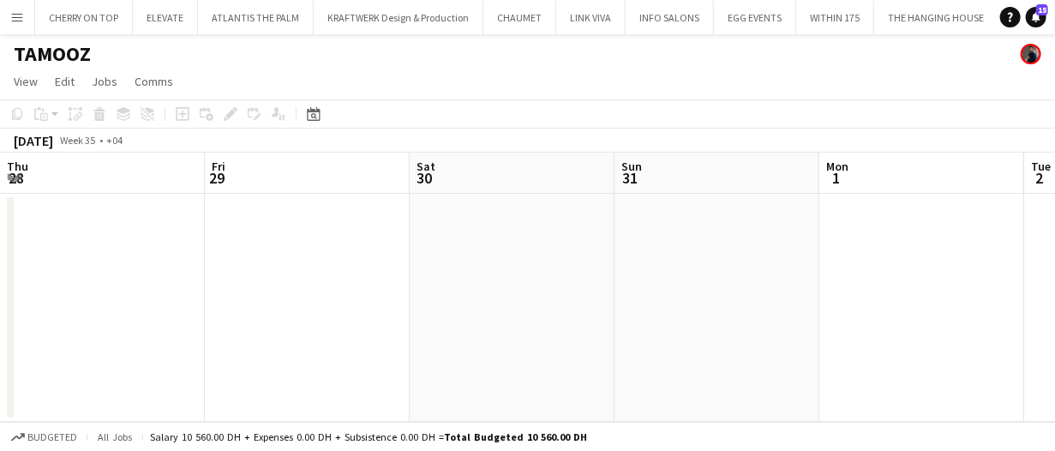
scroll to position [0, 616]
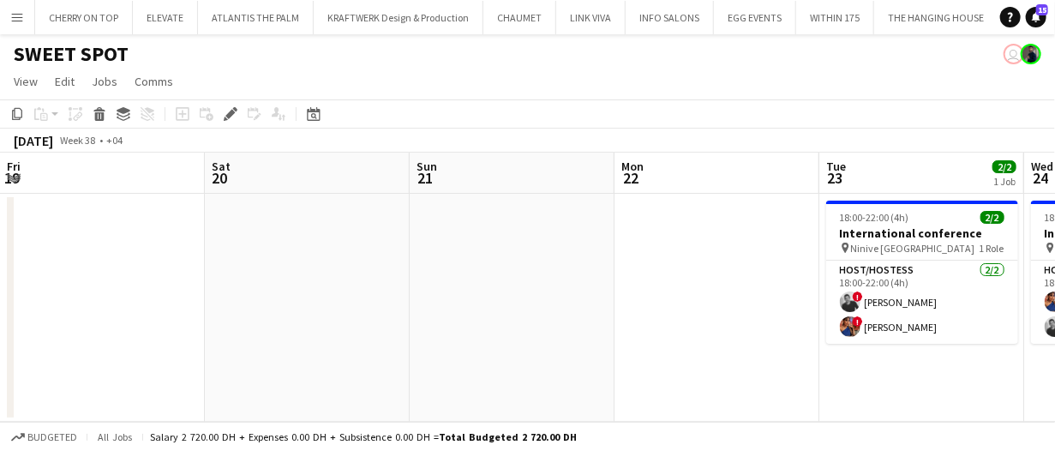
scroll to position [0, 589]
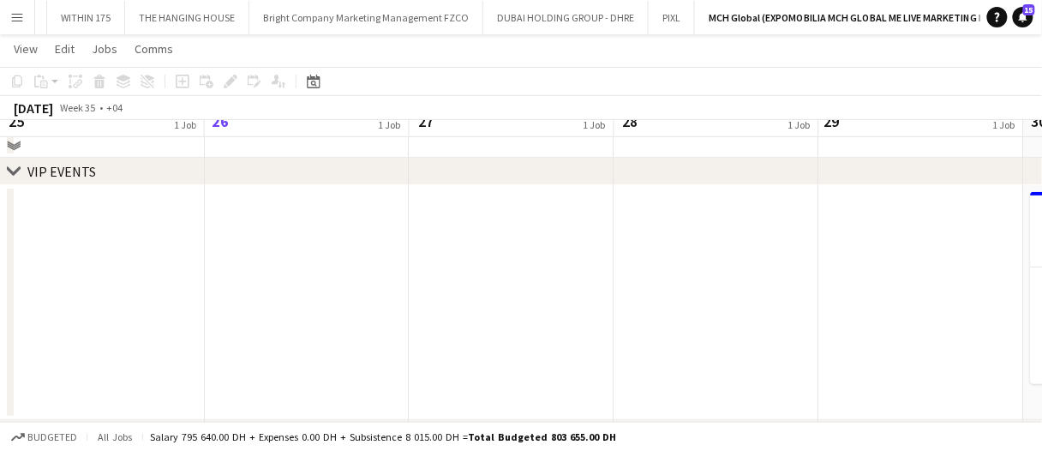
drag, startPoint x: 543, startPoint y: 327, endPoint x: 674, endPoint y: 320, distance: 131.3
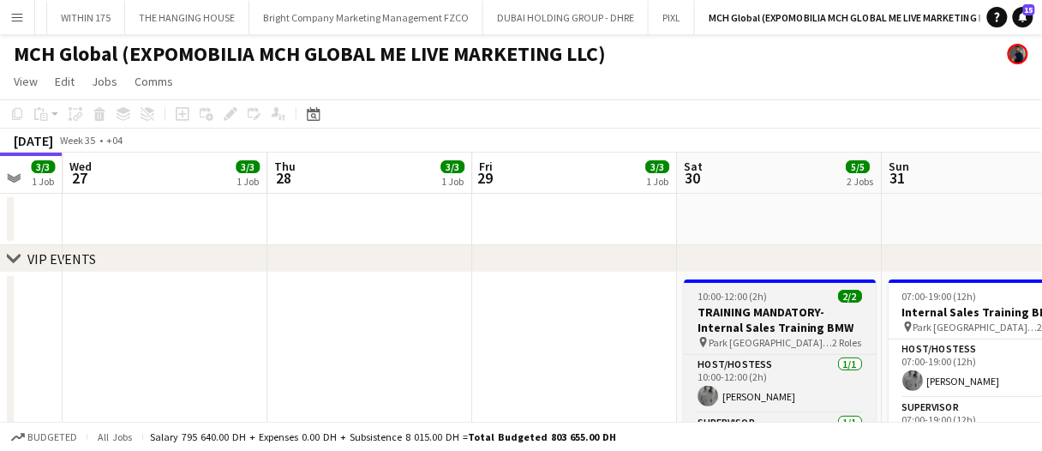
click at [805, 320] on h3 "TRAINING MANDATORY- Internal Sales Training BMW" at bounding box center [781, 319] width 192 height 31
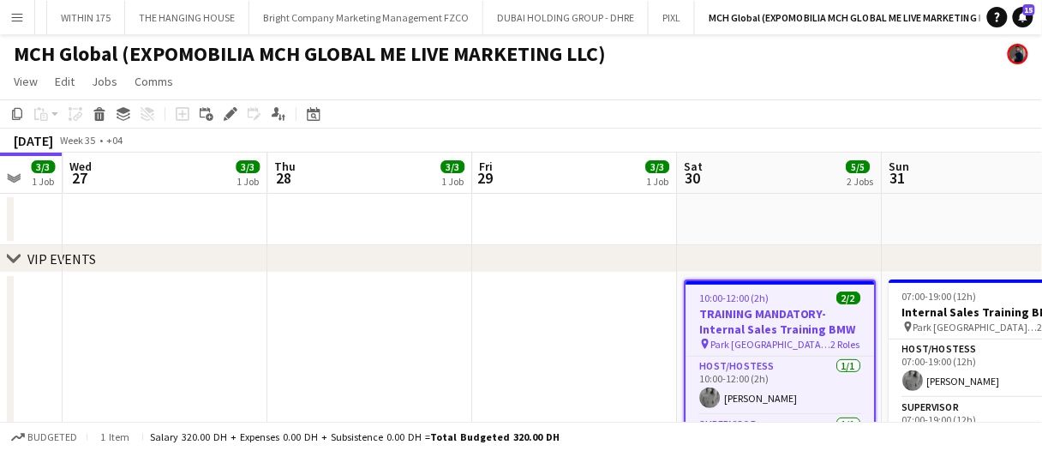
drag, startPoint x: 231, startPoint y: 117, endPoint x: 744, endPoint y: 107, distance: 512.4
click at [231, 117] on icon "Edit" at bounding box center [231, 114] width 14 height 14
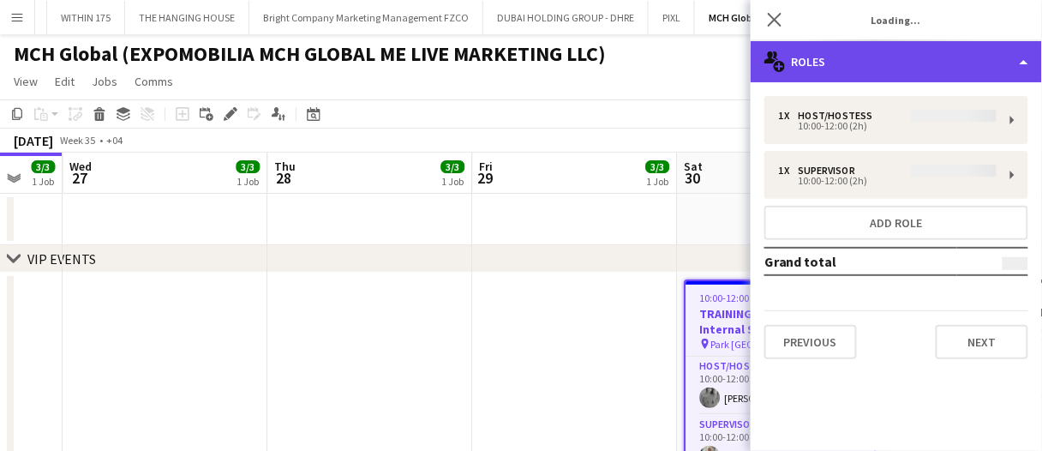
click at [890, 72] on div "multiple-users-add Roles" at bounding box center [896, 61] width 291 height 41
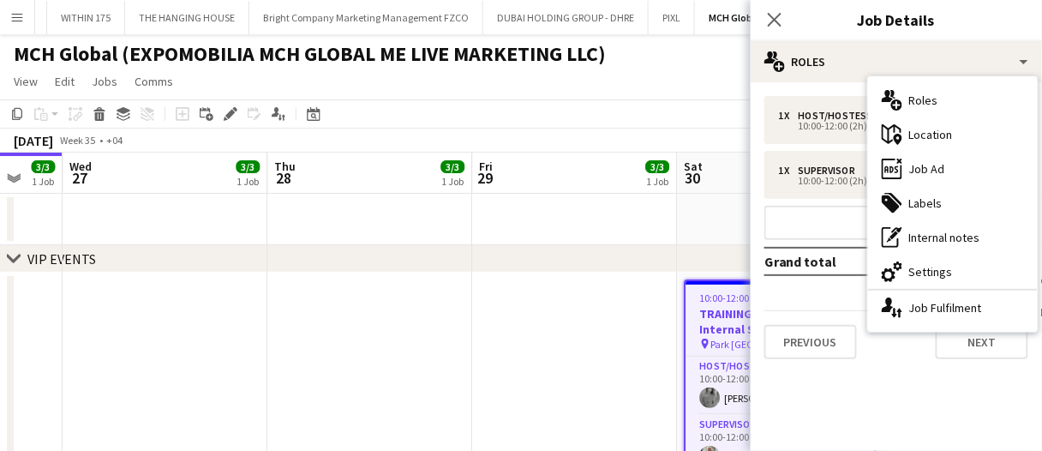
click at [925, 164] on div "ads-window Job Ad" at bounding box center [953, 169] width 170 height 34
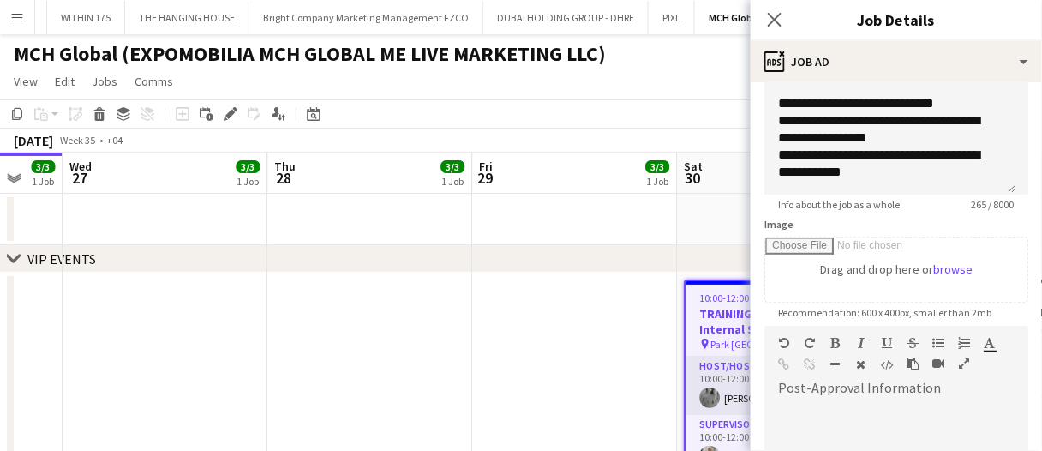
scroll to position [171, 0]
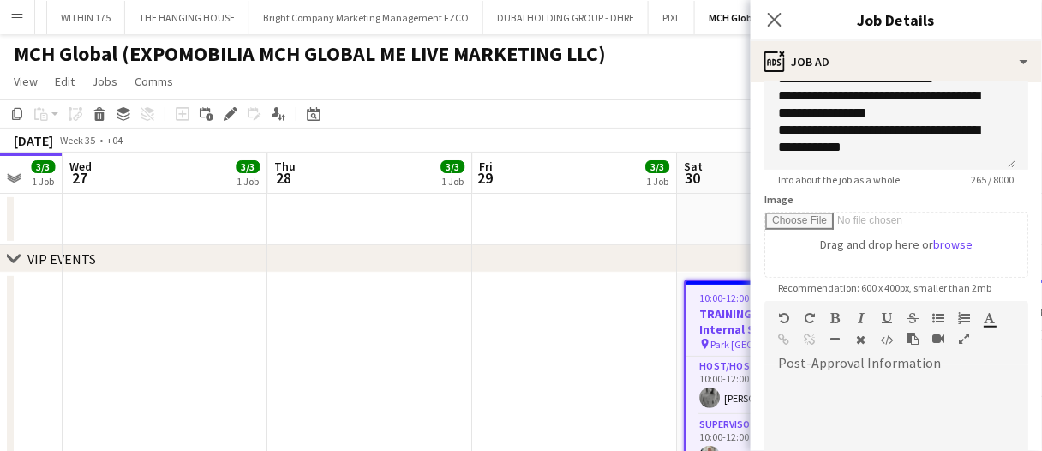
drag, startPoint x: 503, startPoint y: 359, endPoint x: 498, endPoint y: 252, distance: 107.2
click at [502, 358] on app-date-cell at bounding box center [575, 389] width 205 height 235
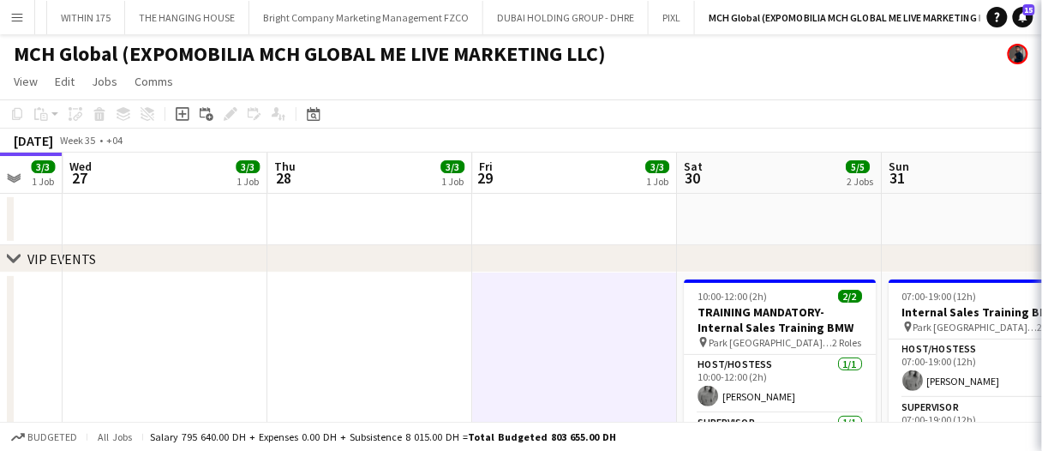
scroll to position [0, 757]
click at [563, 343] on app-date-cell at bounding box center [574, 389] width 205 height 235
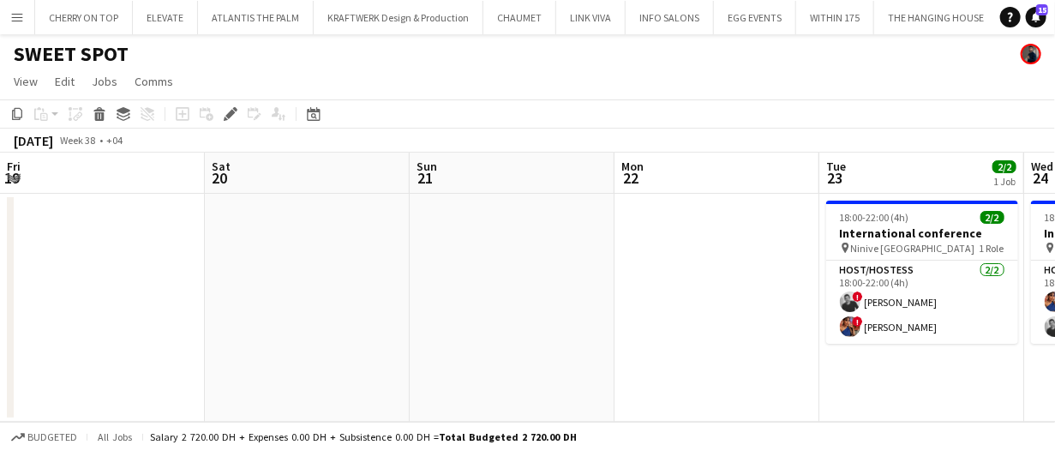
scroll to position [0, 589]
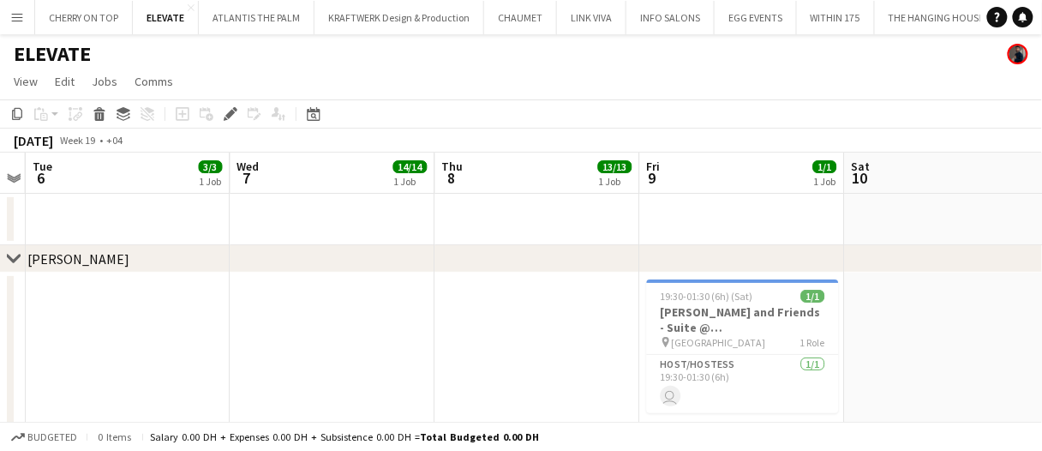
click at [5, 13] on button "Menu" at bounding box center [17, 17] width 34 height 34
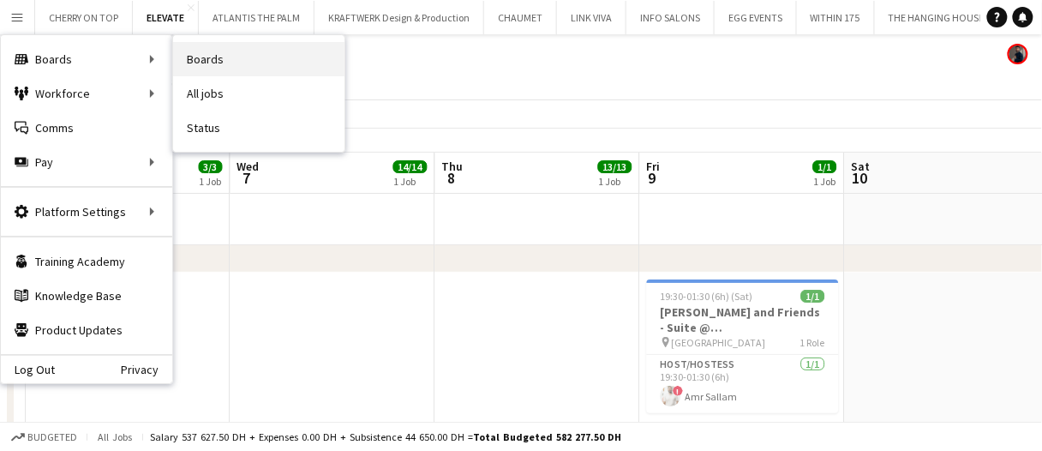
click at [279, 53] on link "Boards" at bounding box center [258, 59] width 171 height 34
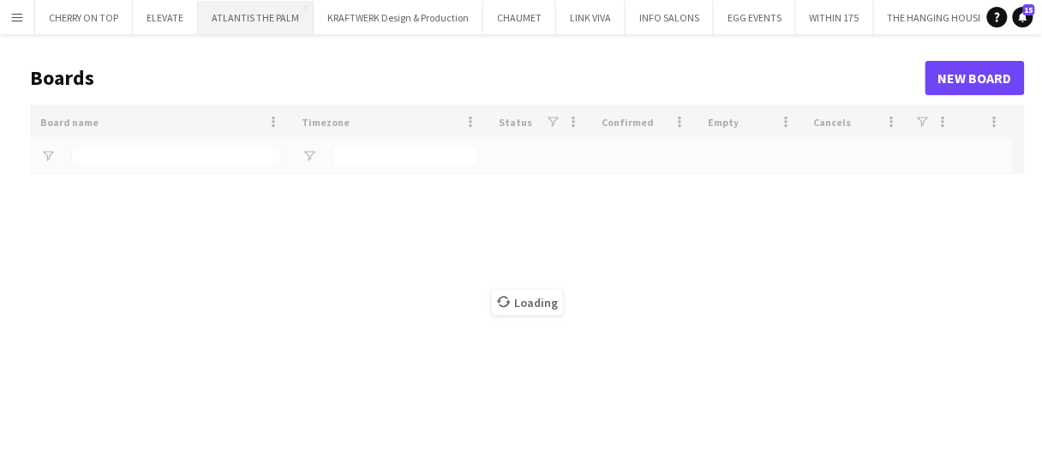
type input "***"
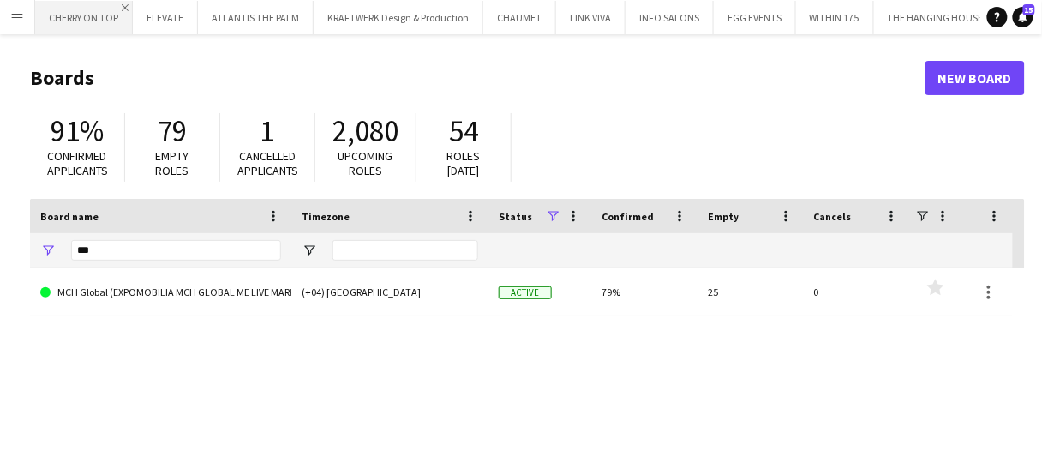
click at [125, 4] on app-icon "Close" at bounding box center [125, 7] width 7 height 7
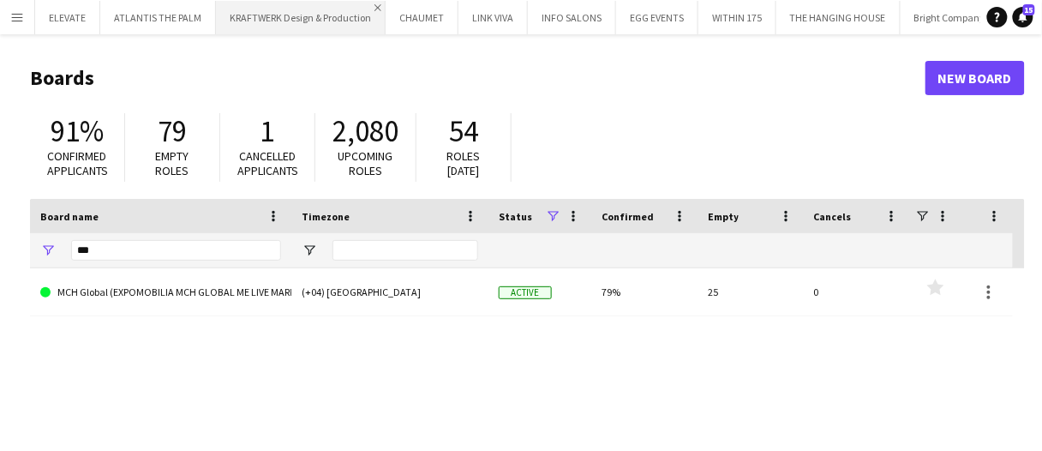
click at [375, 6] on app-icon "Close" at bounding box center [377, 7] width 7 height 7
click at [278, 7] on app-icon "Close" at bounding box center [281, 7] width 7 height 7
click at [362, 6] on app-icon "Close" at bounding box center [365, 7] width 7 height 7
click at [360, 6] on app-icon "Close" at bounding box center [359, 7] width 7 height 7
click at [356, 6] on app-icon "Close" at bounding box center [355, 7] width 7 height 7
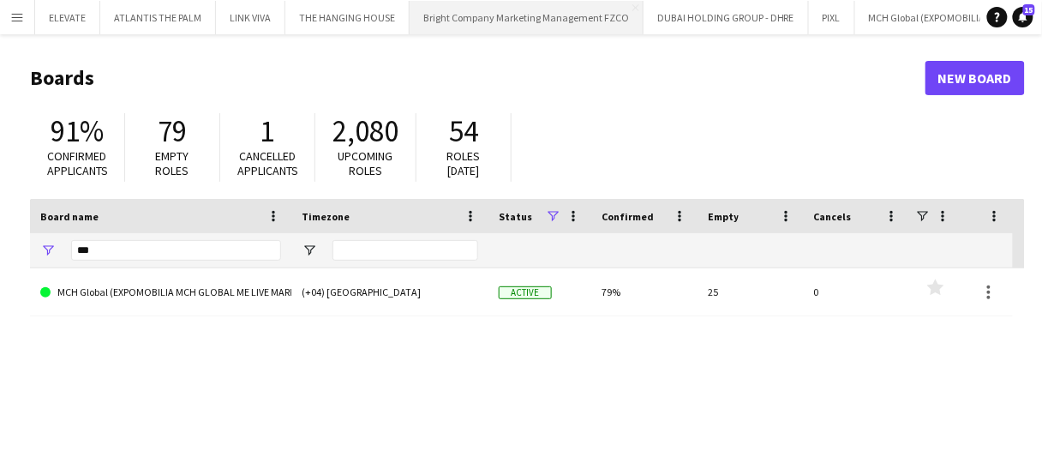
click at [0, 0] on app-icon "Close" at bounding box center [0, 0] width 0 height 0
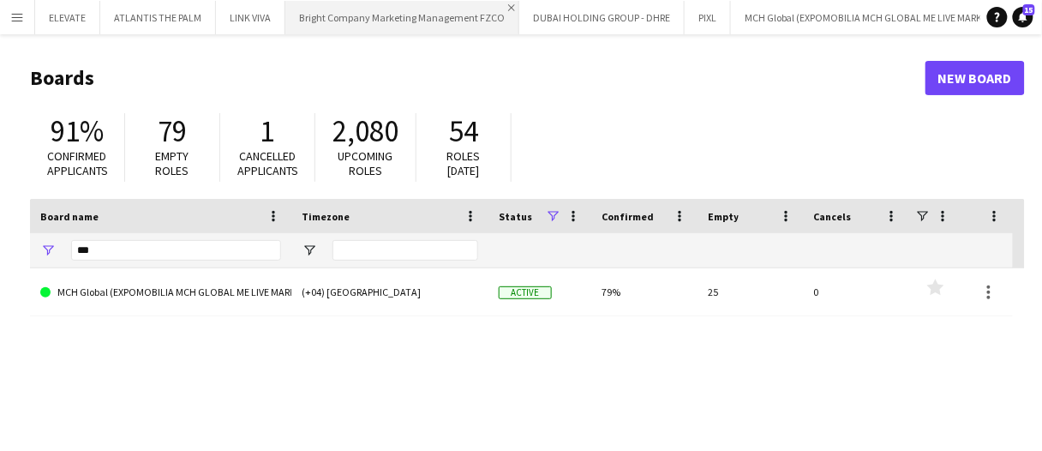
click at [508, 6] on app-icon "Close" at bounding box center [511, 7] width 7 height 7
click at [440, 5] on app-icon "Close" at bounding box center [443, 7] width 7 height 7
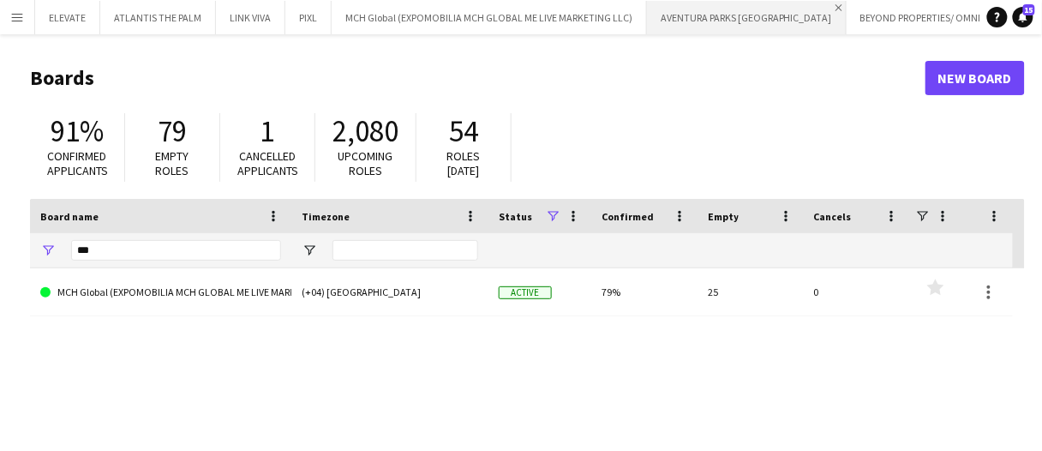
click at [835, 6] on app-icon "Close" at bounding box center [838, 7] width 7 height 7
click at [800, 4] on app-icon "Close" at bounding box center [803, 7] width 7 height 7
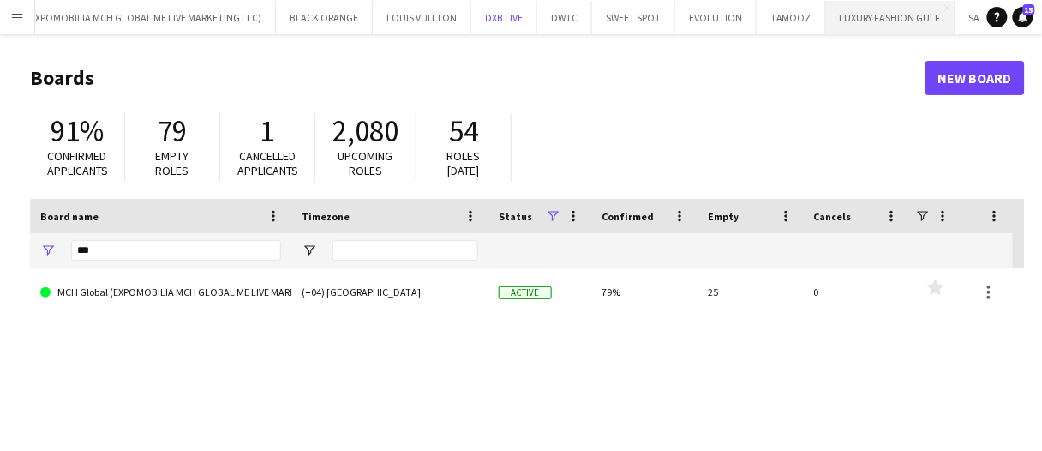
scroll to position [0, 379]
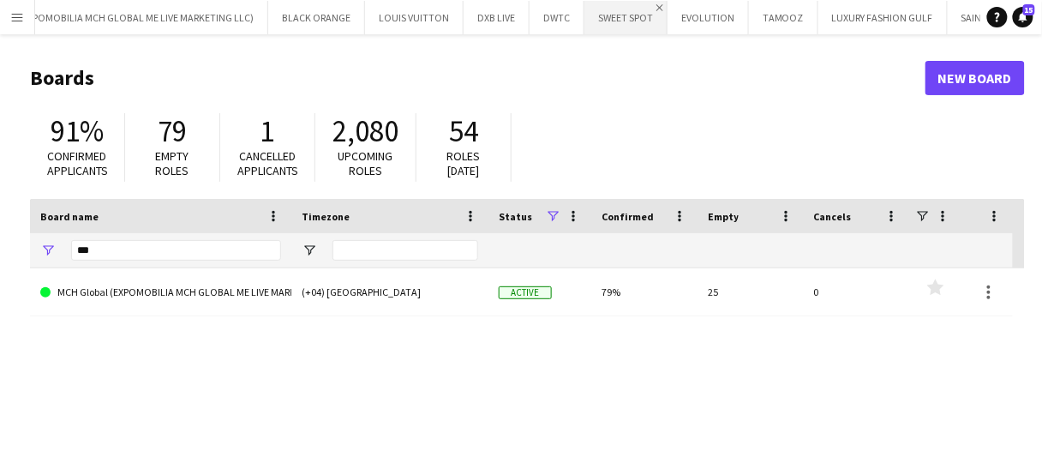
click at [656, 8] on app-icon "Close" at bounding box center [659, 7] width 7 height 7
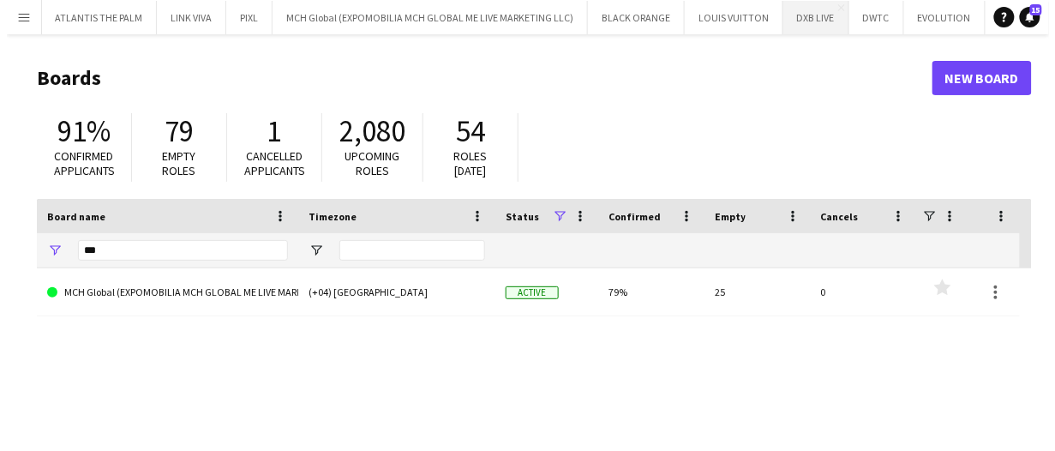
scroll to position [0, 0]
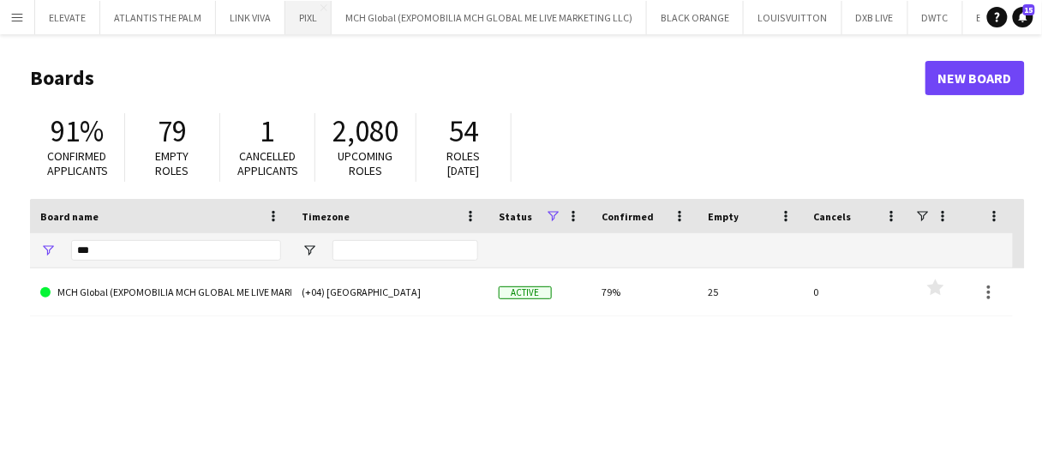
click at [320, 23] on button "PIXL Close" at bounding box center [308, 17] width 46 height 33
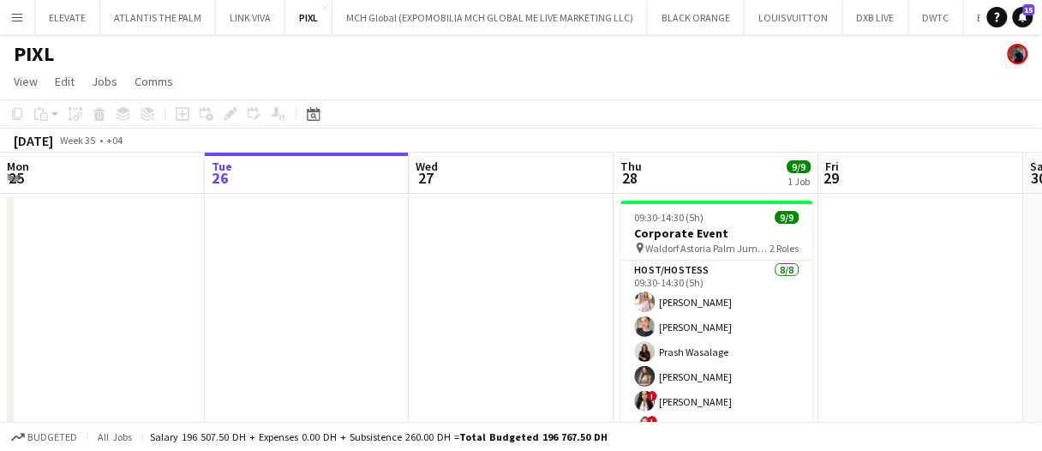
drag, startPoint x: 738, startPoint y: 233, endPoint x: 432, endPoint y: 214, distance: 306.4
click at [738, 233] on h3 "Corporate Event" at bounding box center [717, 232] width 192 height 15
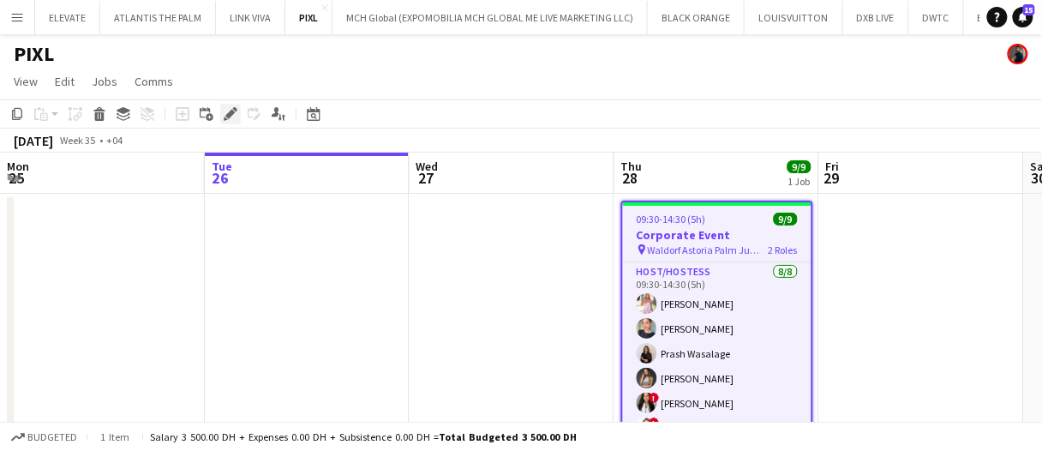
click at [226, 121] on div "Edit" at bounding box center [230, 114] width 21 height 21
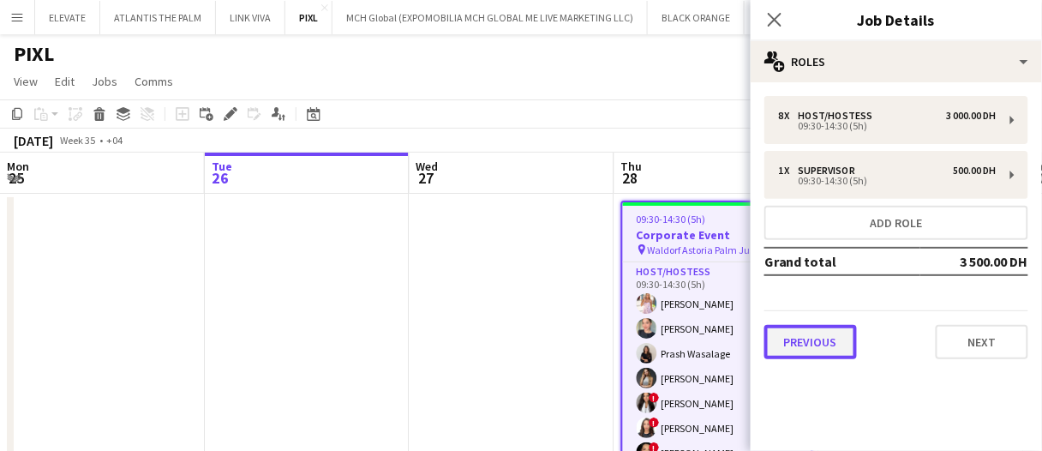
click at [830, 334] on button "Previous" at bounding box center [810, 342] width 93 height 34
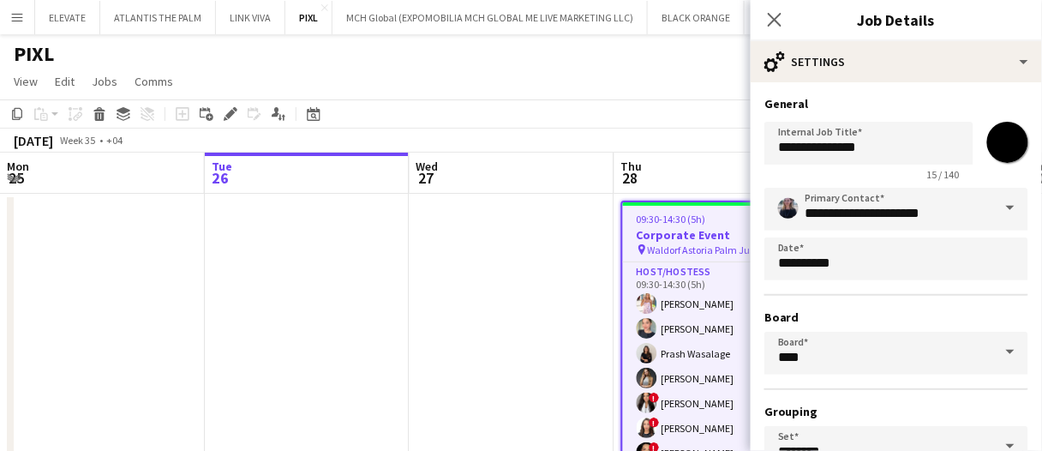
click at [986, 139] on input "*******" at bounding box center [1008, 142] width 62 height 62
type input "*******"
drag, startPoint x: 956, startPoint y: 110, endPoint x: 918, endPoint y: 151, distance: 55.8
click at [956, 110] on h3 "General" at bounding box center [896, 103] width 264 height 15
drag, startPoint x: 534, startPoint y: 233, endPoint x: 577, endPoint y: 230, distance: 43.8
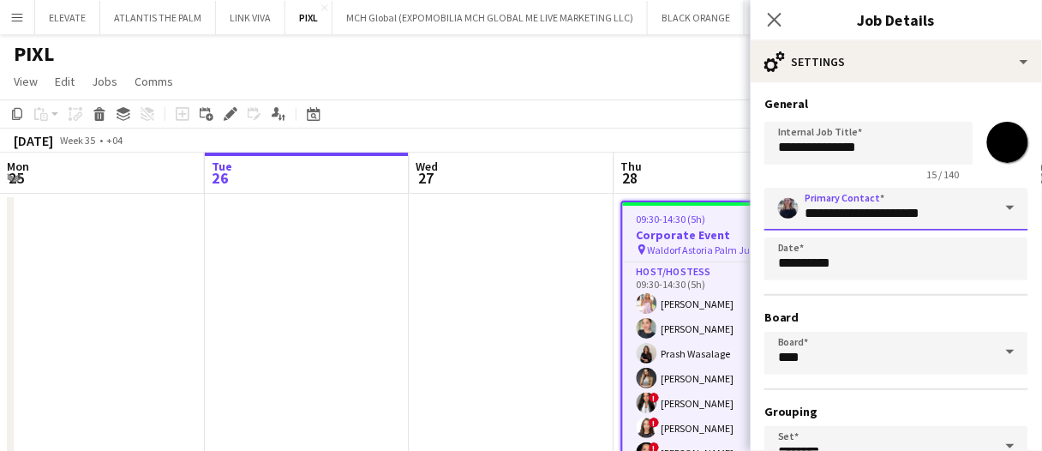
click at [495, 230] on body "Menu Boards Boards Boards All jobs Status Workforce Workforce My Workforce Recr…" at bounding box center [521, 258] width 1042 height 517
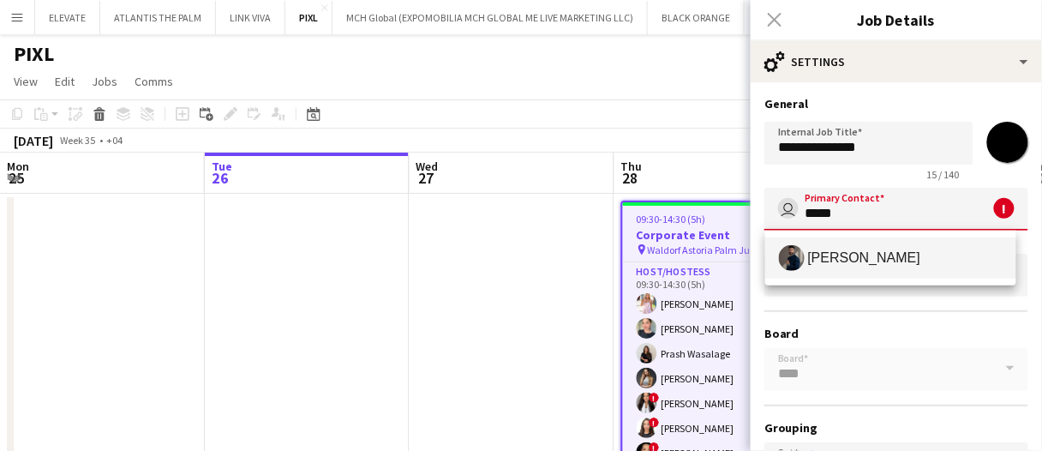
click at [812, 253] on span "Mohamed Arafa" at bounding box center [864, 257] width 113 height 16
type input "**********"
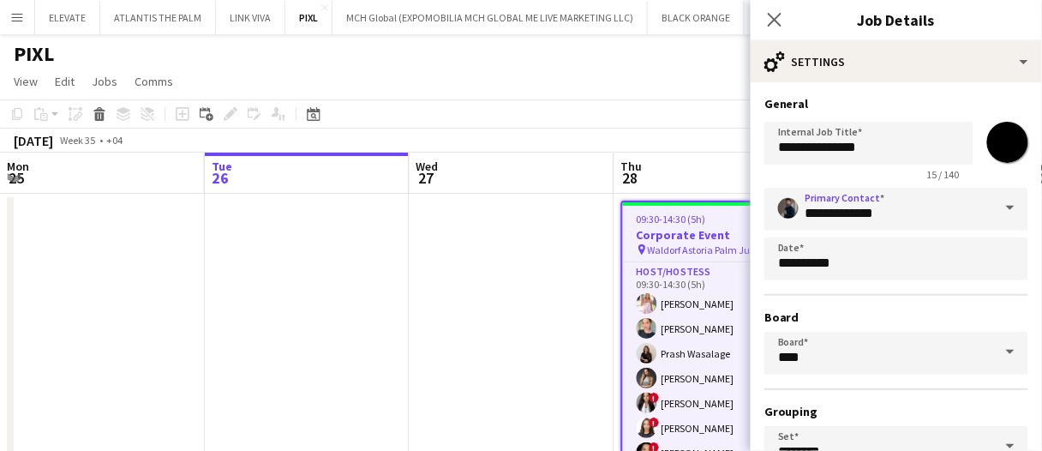
click at [876, 175] on div "15 / 140" at bounding box center [868, 174] width 209 height 13
click at [634, 189] on div "Thu 28" at bounding box center [631, 175] width 21 height 34
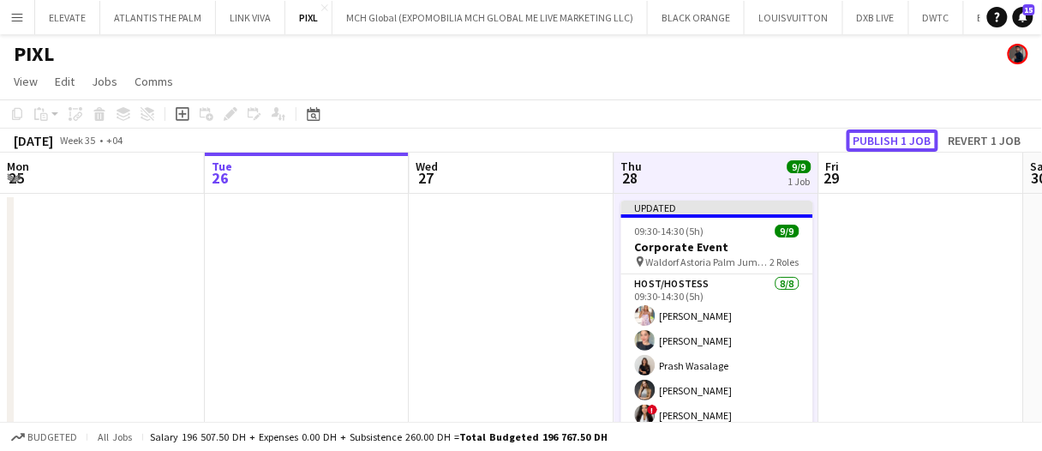
drag, startPoint x: 875, startPoint y: 136, endPoint x: 864, endPoint y: 155, distance: 21.5
click at [875, 136] on button "Publish 1 job" at bounding box center [892, 140] width 92 height 22
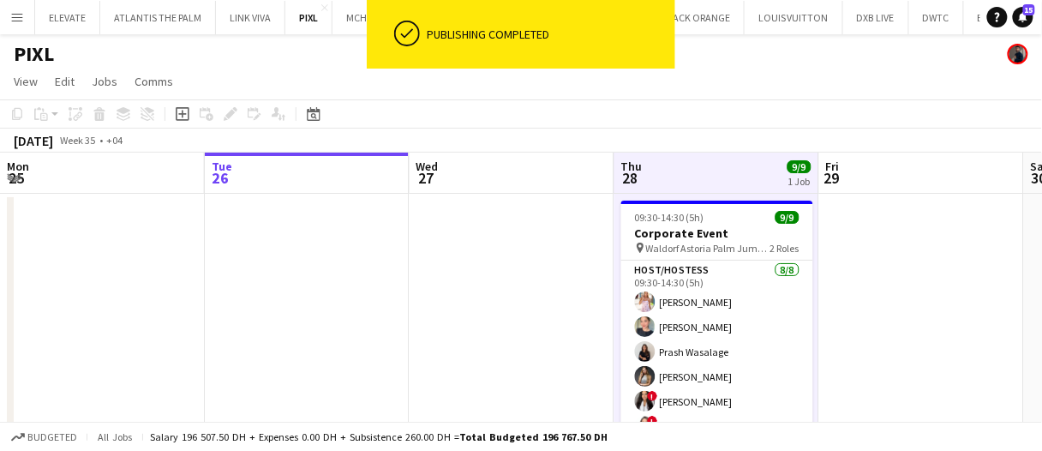
scroll to position [64, 0]
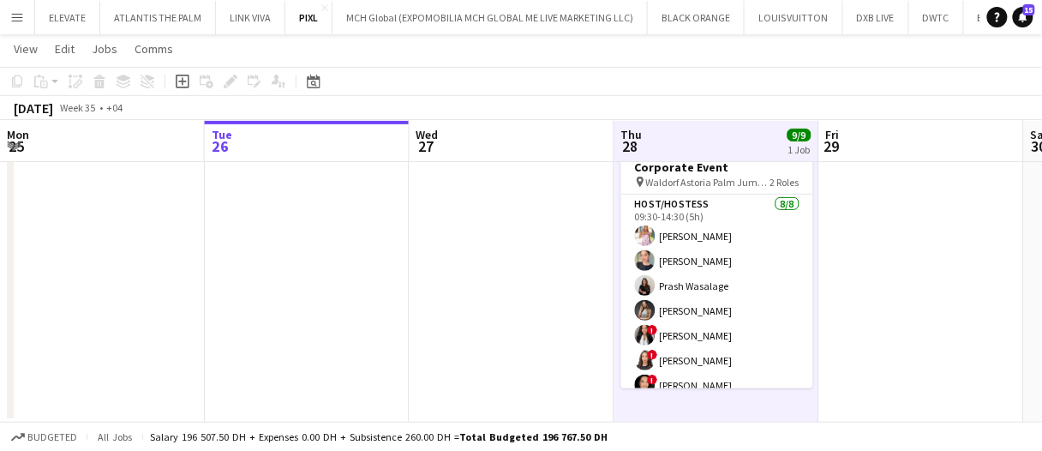
click at [410, 192] on app-date-cell at bounding box center [512, 275] width 205 height 295
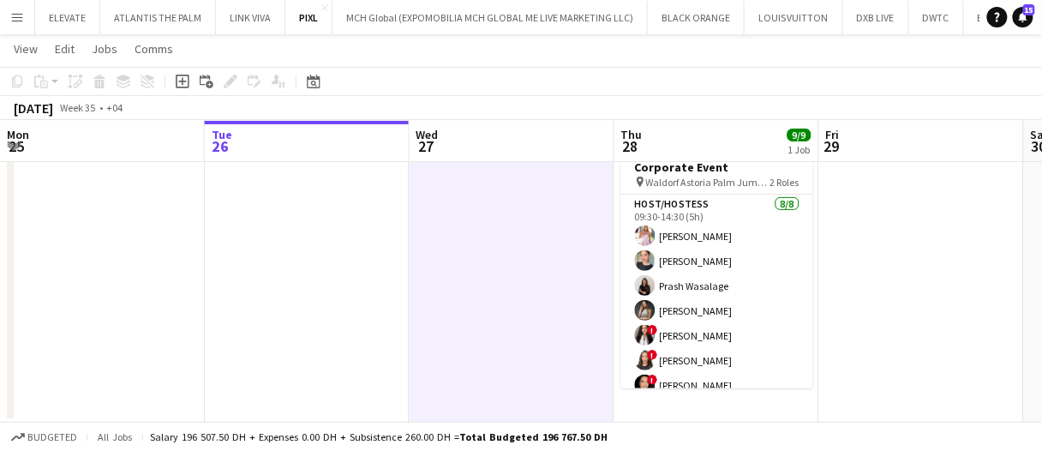
click at [466, 259] on app-date-cell at bounding box center [512, 275] width 205 height 295
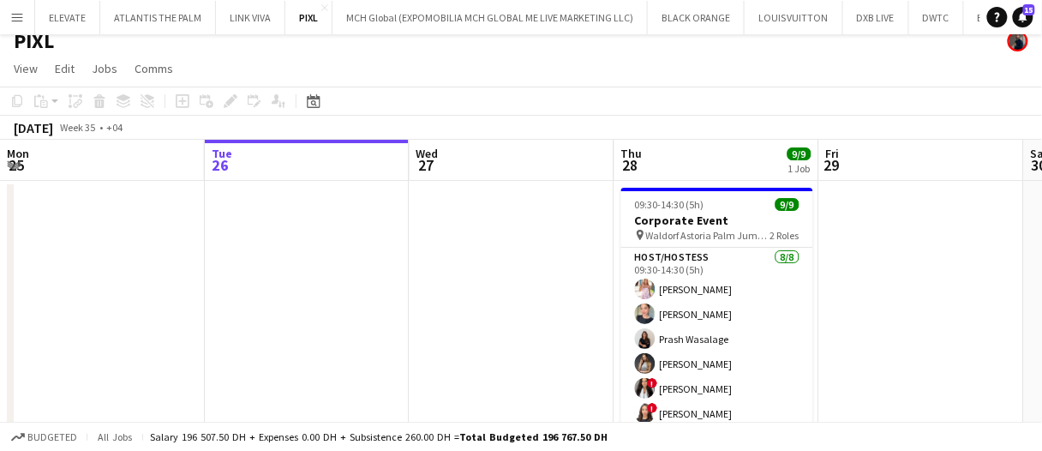
scroll to position [0, 0]
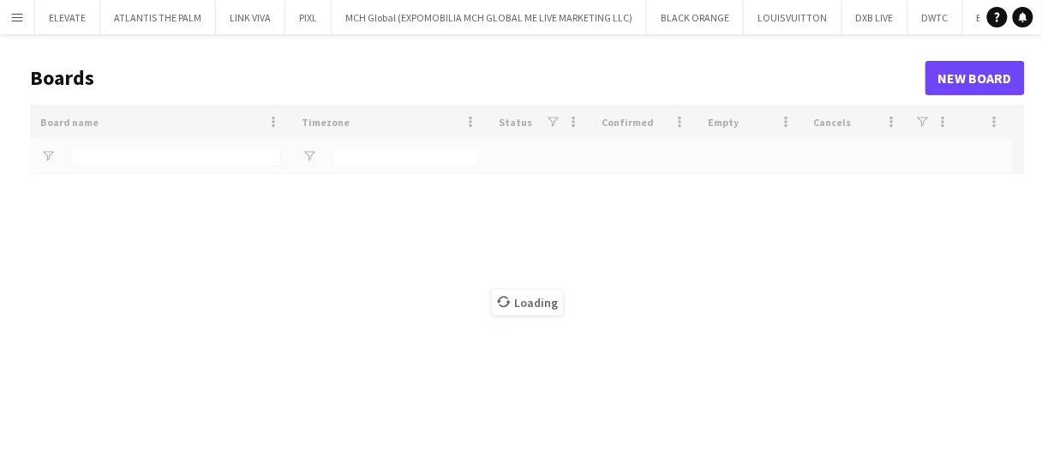
click at [23, 13] on app-icon "Menu" at bounding box center [17, 17] width 14 height 14
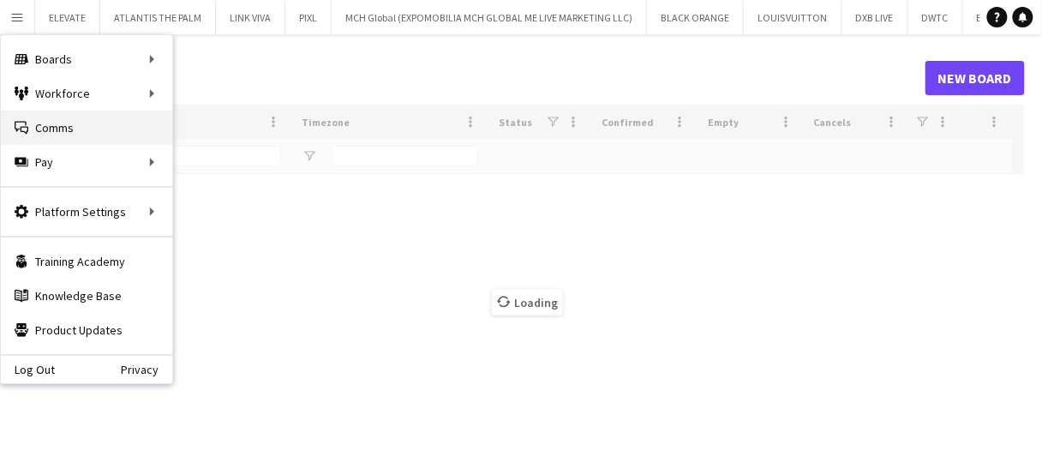
click at [135, 122] on link "Comms Comms" at bounding box center [86, 128] width 171 height 34
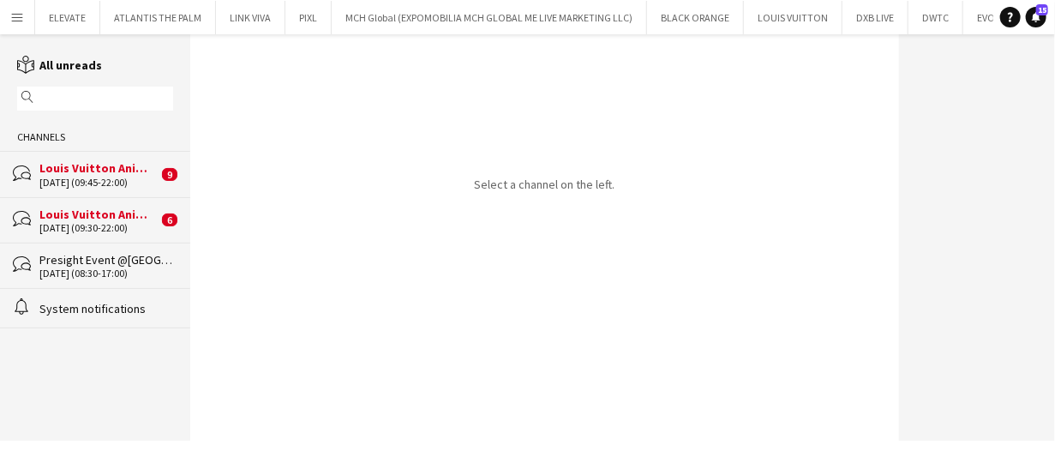
click at [135, 224] on div "29-08-2025 (09:30-22:00)" at bounding box center [98, 228] width 118 height 12
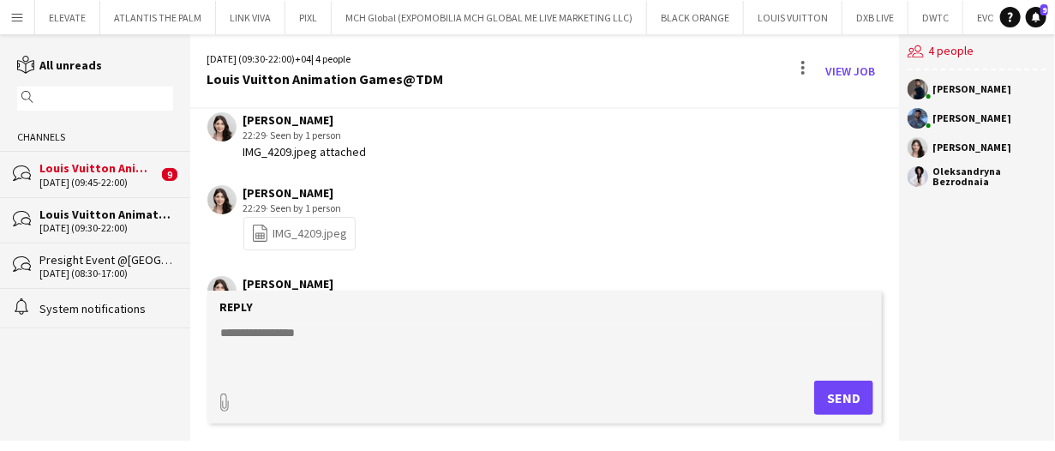
scroll to position [906, 0]
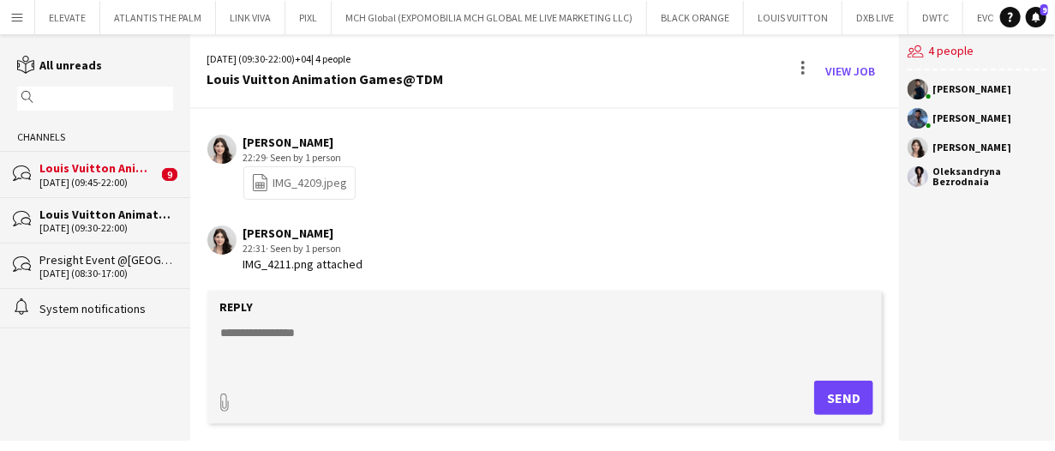
click at [111, 206] on div "Louis Vuitton Animation Games@TDM" at bounding box center [106, 213] width 134 height 15
click at [97, 308] on div "System notifications" at bounding box center [106, 308] width 134 height 15
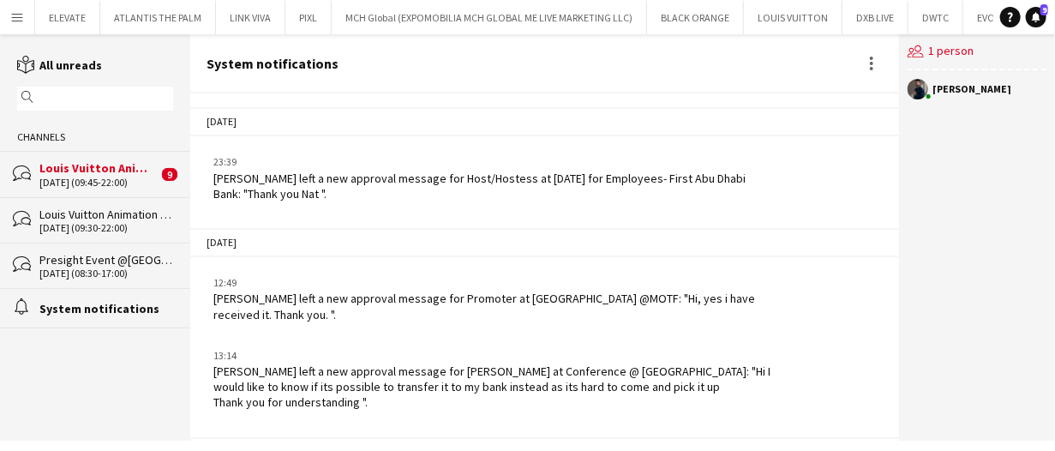
scroll to position [2861, 0]
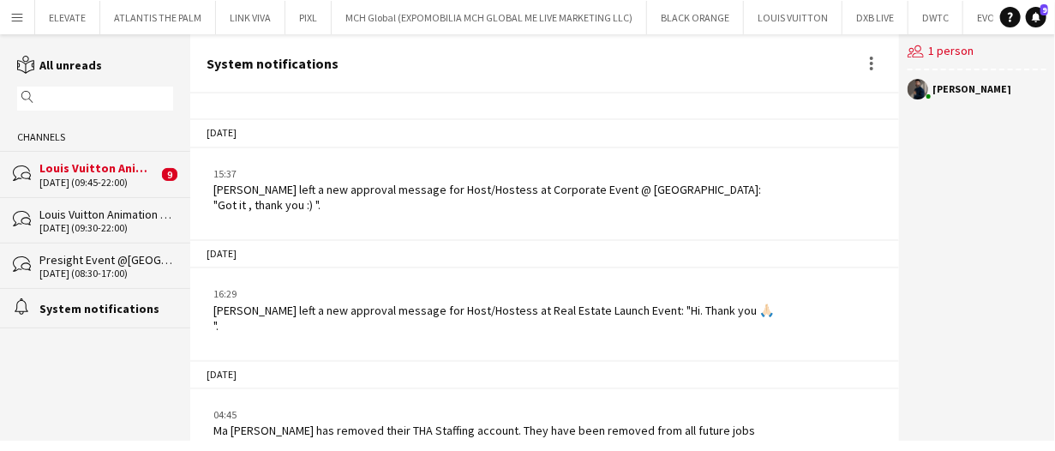
click at [124, 176] on div "29-08-2025 (09:45-22:00)" at bounding box center [98, 182] width 118 height 12
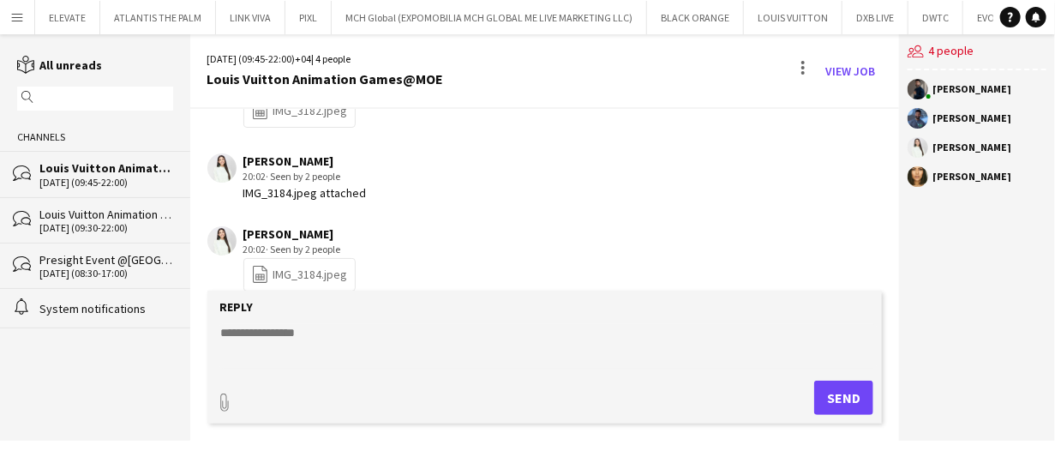
scroll to position [1604, 0]
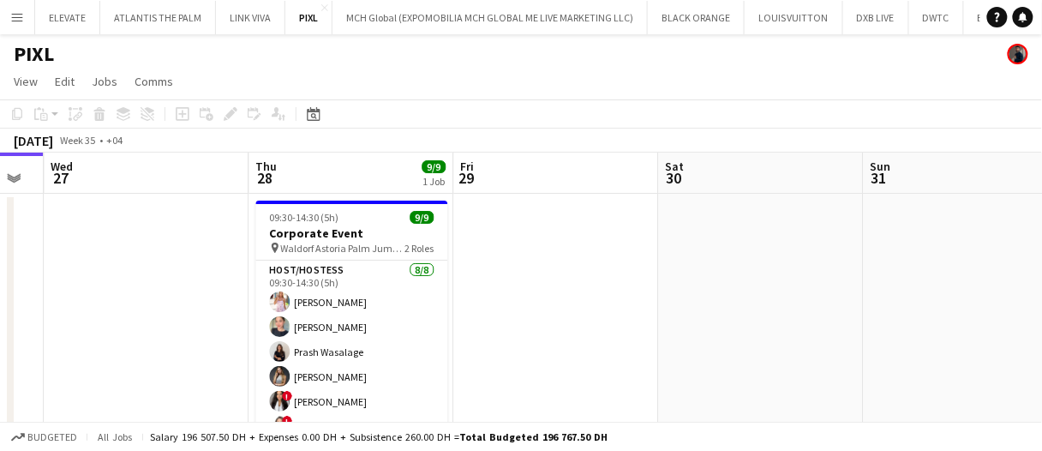
click at [195, 290] on app-date-cell at bounding box center [147, 341] width 205 height 295
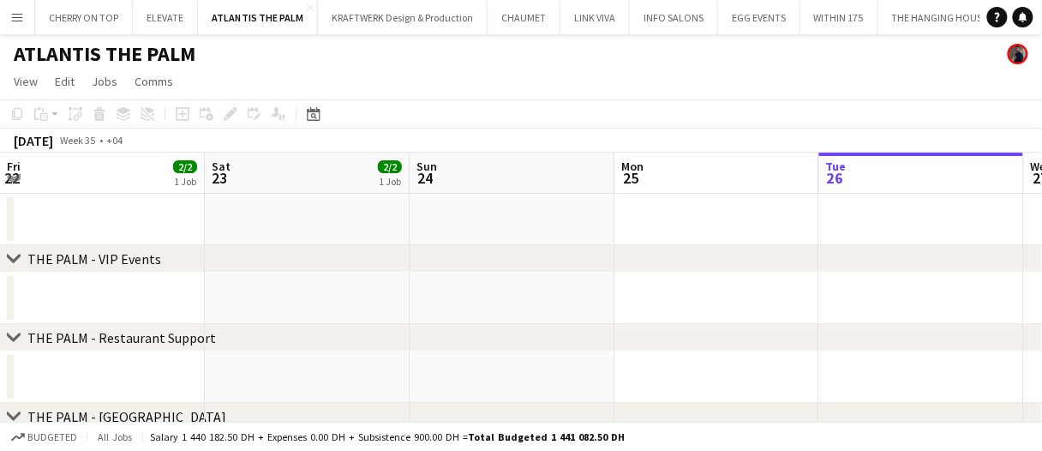
scroll to position [0, 737]
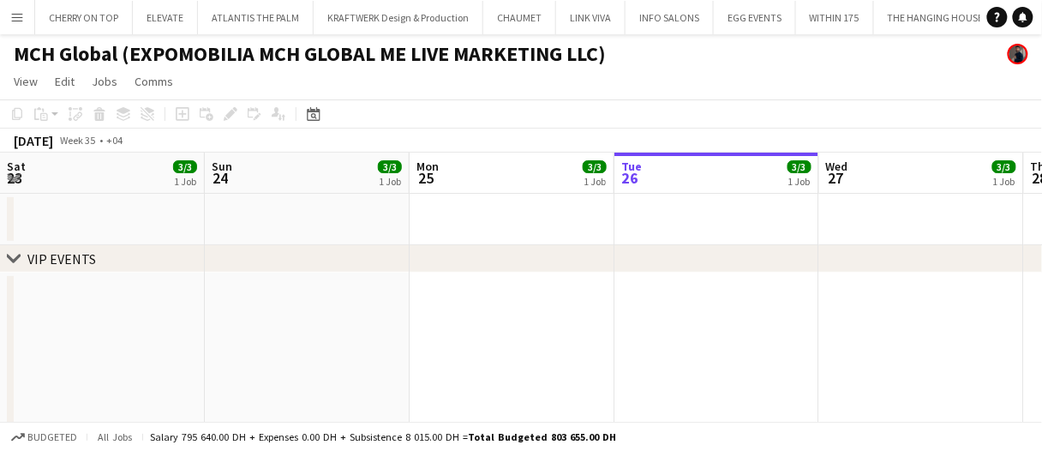
scroll to position [0, 757]
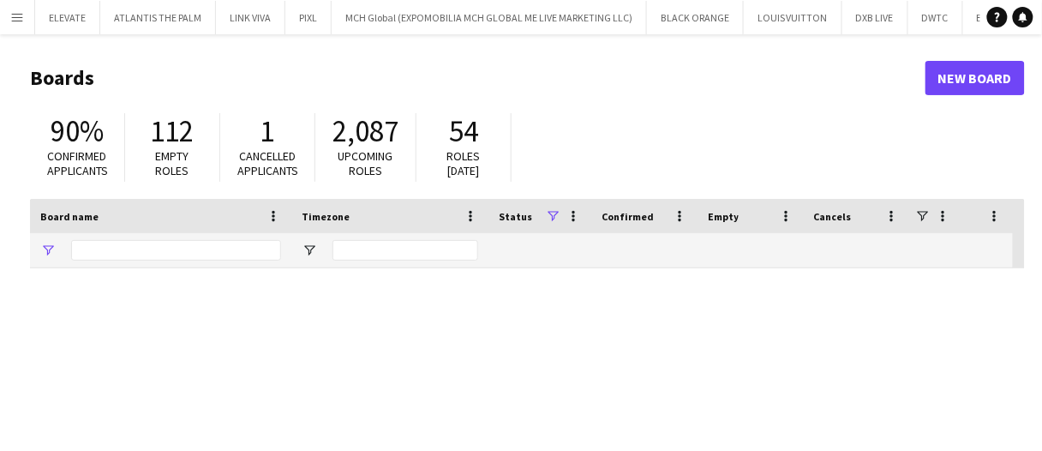
type input "***"
